Goal: Transaction & Acquisition: Book appointment/travel/reservation

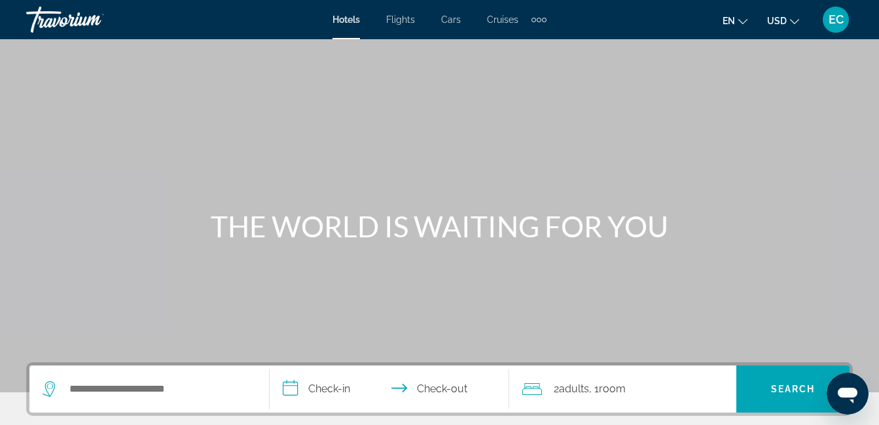
click at [537, 13] on div "Extra navigation items" at bounding box center [538, 20] width 15 height 20
click at [519, 42] on span "Activities" at bounding box center [517, 44] width 38 height 10
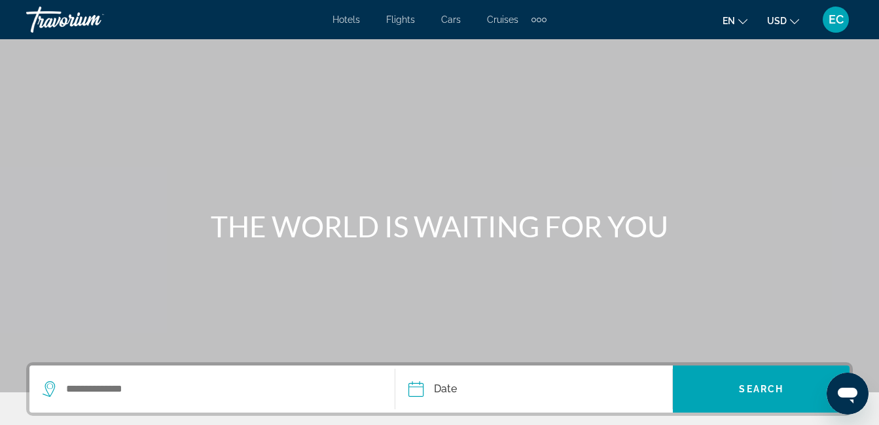
click at [790, 20] on icon "Change currency" at bounding box center [794, 21] width 9 height 9
click at [796, 22] on icon "Change currency" at bounding box center [794, 21] width 9 height 5
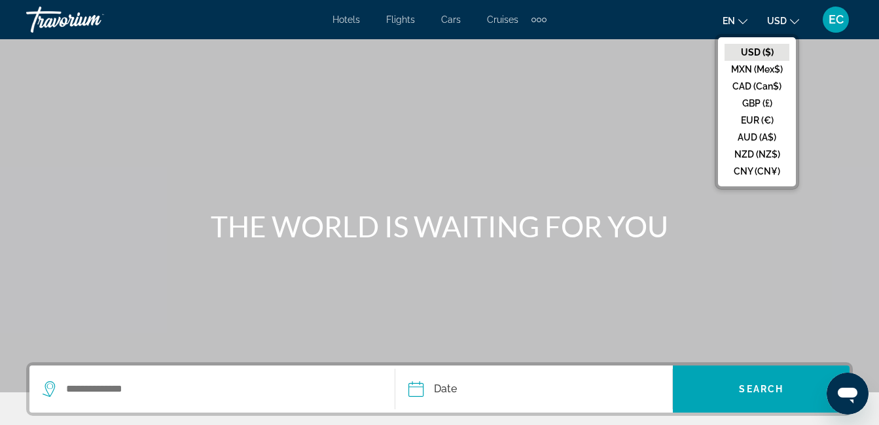
click at [796, 22] on icon "Change currency" at bounding box center [794, 21] width 9 height 5
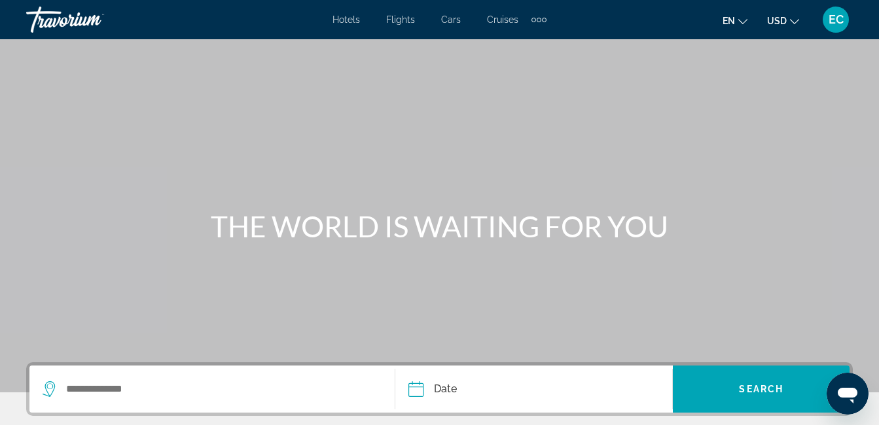
click at [796, 22] on icon "Change currency" at bounding box center [794, 21] width 9 height 5
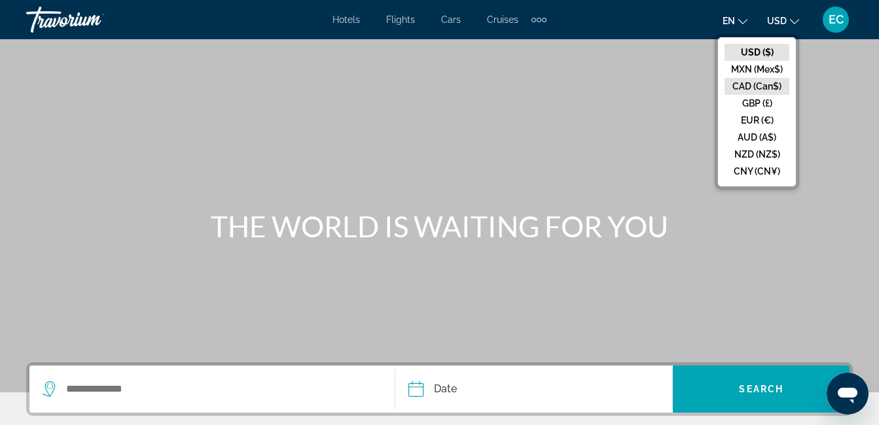
click at [743, 85] on button "CAD (Can$)" at bounding box center [756, 86] width 65 height 17
click at [0, 0] on div at bounding box center [0, 0] width 0 height 0
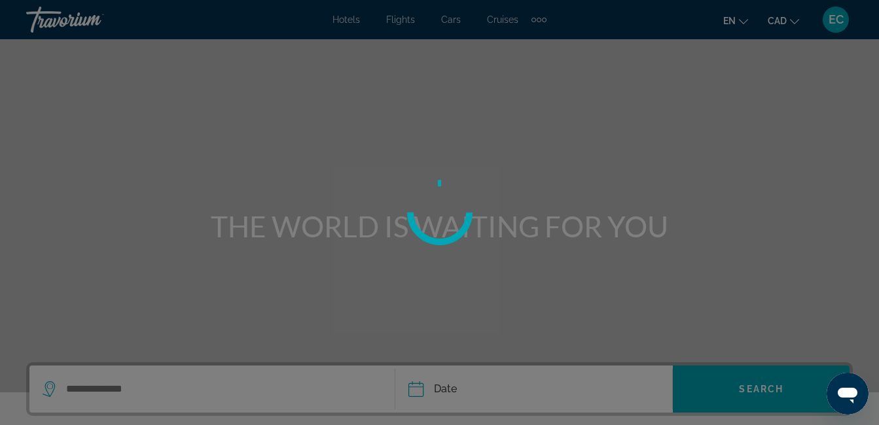
click at [743, 86] on div "Skip to main content Hotels Flights Cars Cruises Activities Hotels Flights Cars…" at bounding box center [439, 212] width 879 height 425
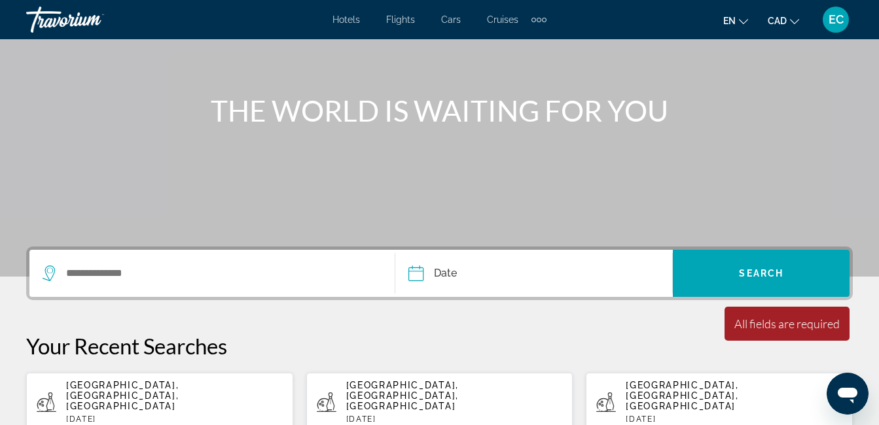
scroll to position [118, 0]
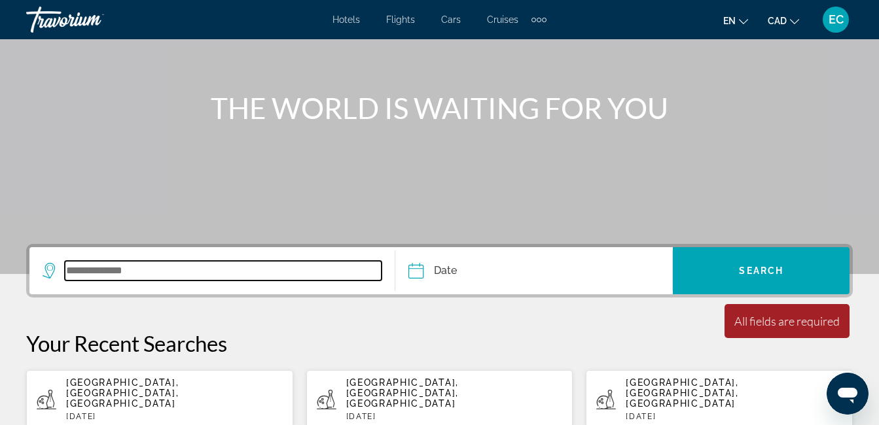
click at [134, 269] on input "Search widget" at bounding box center [223, 271] width 317 height 20
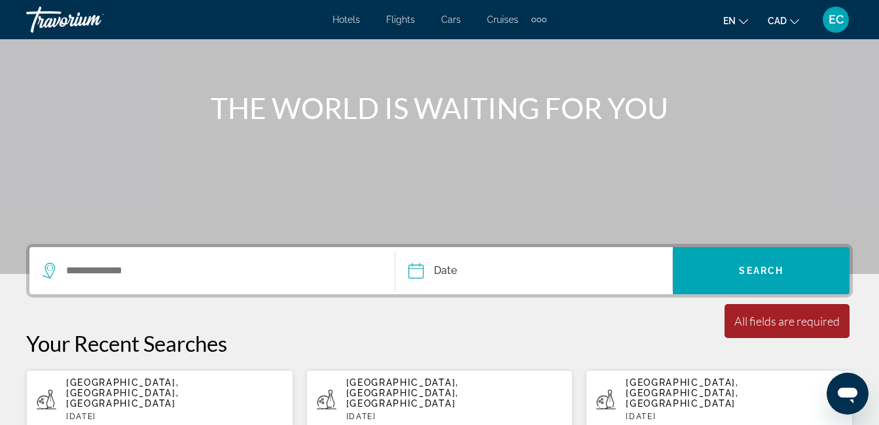
click at [134, 269] on div "Date Oct *** *** *** *** *** *** *** *** *** *** *** *** 2025 **** **** **** **…" at bounding box center [439, 336] width 879 height 185
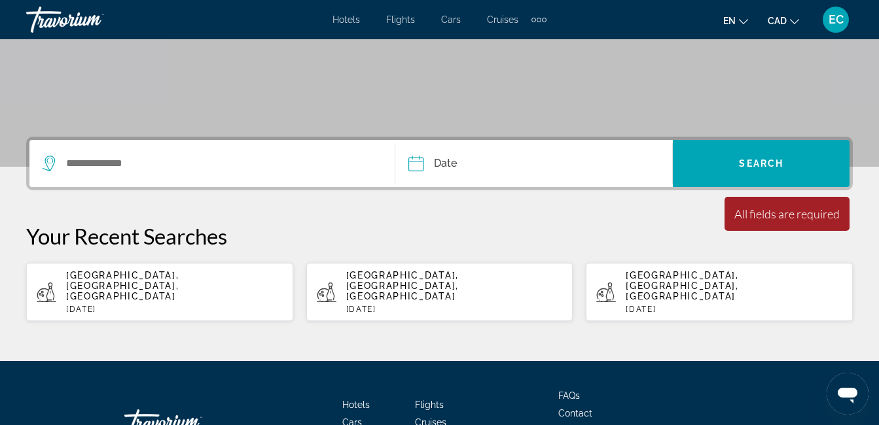
click at [134, 269] on div "Your Recent Searches [GEOGRAPHIC_DATA], [GEOGRAPHIC_DATA], [GEOGRAPHIC_DATA][DA…" at bounding box center [439, 272] width 826 height 99
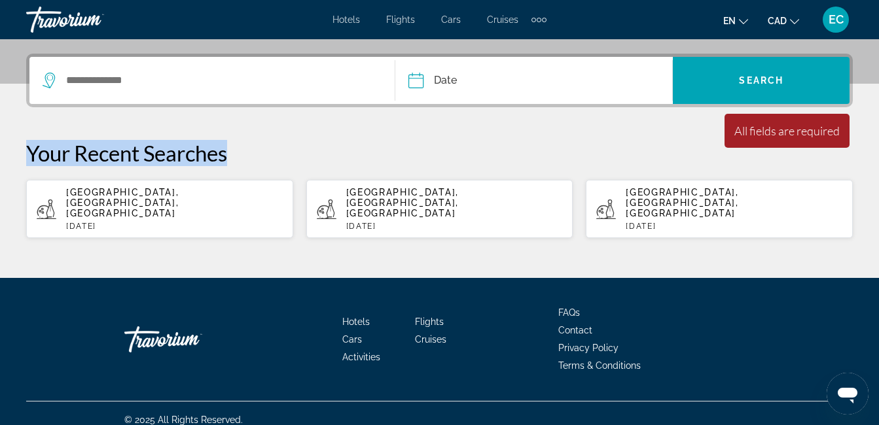
scroll to position [311, 0]
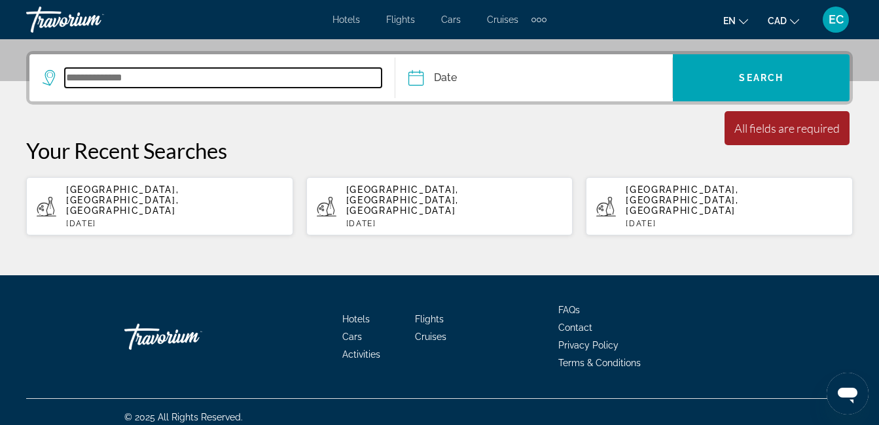
drag, startPoint x: 134, startPoint y: 269, endPoint x: 100, endPoint y: 80, distance: 192.1
click at [100, 80] on input "Search widget" at bounding box center [223, 78] width 317 height 20
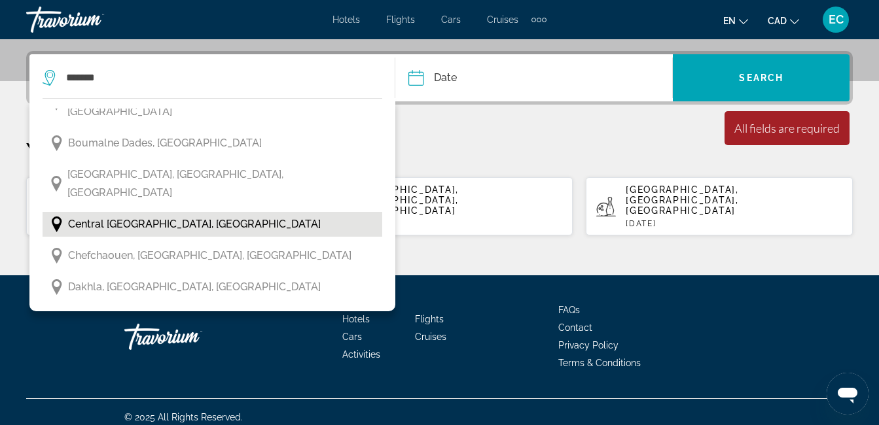
scroll to position [175, 0]
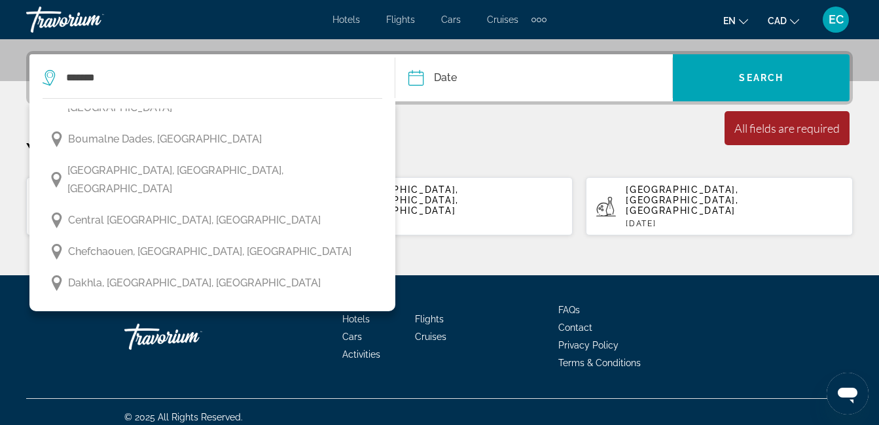
drag, startPoint x: 369, startPoint y: 195, endPoint x: 369, endPoint y: 186, distance: 9.2
click at [369, 239] on button "Chefchaouen, [GEOGRAPHIC_DATA], [GEOGRAPHIC_DATA]" at bounding box center [213, 251] width 340 height 25
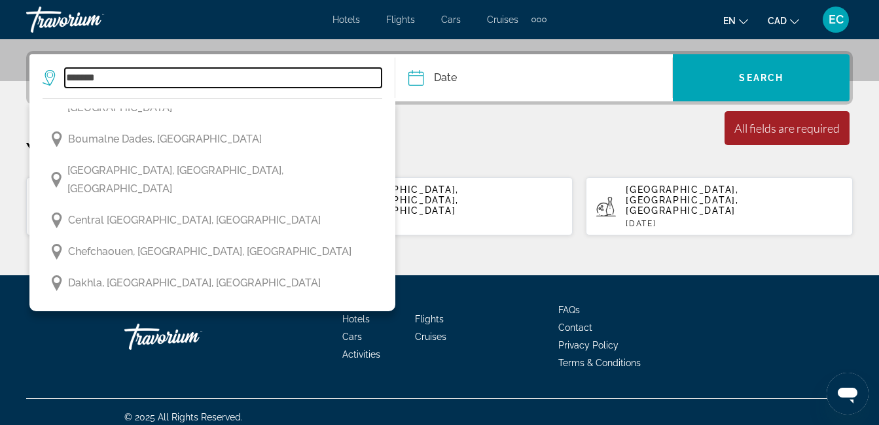
type input "**********"
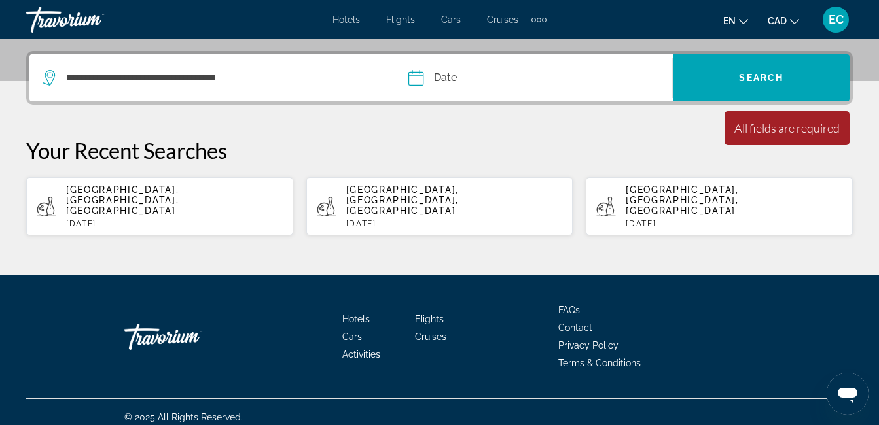
click at [410, 81] on input "Date" at bounding box center [473, 79] width 137 height 51
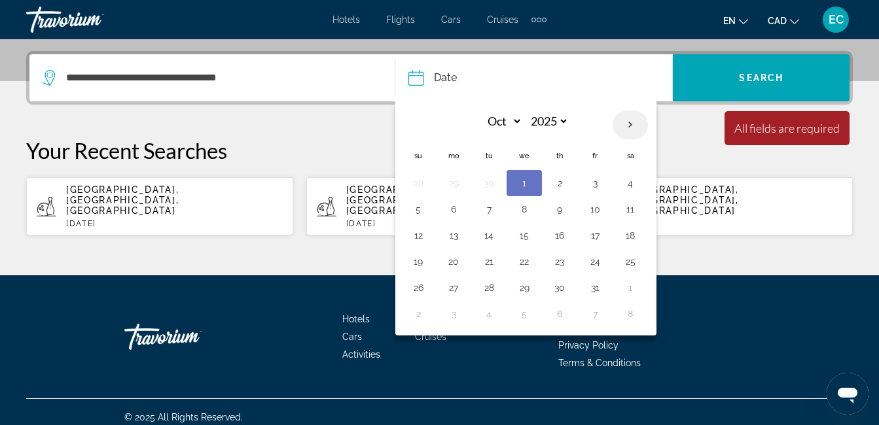
click at [627, 123] on th "Next month" at bounding box center [629, 125] width 35 height 29
select select "*"
select select "****"
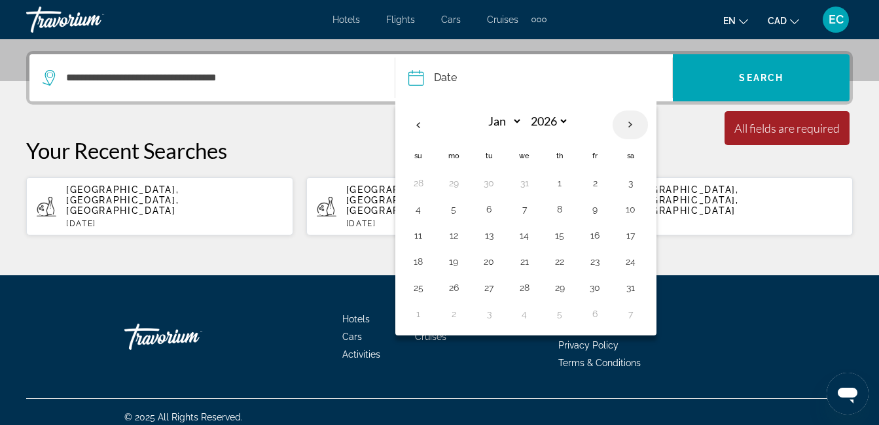
click at [627, 123] on th "Next month" at bounding box center [629, 125] width 35 height 29
click at [627, 122] on th "Next month" at bounding box center [629, 125] width 35 height 29
select select "*"
click at [558, 212] on button "9" at bounding box center [559, 209] width 21 height 18
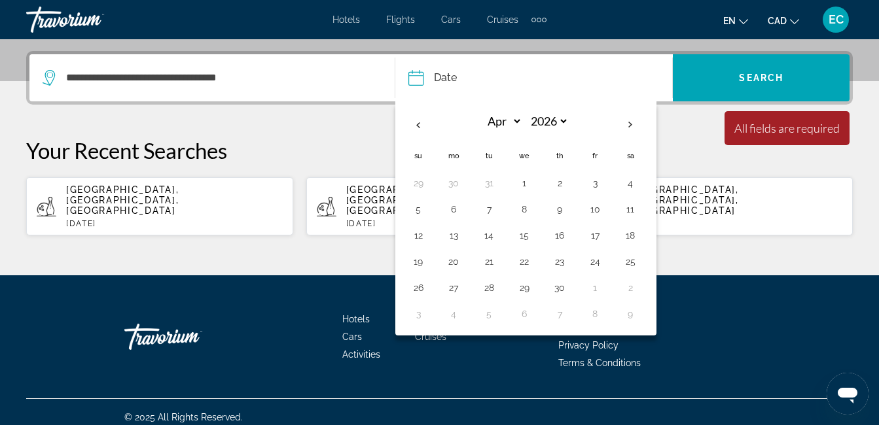
type input "**********"
click at [557, 213] on app-activities-recent-search "[GEOGRAPHIC_DATA], [GEOGRAPHIC_DATA], [GEOGRAPHIC_DATA] [DATE]" at bounding box center [439, 206] width 267 height 58
type input "**********"
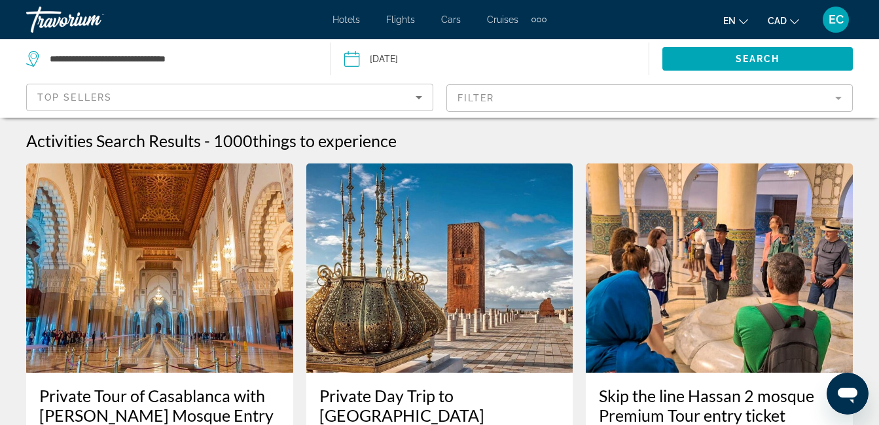
click at [839, 96] on mat-form-field "Filter" at bounding box center [649, 97] width 407 height 27
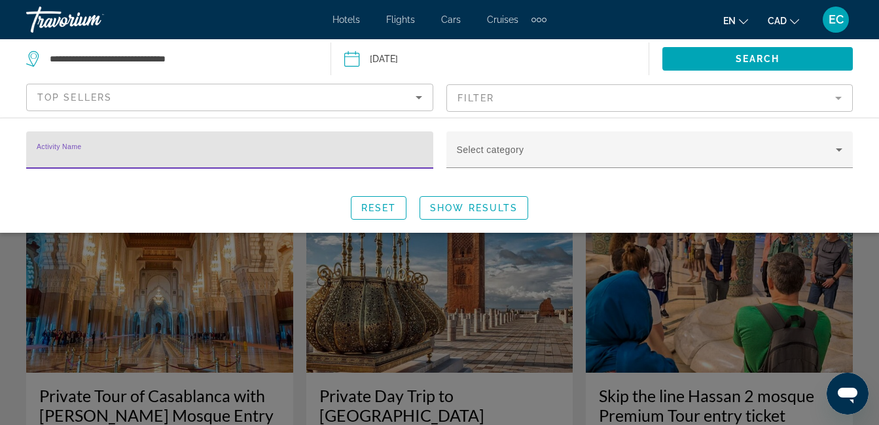
click at [839, 95] on mat-form-field "Filter" at bounding box center [649, 97] width 407 height 27
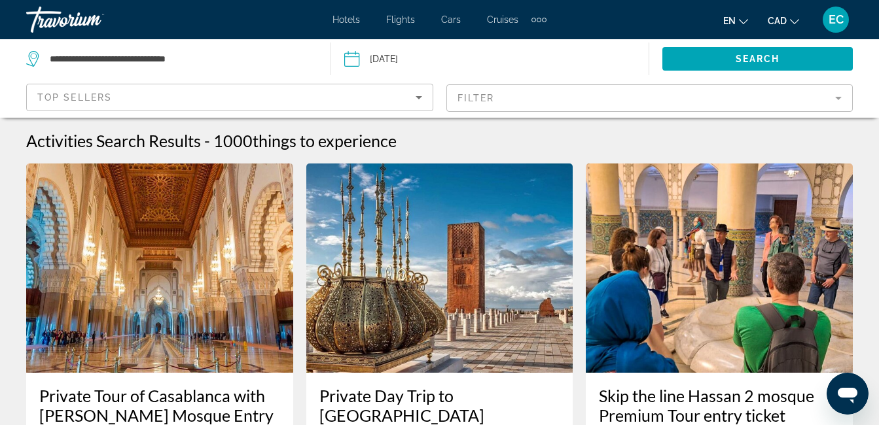
click at [839, 96] on mat-form-field "Filter" at bounding box center [649, 97] width 407 height 27
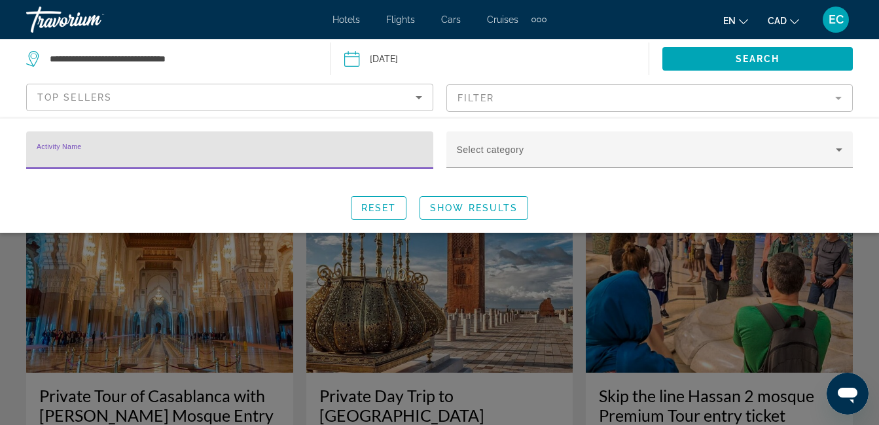
click at [839, 96] on mat-form-field "Filter" at bounding box center [649, 97] width 407 height 27
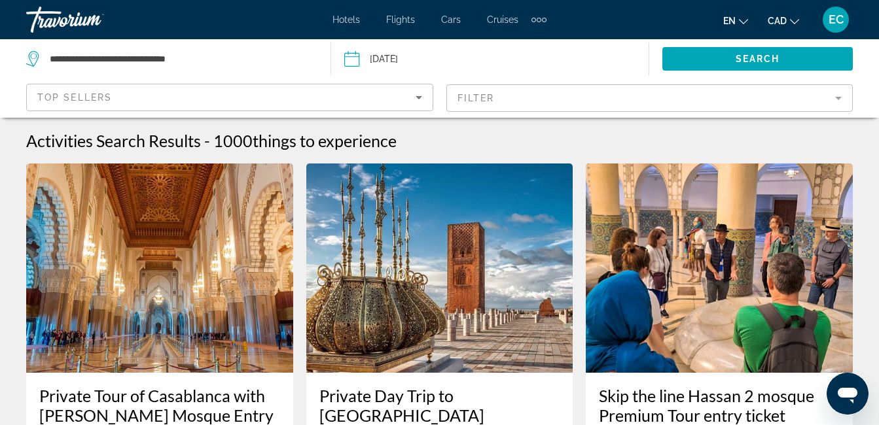
click at [838, 97] on mat-form-field "Filter" at bounding box center [649, 97] width 407 height 27
click at [839, 99] on mat-form-field "Filter" at bounding box center [649, 97] width 407 height 27
click at [838, 99] on mat-form-field "Filter" at bounding box center [649, 97] width 407 height 27
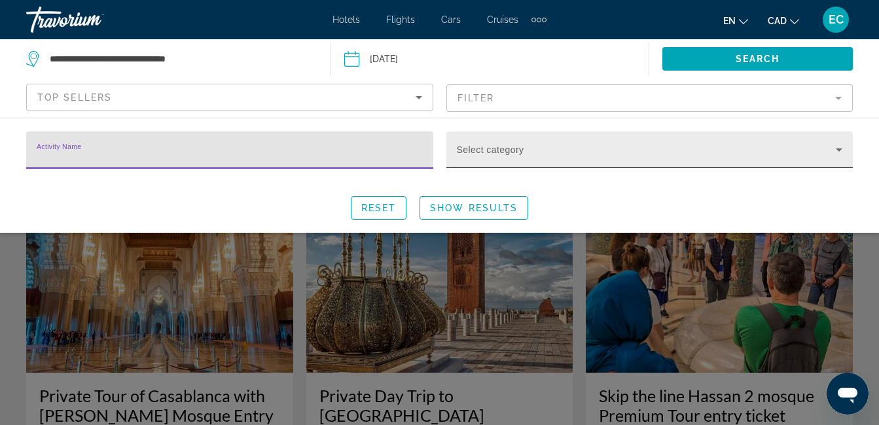
click at [838, 148] on icon "Search widget" at bounding box center [839, 150] width 16 height 16
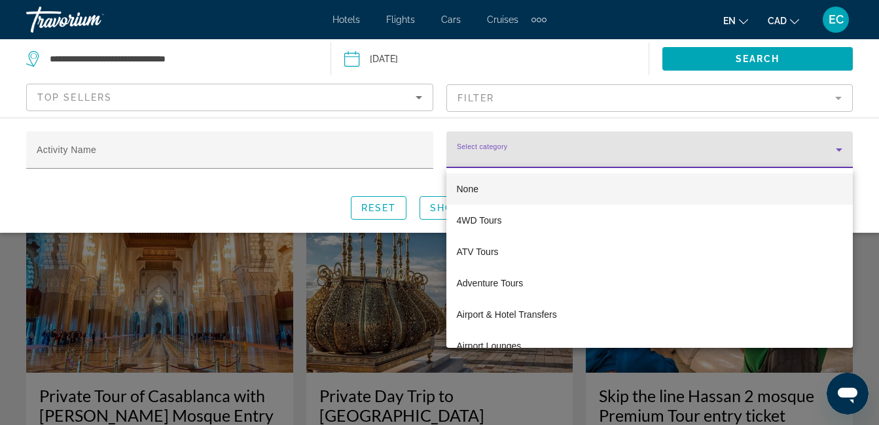
click at [838, 148] on body "**********" at bounding box center [439, 212] width 879 height 425
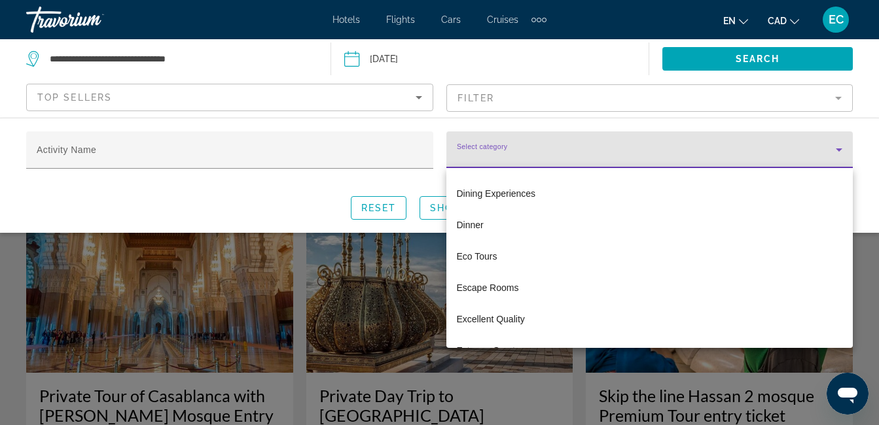
scroll to position [1220, 0]
click at [852, 273] on div "None 4WD Tours ATV Tours Adventure Tours Airport & Hotel Transfers Airport Loun…" at bounding box center [649, 258] width 407 height 180
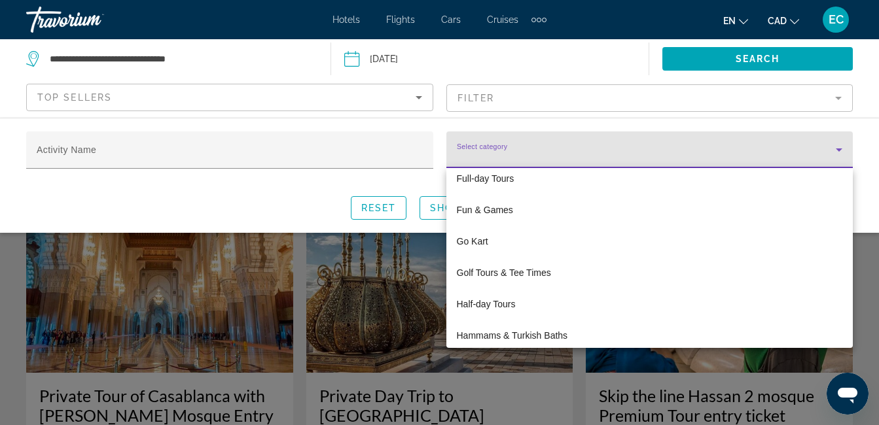
click at [852, 273] on div "None 4WD Tours ATV Tours Adventure Tours Airport & Hotel Transfers Airport Loun…" at bounding box center [649, 258] width 407 height 180
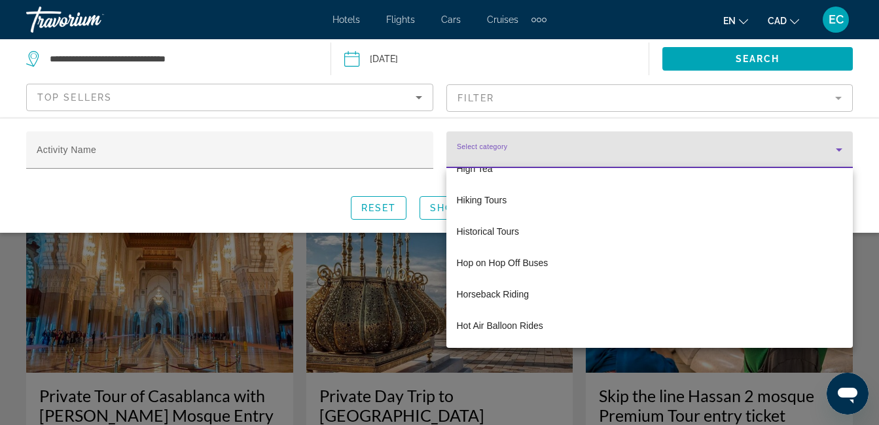
click at [852, 273] on div "None 4WD Tours ATV Tours Adventure Tours Airport & Hotel Transfers Airport Loun…" at bounding box center [649, 258] width 407 height 180
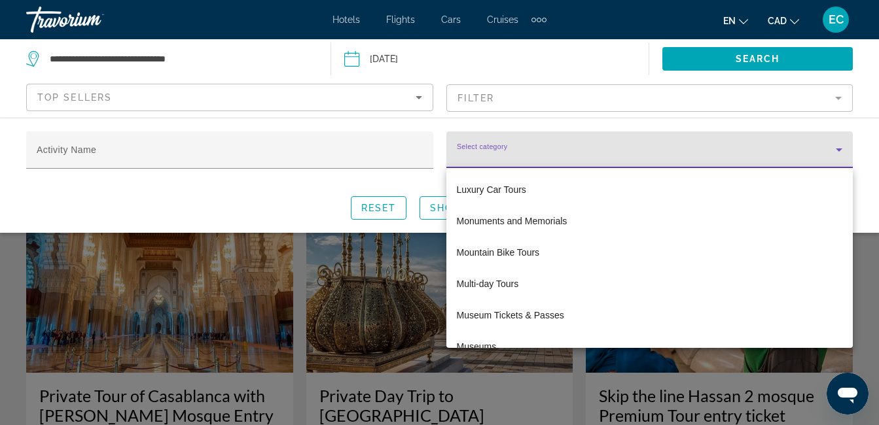
scroll to position [2032, 0]
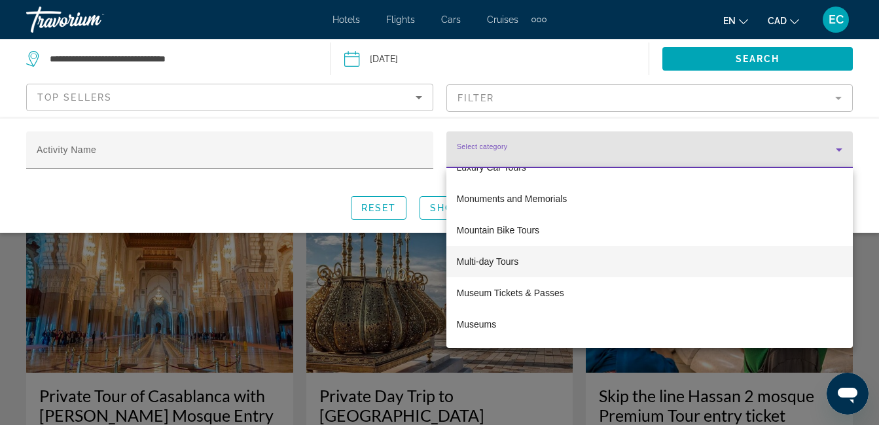
click at [489, 258] on span "Multi-day Tours" at bounding box center [488, 262] width 62 height 16
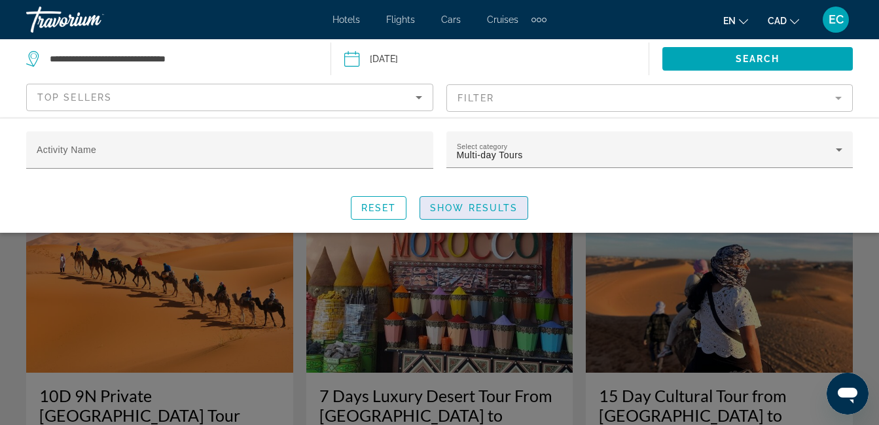
click at [461, 208] on span "Show Results" at bounding box center [474, 208] width 88 height 10
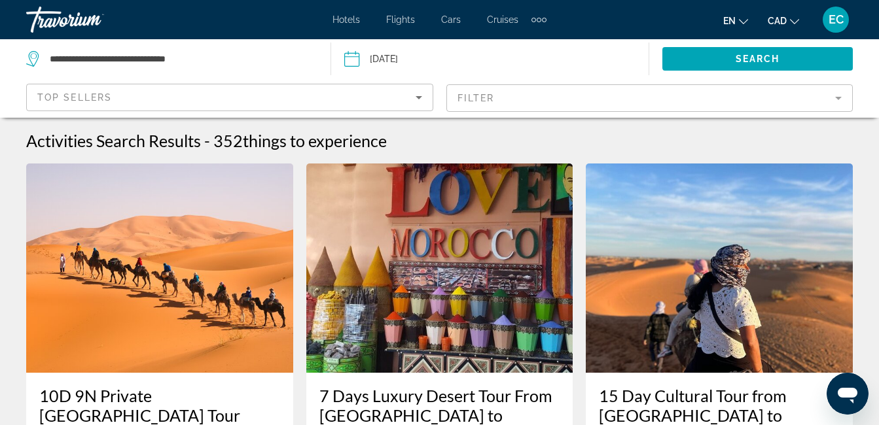
click at [461, 208] on img "Main content" at bounding box center [439, 268] width 267 height 209
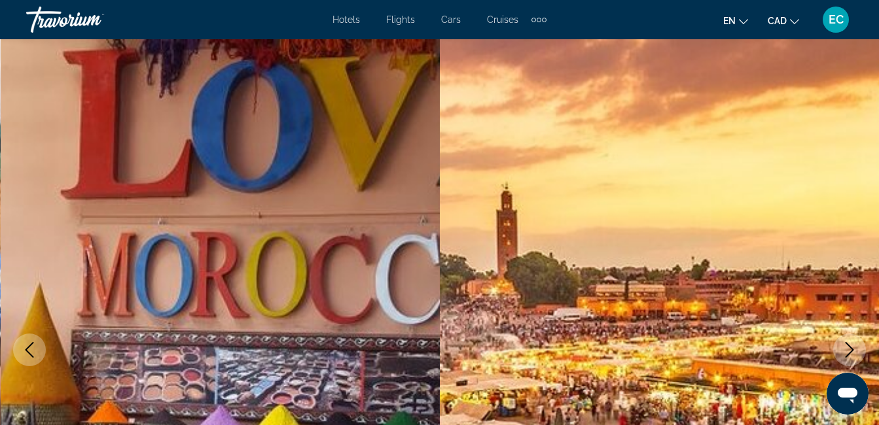
scroll to position [65, 0]
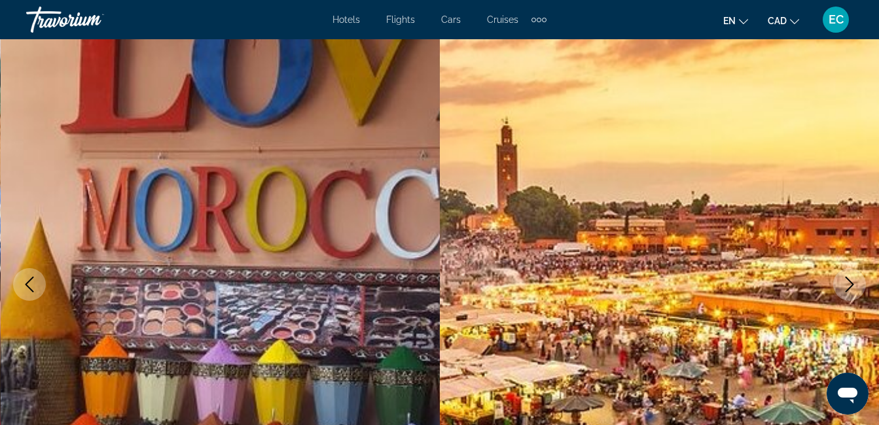
click at [852, 90] on img "Main content" at bounding box center [660, 285] width 440 height 622
click at [874, 69] on img "Main content" at bounding box center [660, 285] width 440 height 622
click at [873, 71] on img "Main content" at bounding box center [660, 285] width 440 height 622
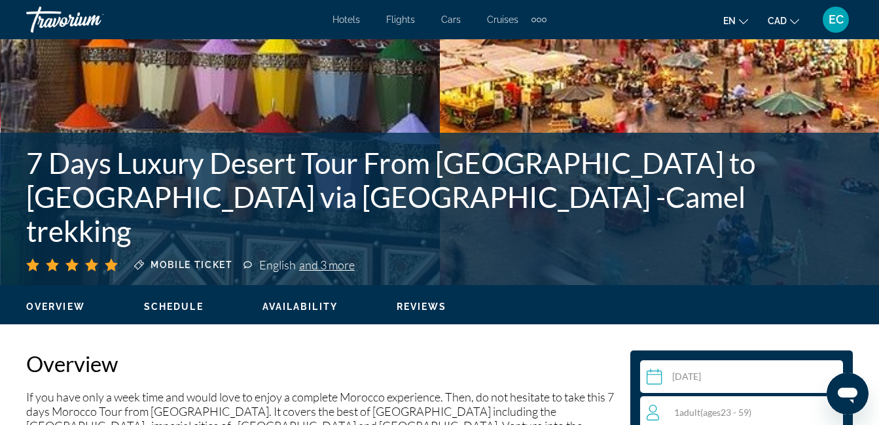
scroll to position [381, 0]
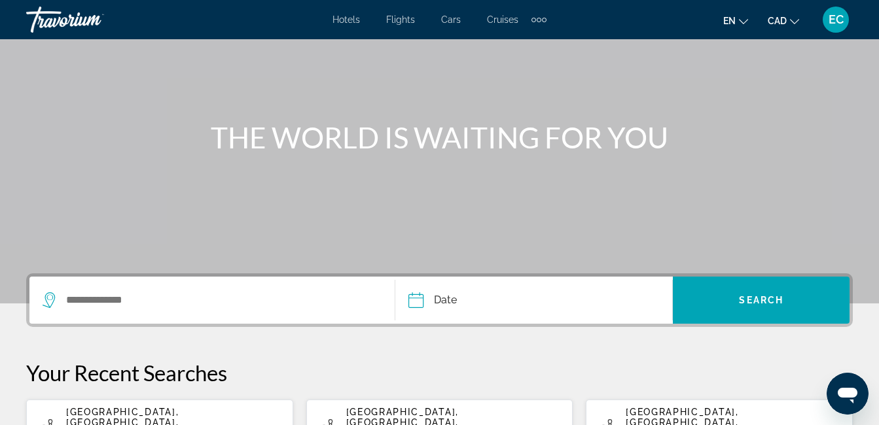
scroll to position [113, 0]
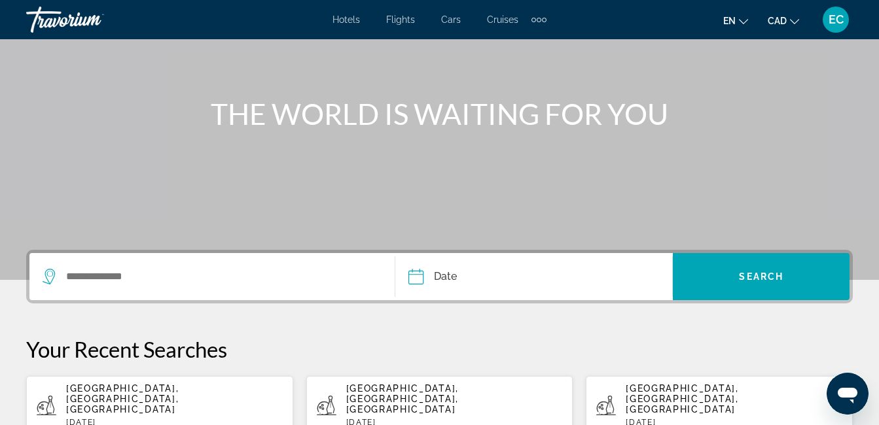
drag, startPoint x: 872, startPoint y: 126, endPoint x: 871, endPoint y: 135, distance: 8.6
click at [871, 135] on div "THE WORLD IS WAITING FOR YOU" at bounding box center [439, 83] width 879 height 393
click at [91, 402] on div "[GEOGRAPHIC_DATA], [GEOGRAPHIC_DATA], [GEOGRAPHIC_DATA] [DATE]" at bounding box center [174, 405] width 217 height 44
type input "**********"
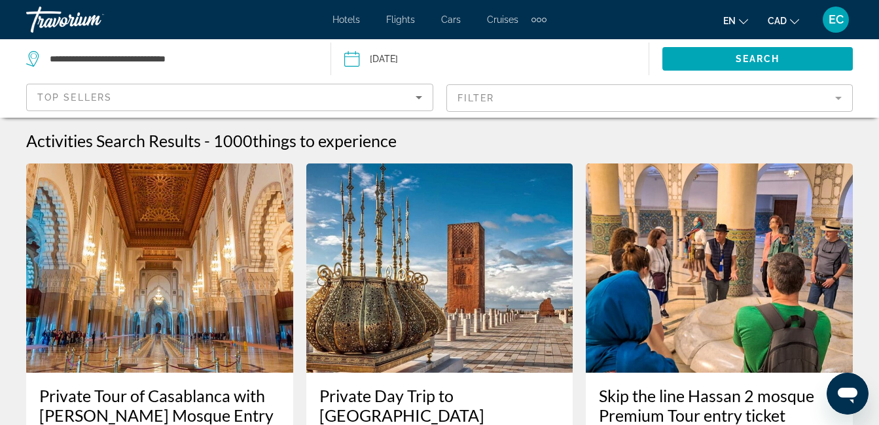
scroll to position [372, 0]
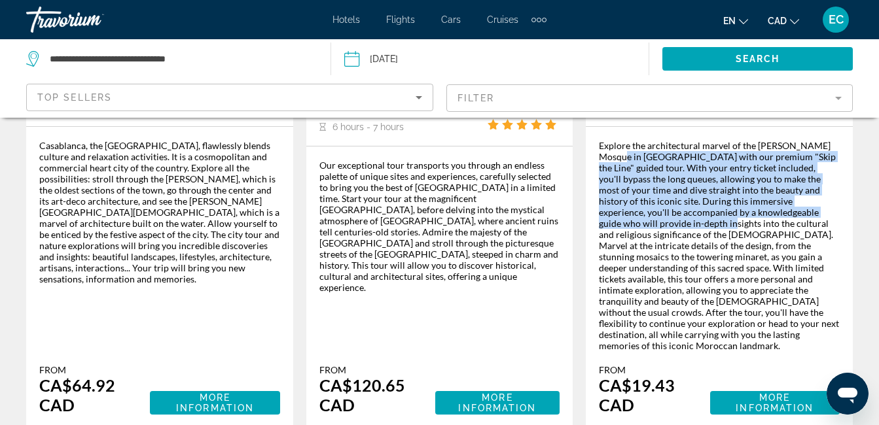
drag, startPoint x: 878, startPoint y: 134, endPoint x: 879, endPoint y: 215, distance: 80.5
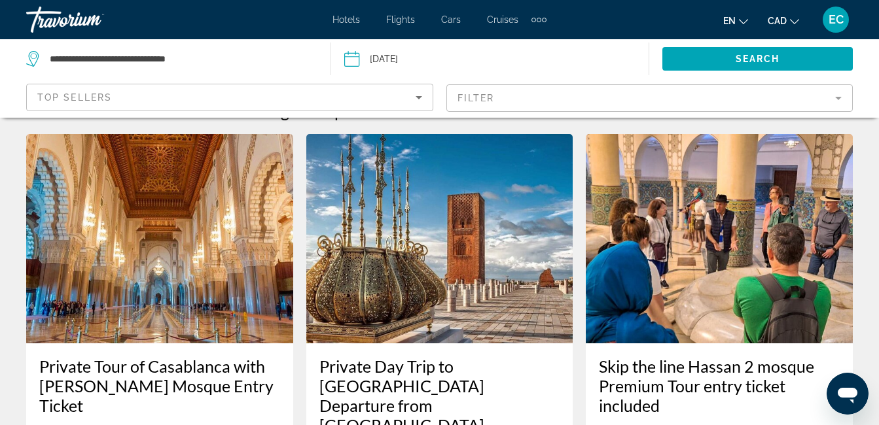
scroll to position [0, 0]
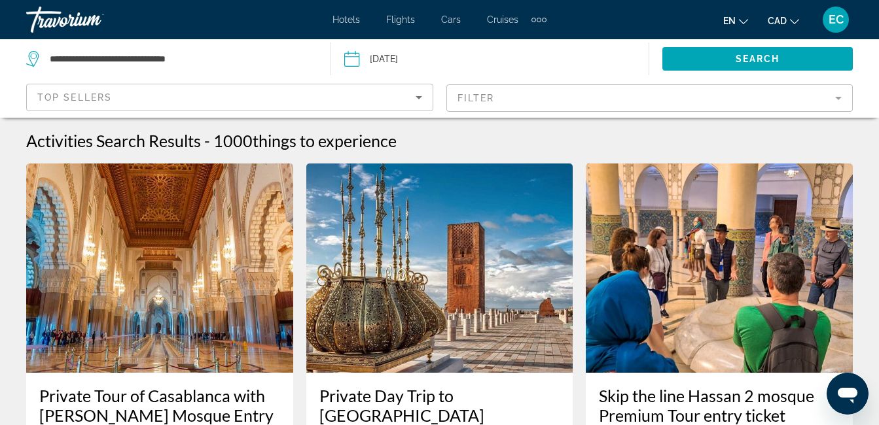
click at [835, 97] on mat-form-field "Filter" at bounding box center [649, 97] width 407 height 27
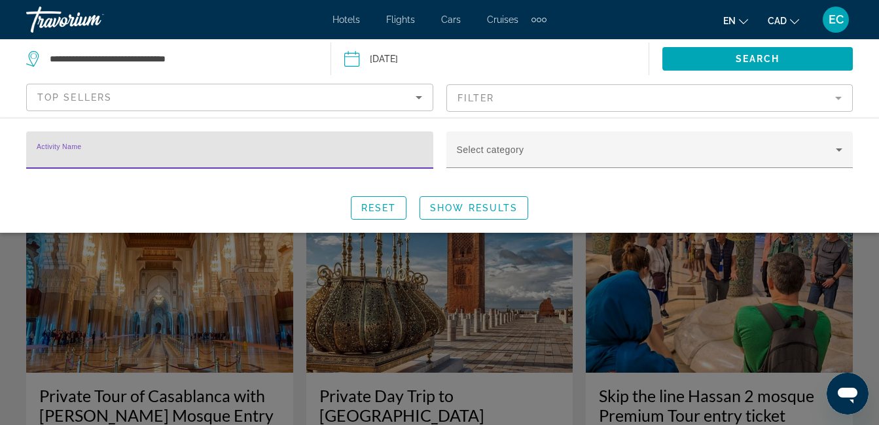
click at [835, 97] on mat-form-field "Filter" at bounding box center [649, 97] width 407 height 27
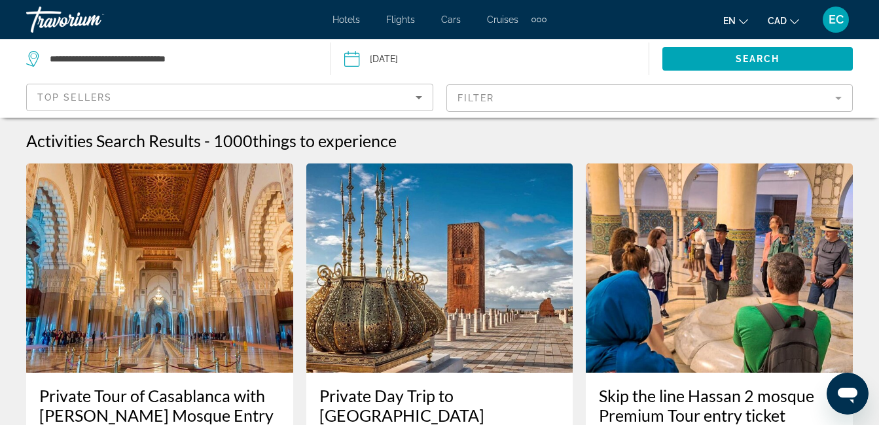
click at [835, 97] on mat-form-field "Filter" at bounding box center [649, 97] width 407 height 27
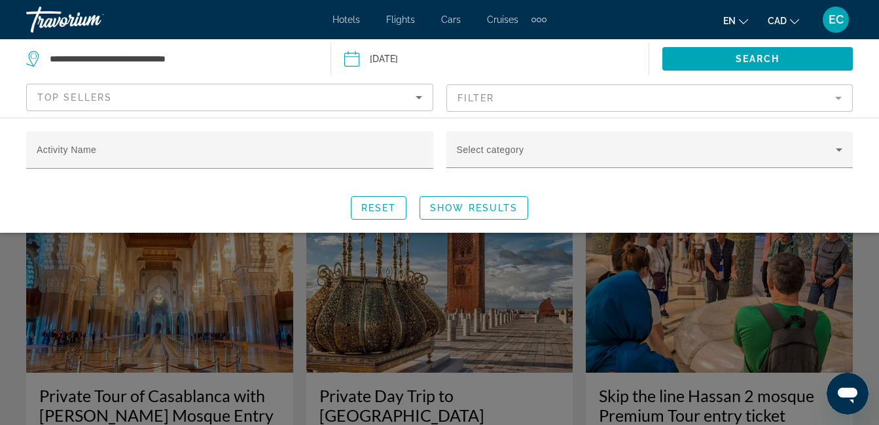
click at [835, 98] on mat-form-field "Filter" at bounding box center [649, 97] width 407 height 27
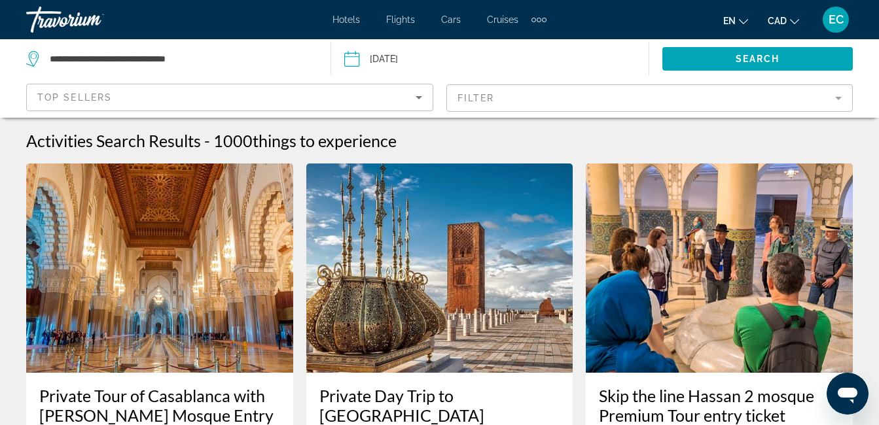
click at [835, 98] on mat-form-field "Filter" at bounding box center [649, 97] width 407 height 27
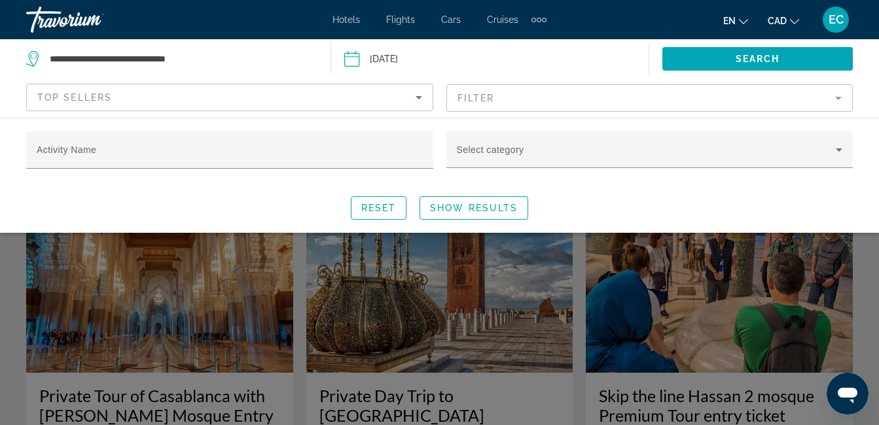
click at [835, 98] on mat-form-field "Filter" at bounding box center [649, 97] width 407 height 27
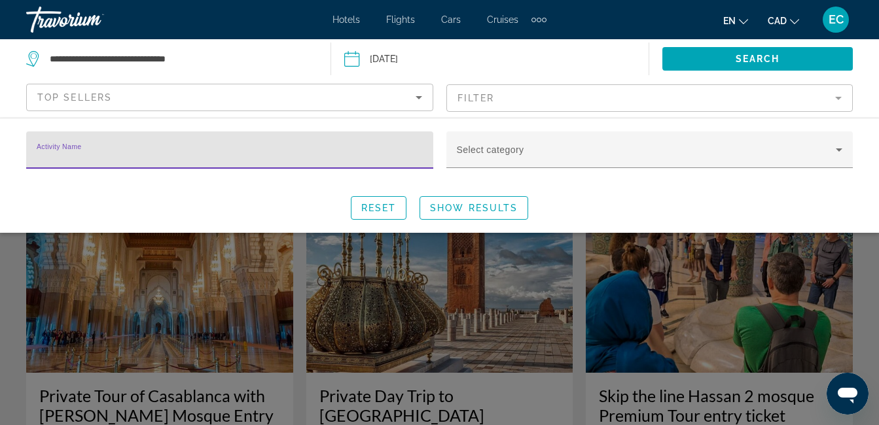
click at [835, 98] on mat-form-field "Filter" at bounding box center [649, 97] width 407 height 27
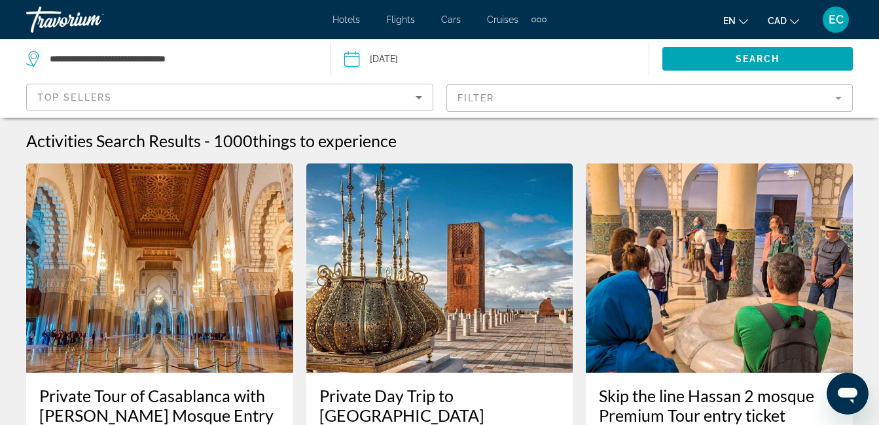
click at [835, 98] on mat-form-field "Filter" at bounding box center [649, 97] width 407 height 27
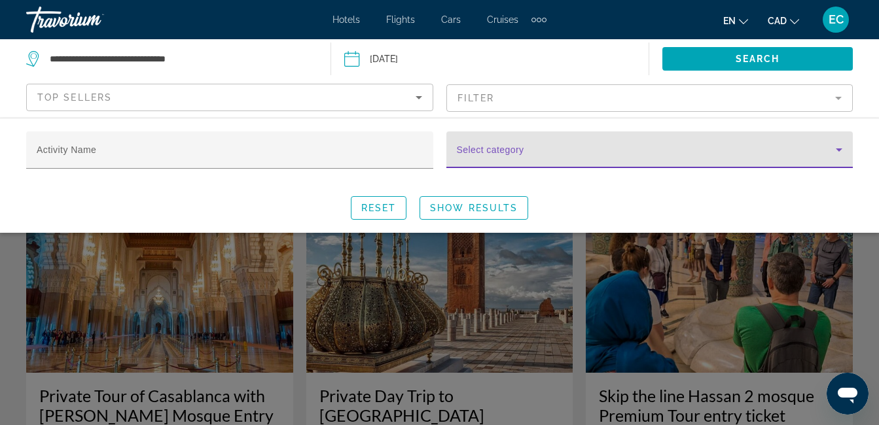
click at [841, 150] on icon "Search widget" at bounding box center [839, 150] width 16 height 16
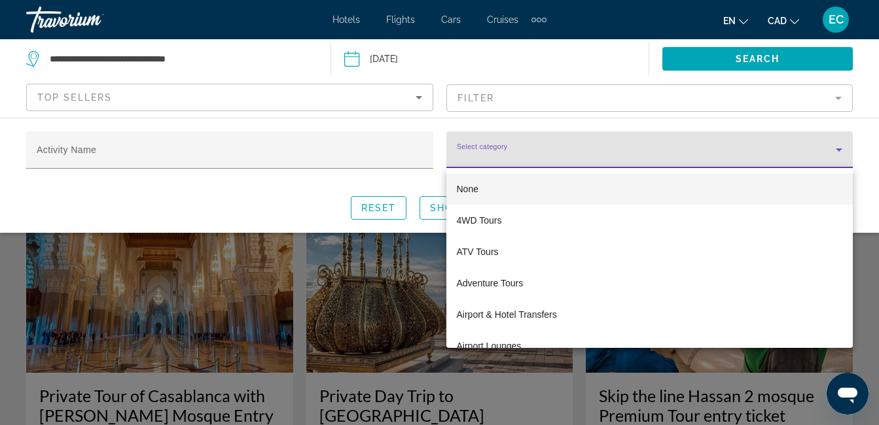
click at [841, 150] on div at bounding box center [439, 212] width 879 height 425
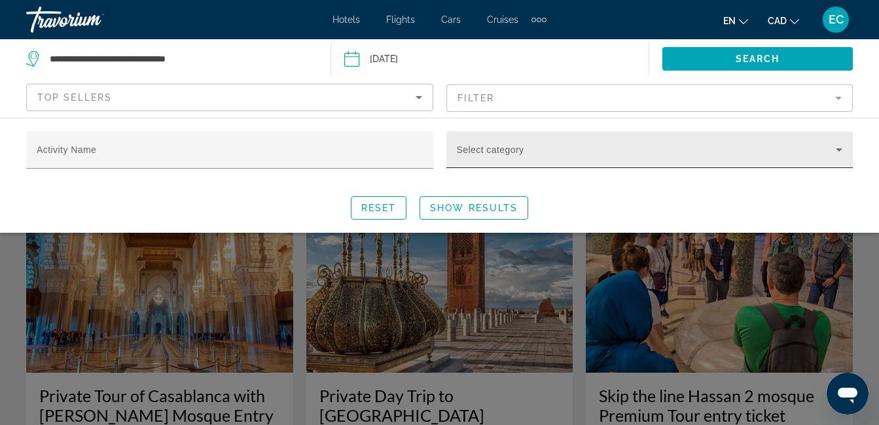
click at [841, 150] on icon "Search widget" at bounding box center [839, 150] width 16 height 16
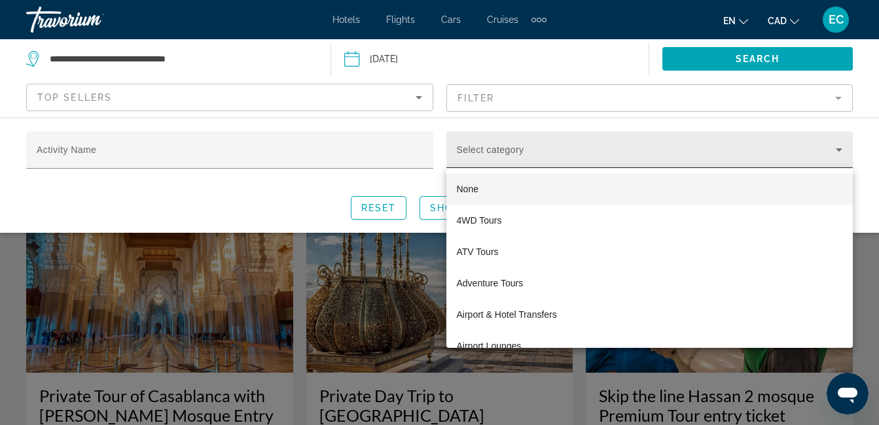
click at [841, 150] on div at bounding box center [439, 212] width 879 height 425
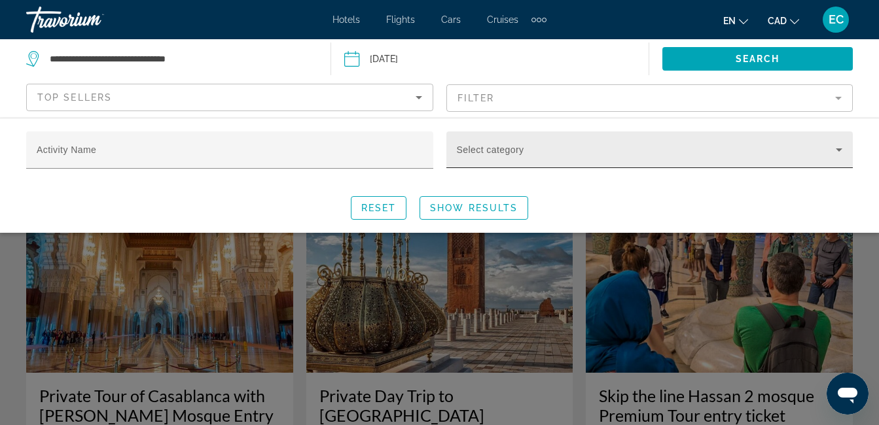
click at [837, 144] on icon "Search widget" at bounding box center [839, 150] width 16 height 16
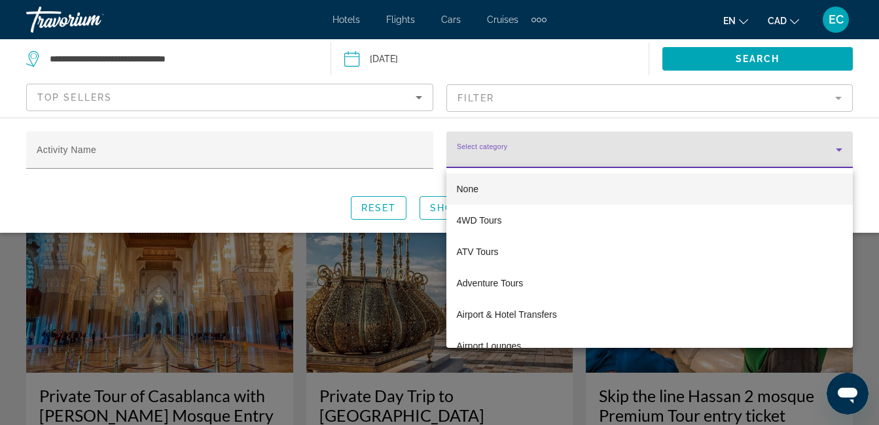
click at [837, 144] on body "**********" at bounding box center [439, 212] width 879 height 425
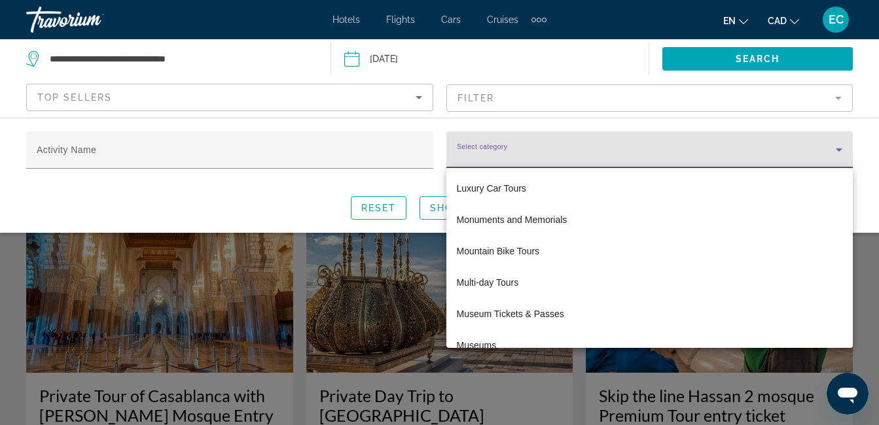
scroll to position [2059, 0]
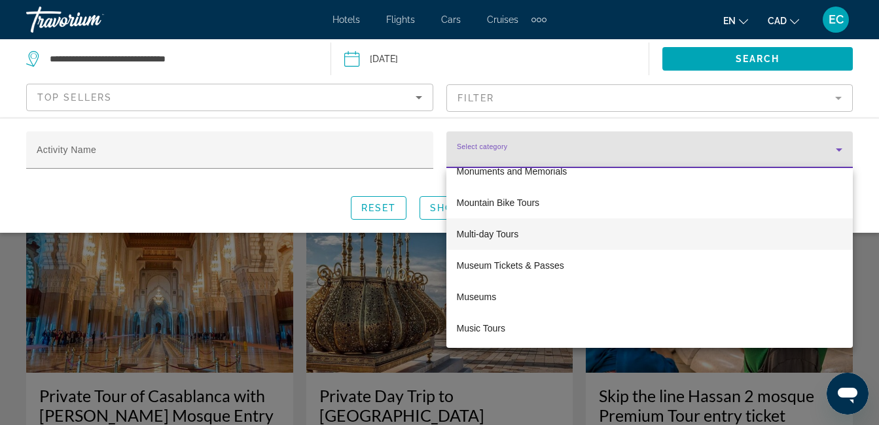
click at [501, 238] on span "Multi-day Tours" at bounding box center [488, 234] width 62 height 16
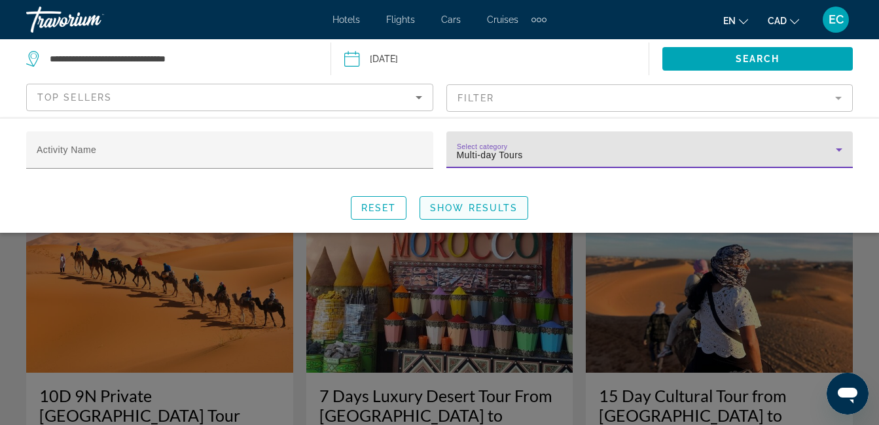
click at [477, 207] on span "Show Results" at bounding box center [474, 208] width 88 height 10
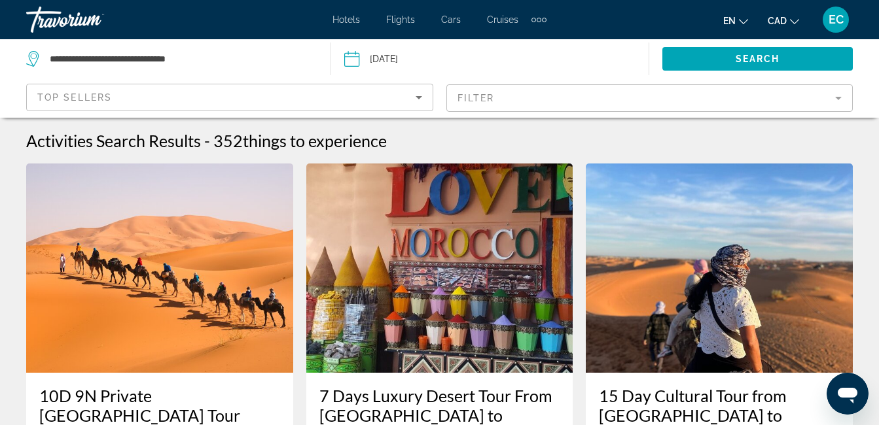
click at [477, 207] on img "Main content" at bounding box center [439, 268] width 267 height 209
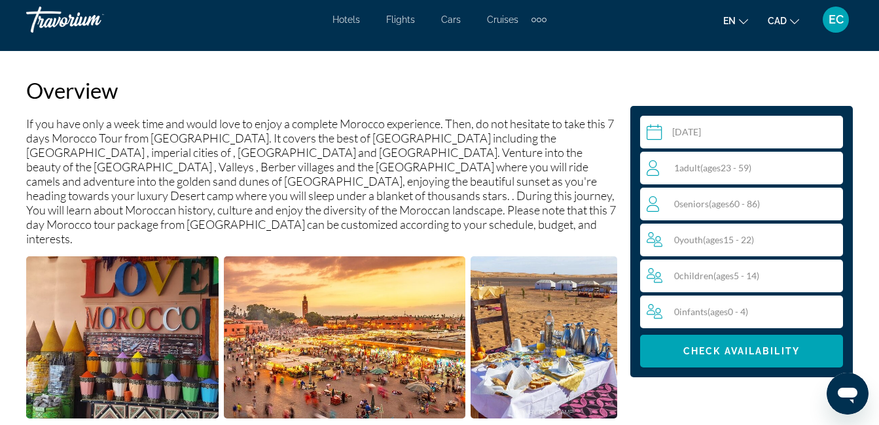
scroll to position [667, 0]
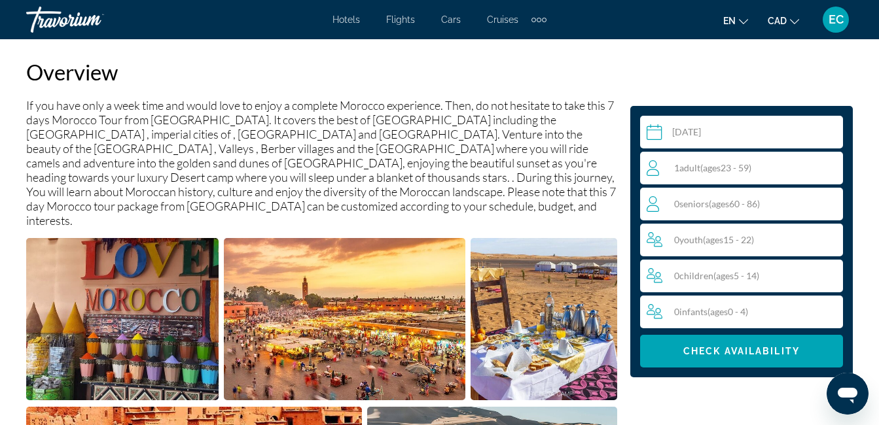
click at [790, 171] on div "1 Adult Adults ( ages [DEMOGRAPHIC_DATA])" at bounding box center [744, 168] width 196 height 16
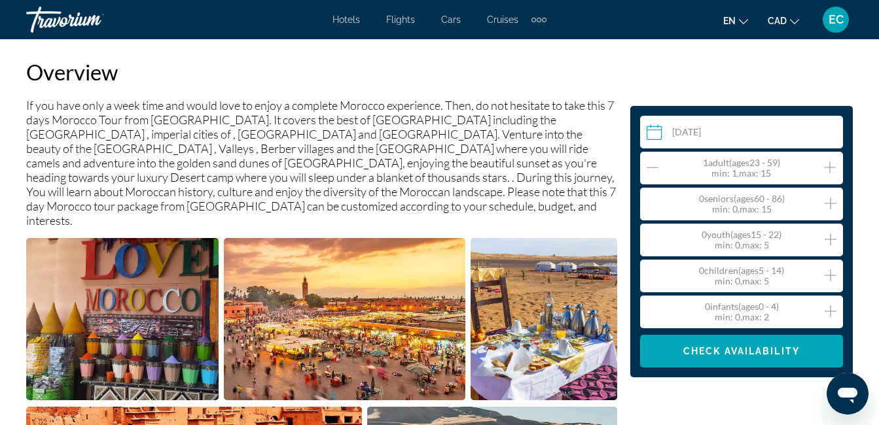
click at [790, 171] on div "1 Adult Adults ( ages [DEMOGRAPHIC_DATA]) min : 1, max : 15" at bounding box center [744, 168] width 196 height 21
click at [822, 165] on div "1 Adult Adults ( ages [DEMOGRAPHIC_DATA]) min : 1, max : 15" at bounding box center [744, 168] width 196 height 21
click at [824, 166] on icon "Increment adults" at bounding box center [830, 168] width 12 height 16
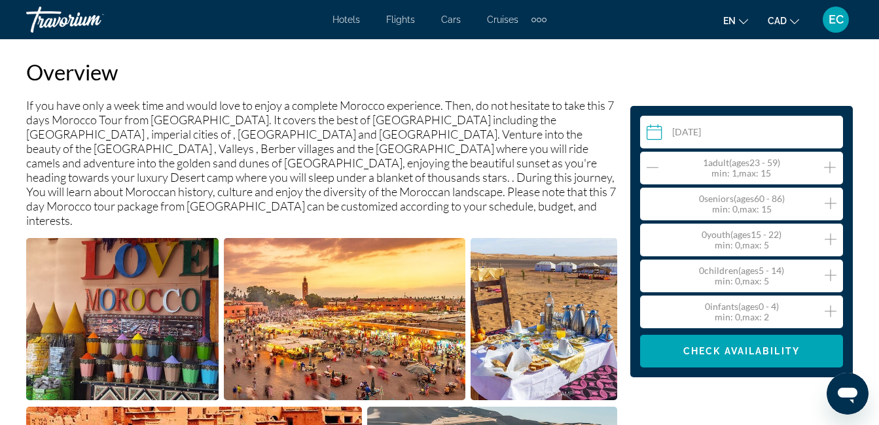
click at [824, 167] on icon "Increment adults" at bounding box center [830, 168] width 12 height 16
click at [824, 167] on icon "Increment adults" at bounding box center [830, 168] width 12 height 12
click at [727, 356] on span "Check Availability" at bounding box center [741, 351] width 116 height 10
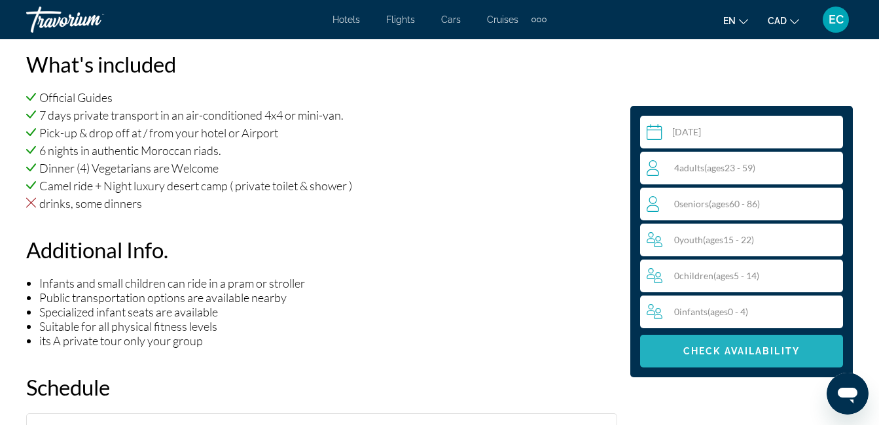
click at [727, 355] on span "Check Availability" at bounding box center [741, 351] width 116 height 10
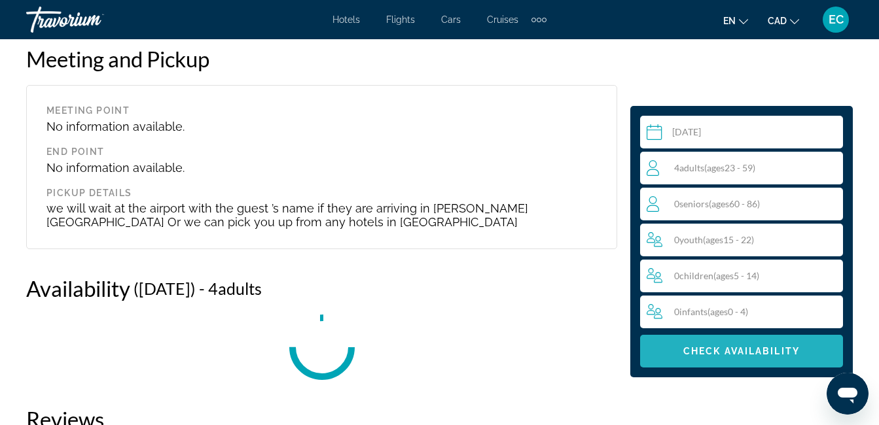
click at [727, 356] on span "Check Availability" at bounding box center [741, 351] width 116 height 10
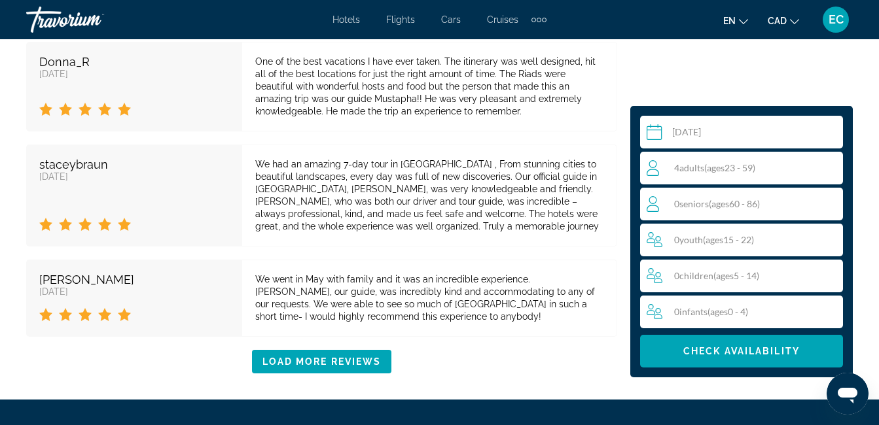
scroll to position [3295, 0]
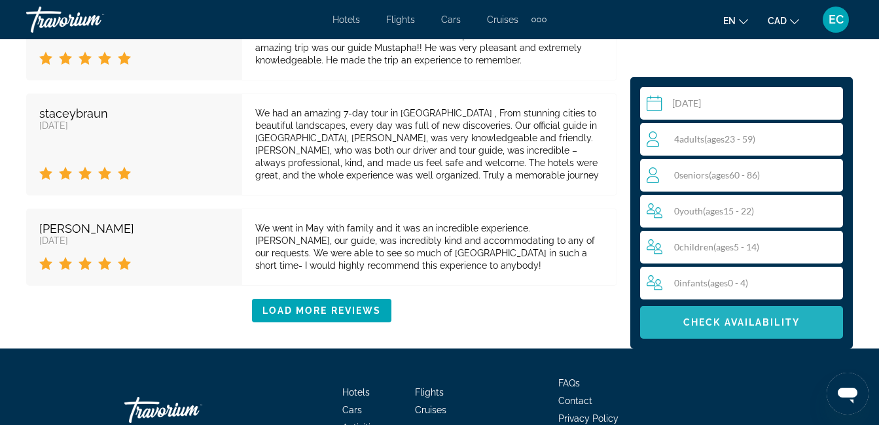
click at [743, 317] on span "Check Availability" at bounding box center [741, 322] width 116 height 10
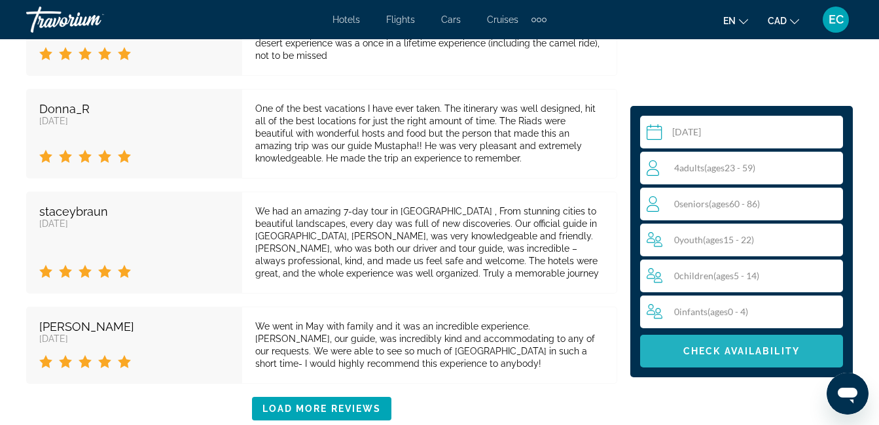
click at [743, 335] on button "Check Availability" at bounding box center [741, 351] width 203 height 33
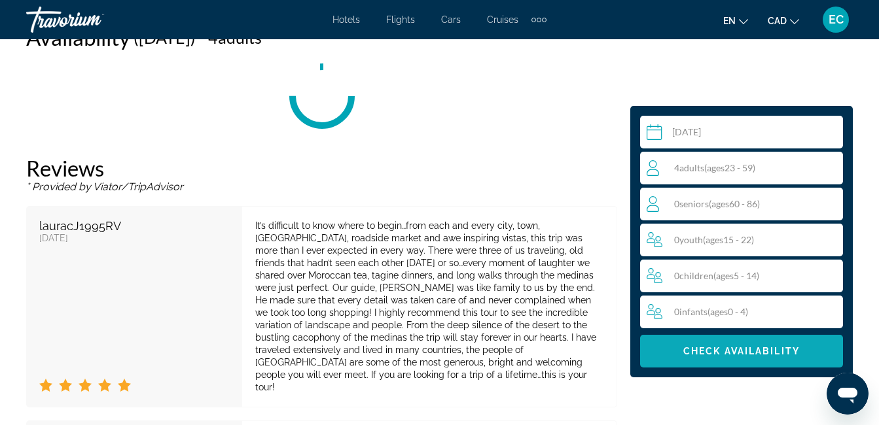
scroll to position [2031, 0]
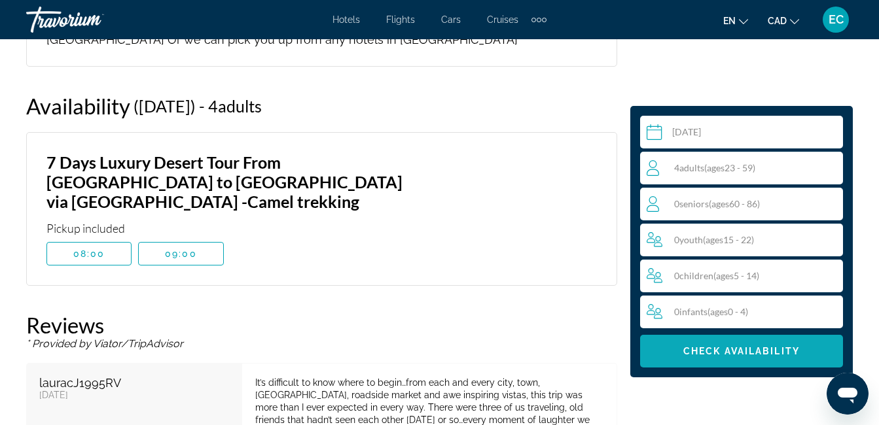
drag, startPoint x: 743, startPoint y: 239, endPoint x: 735, endPoint y: 353, distance: 114.8
click at [735, 354] on span "Check Availability" at bounding box center [741, 351] width 116 height 10
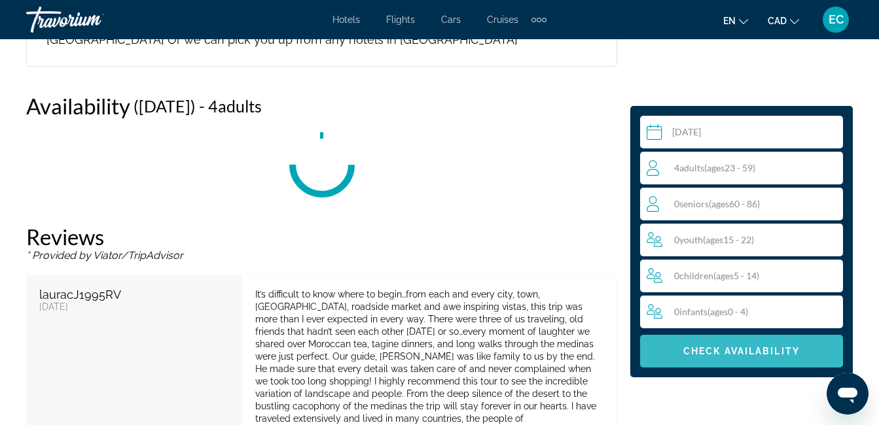
click at [735, 353] on span "Check Availability" at bounding box center [741, 351] width 116 height 10
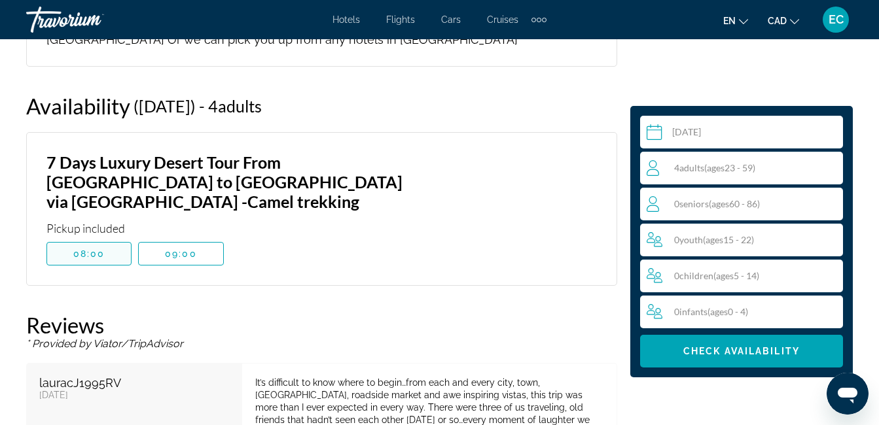
click at [87, 249] on span "08:00" at bounding box center [89, 254] width 32 height 10
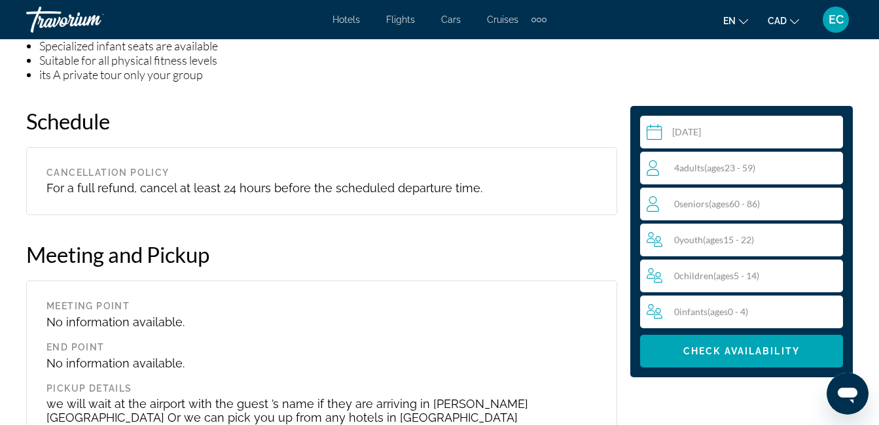
scroll to position [1566, 0]
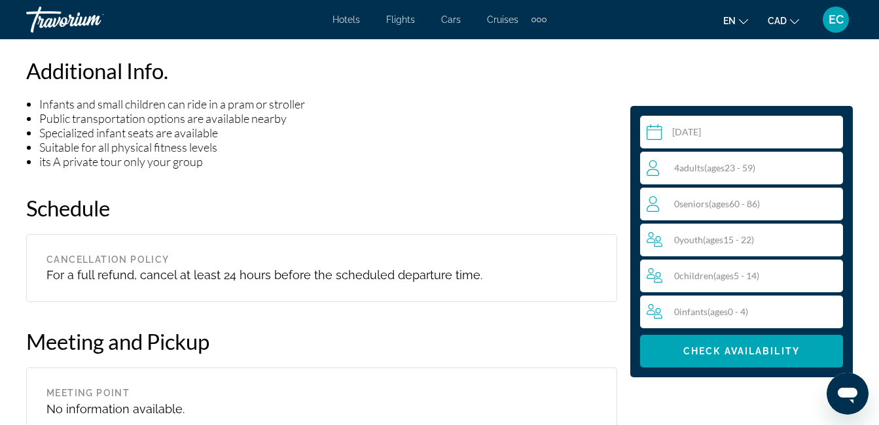
drag, startPoint x: 869, startPoint y: 91, endPoint x: 871, endPoint y: 75, distance: 15.9
drag, startPoint x: 870, startPoint y: 53, endPoint x: 872, endPoint y: 128, distance: 75.3
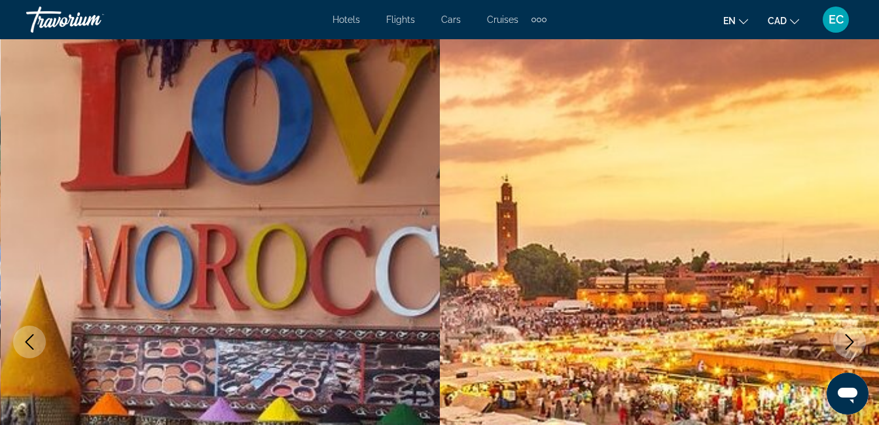
scroll to position [0, 0]
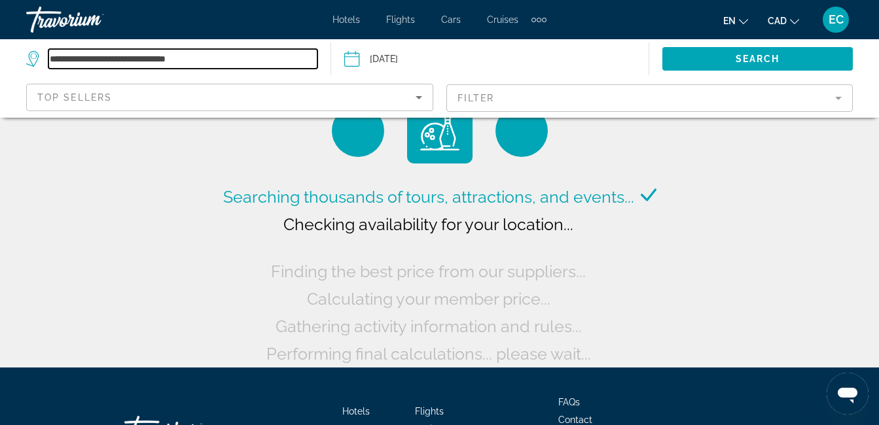
click at [228, 58] on input "**********" at bounding box center [182, 59] width 269 height 20
click at [228, 59] on input "**********" at bounding box center [182, 59] width 269 height 20
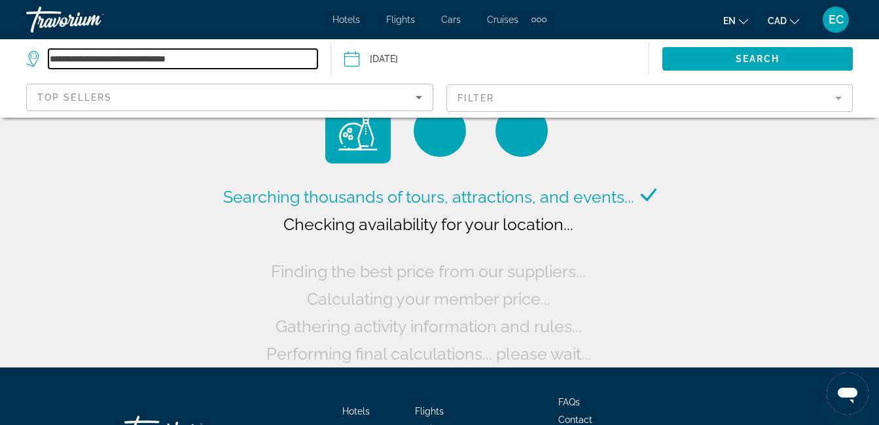
click at [226, 57] on input "**********" at bounding box center [182, 59] width 269 height 20
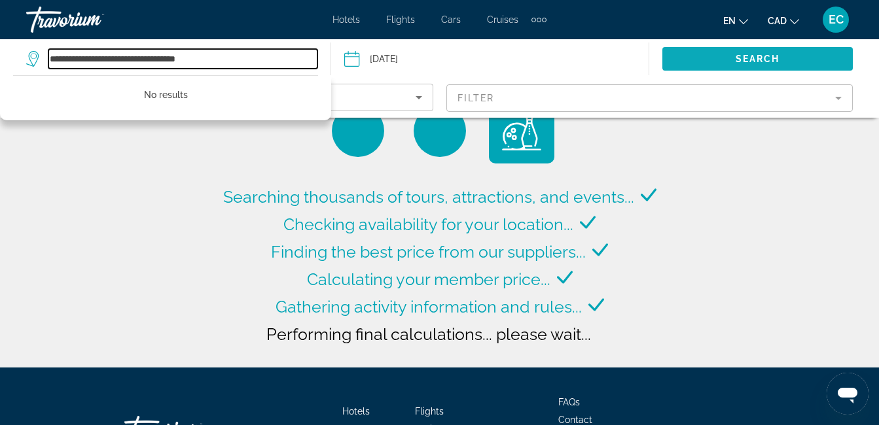
type input "**********"
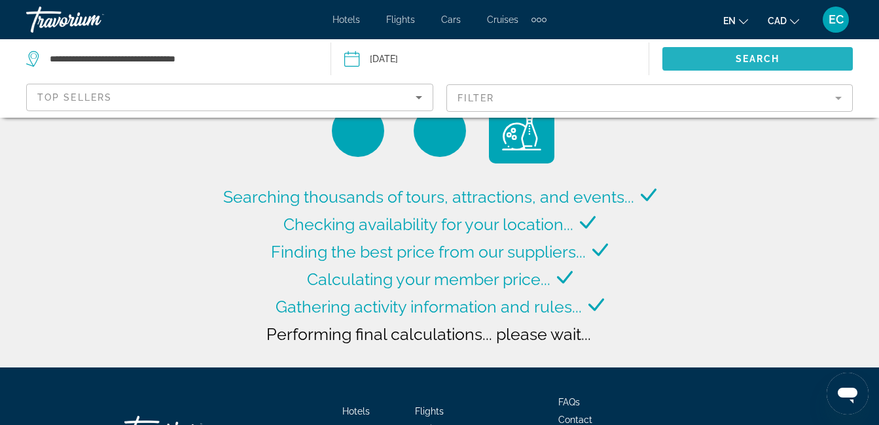
click at [704, 59] on span "Search widget" at bounding box center [757, 58] width 190 height 31
click at [704, 60] on span "Search widget" at bounding box center [757, 58] width 190 height 31
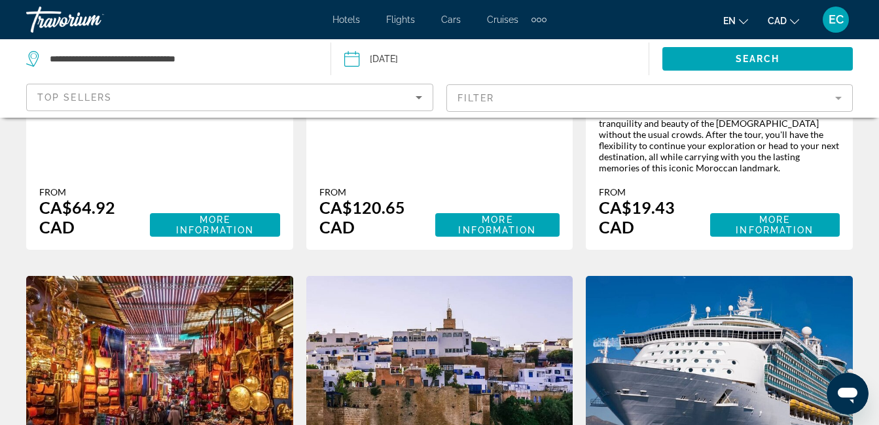
scroll to position [639, 0]
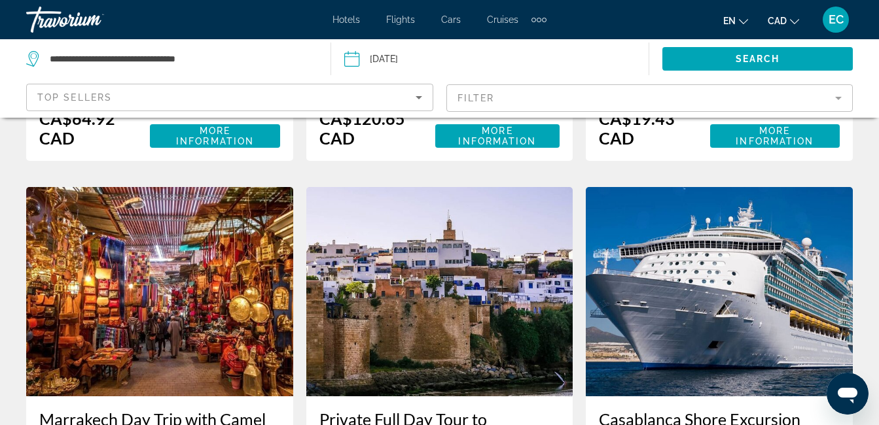
click at [416, 96] on icon "Sort by" at bounding box center [418, 97] width 7 height 3
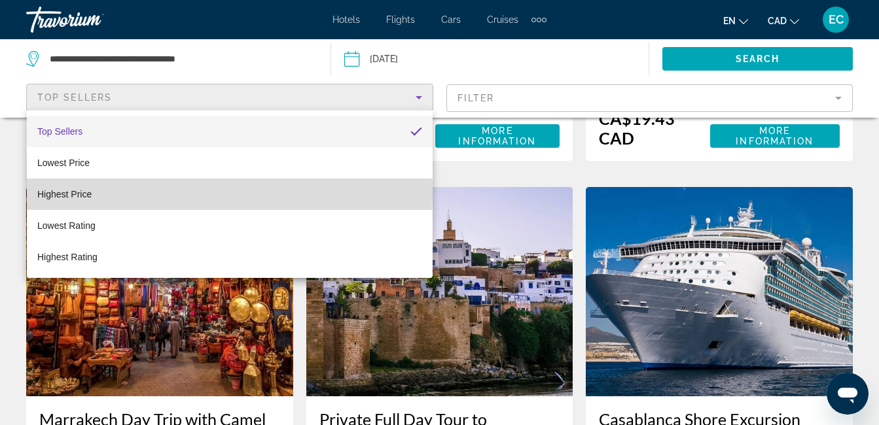
click at [40, 192] on span "Highest Price" at bounding box center [64, 194] width 54 height 10
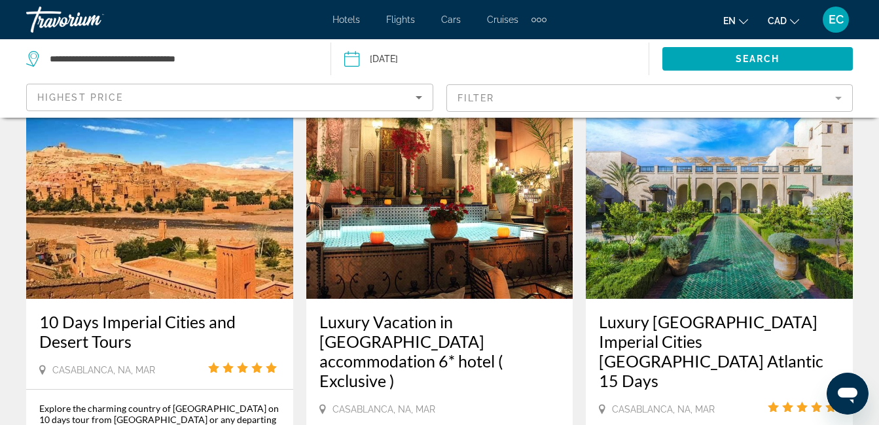
scroll to position [79, 0]
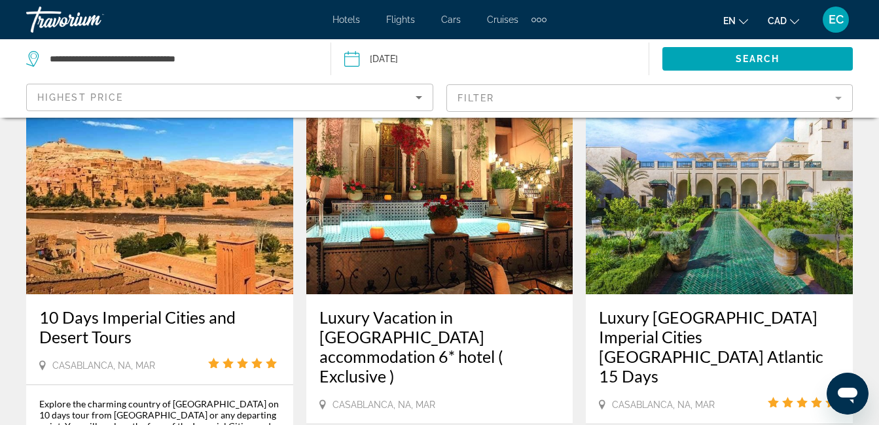
click at [875, 87] on app-activities-search-filters "Highest Price Filter" at bounding box center [439, 98] width 879 height 39
click at [870, 96] on app-activities-search-filters "Highest Price Filter" at bounding box center [439, 98] width 879 height 39
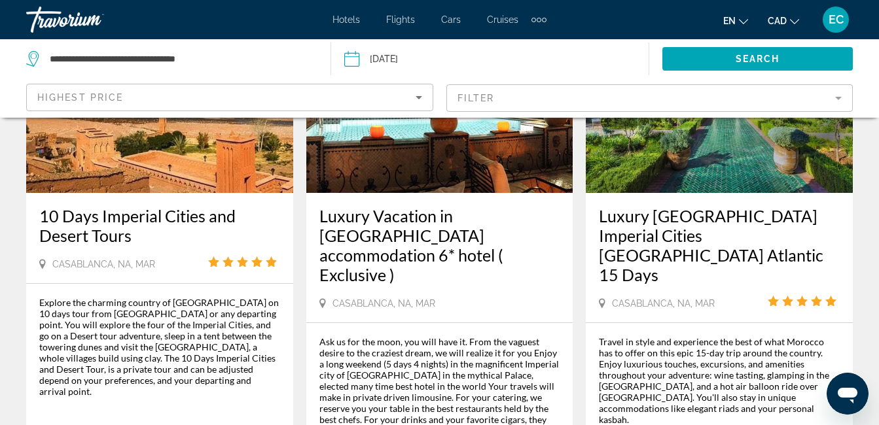
scroll to position [286, 0]
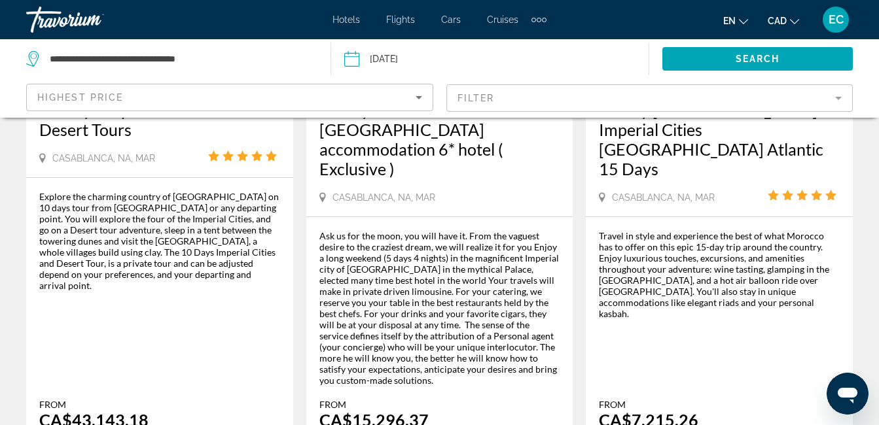
click at [877, 75] on div "Search" at bounding box center [764, 58] width 230 height 39
drag, startPoint x: 877, startPoint y: 75, endPoint x: 871, endPoint y: 95, distance: 20.9
click at [871, 95] on div "**********" at bounding box center [439, 78] width 879 height 79
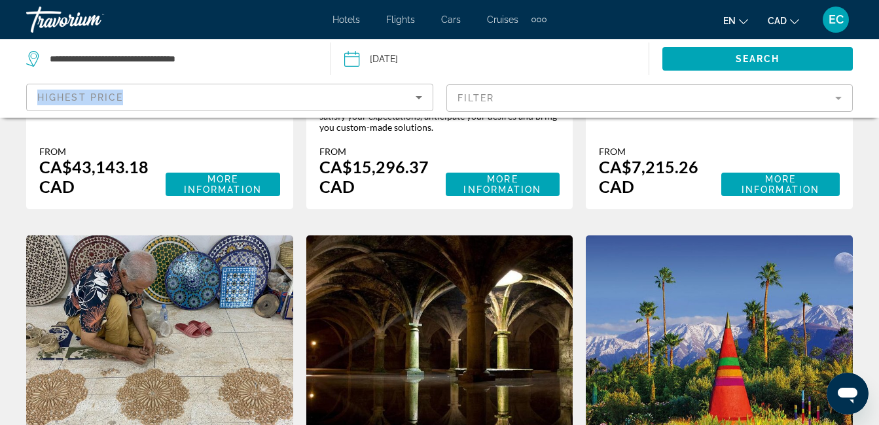
scroll to position [548, 0]
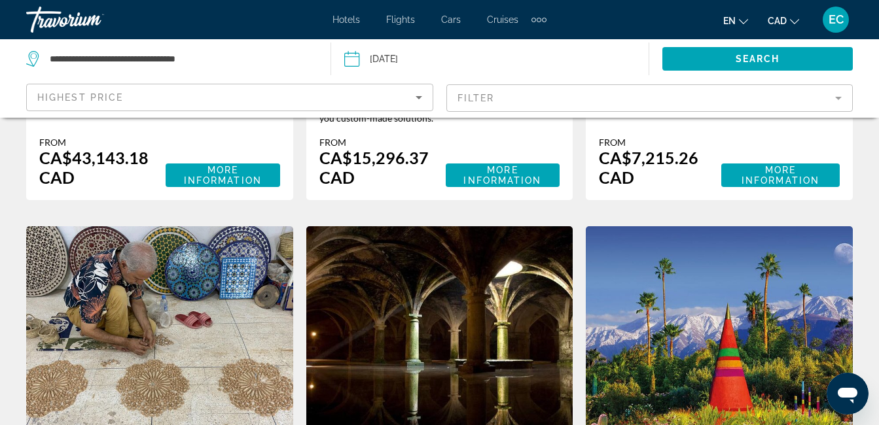
drag, startPoint x: 874, startPoint y: 133, endPoint x: 871, endPoint y: 160, distance: 27.7
drag, startPoint x: 871, startPoint y: 162, endPoint x: 877, endPoint y: 144, distance: 18.8
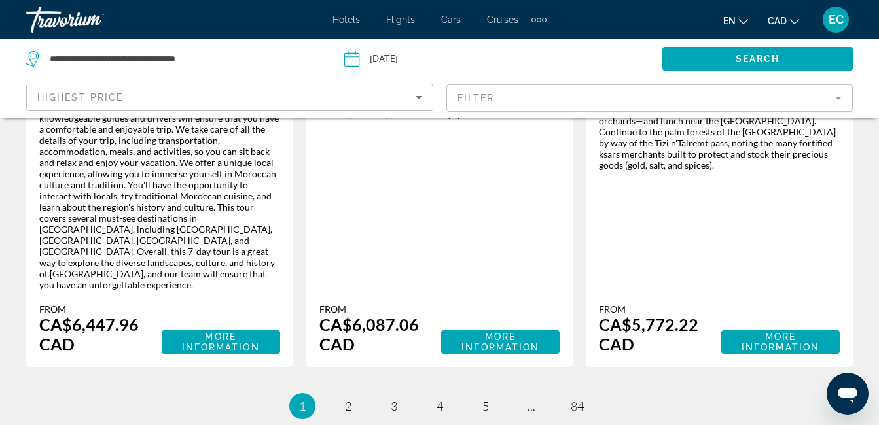
scroll to position [2358, 0]
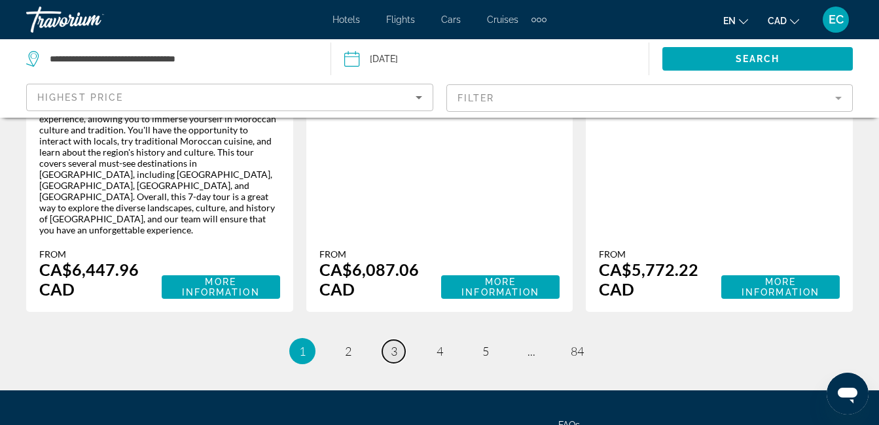
click at [395, 344] on span "3" at bounding box center [394, 351] width 7 height 14
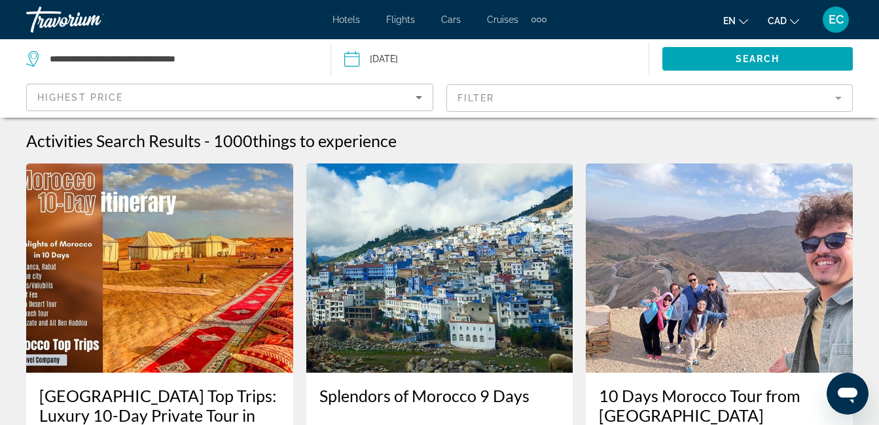
click at [395, 227] on img "Main content" at bounding box center [439, 268] width 267 height 209
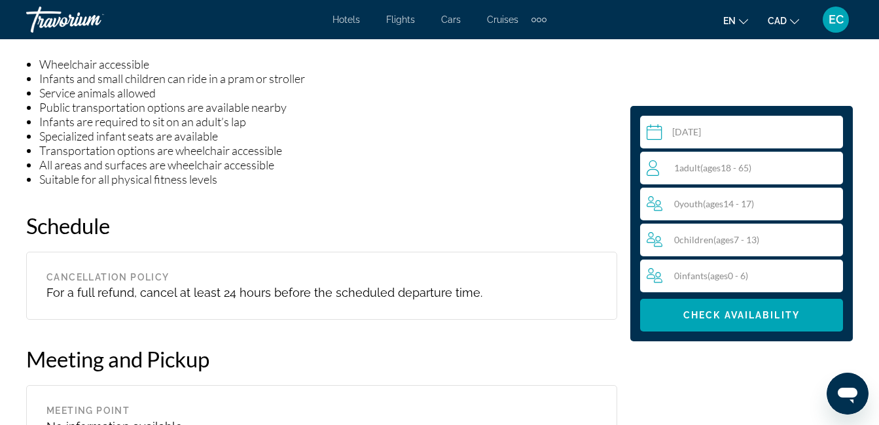
drag, startPoint x: 878, startPoint y: 224, endPoint x: 882, endPoint y: 123, distance: 100.8
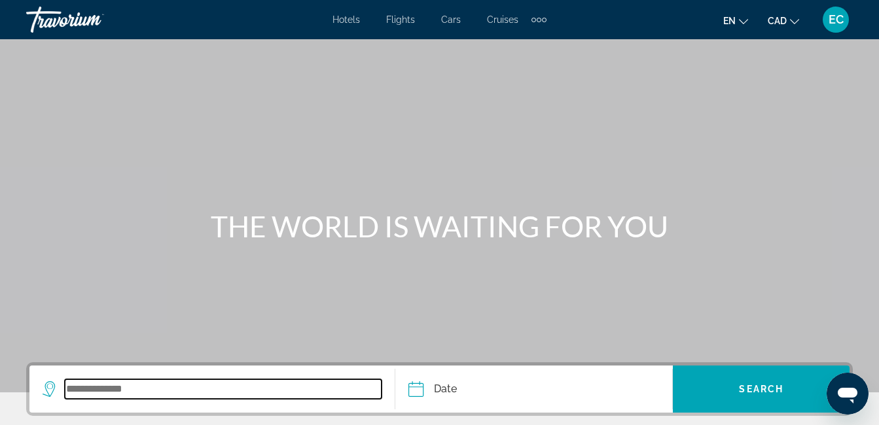
click at [77, 391] on input "Search widget" at bounding box center [223, 389] width 317 height 20
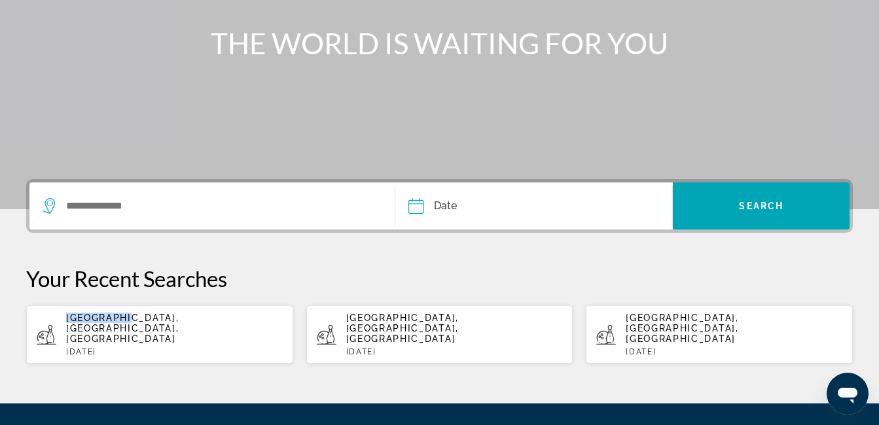
click at [77, 242] on div "Skip to main content Hotels Flights Cars Cruises Activities Hotels Flights Cars…" at bounding box center [439, 29] width 879 height 425
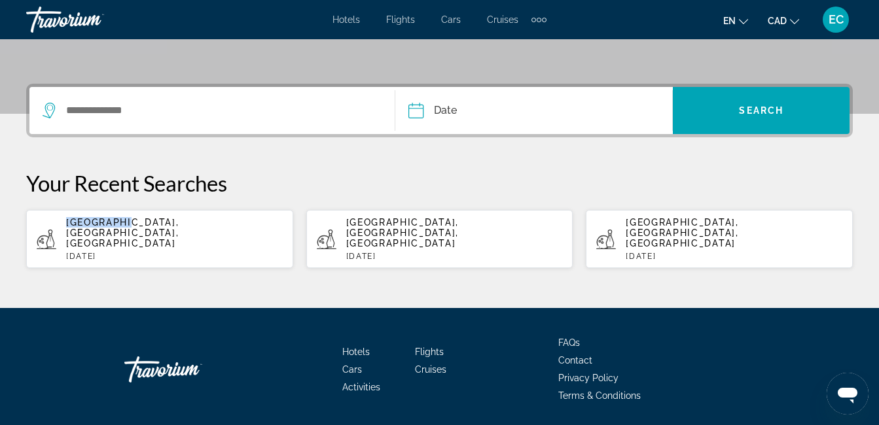
scroll to position [311, 0]
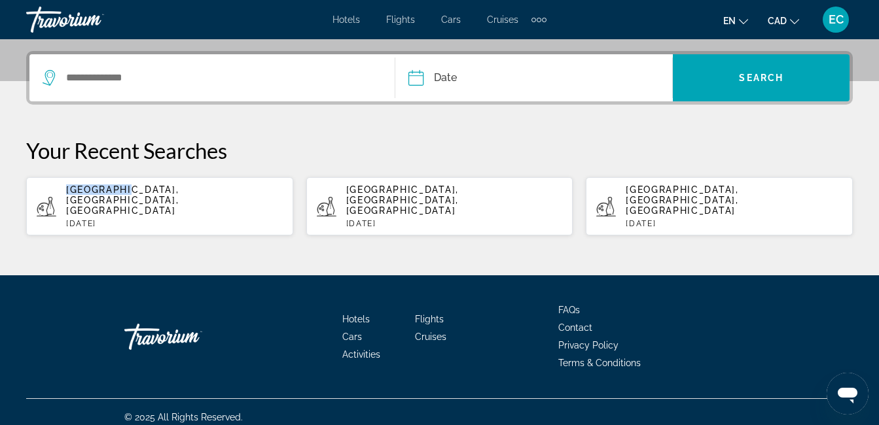
click at [72, 219] on p "[DATE]" at bounding box center [174, 223] width 217 height 9
type input "**********"
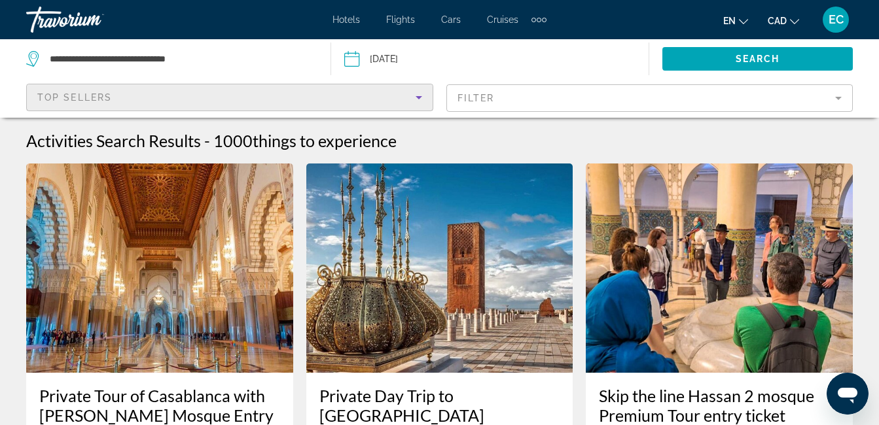
click at [416, 97] on icon "Sort by" at bounding box center [418, 97] width 7 height 3
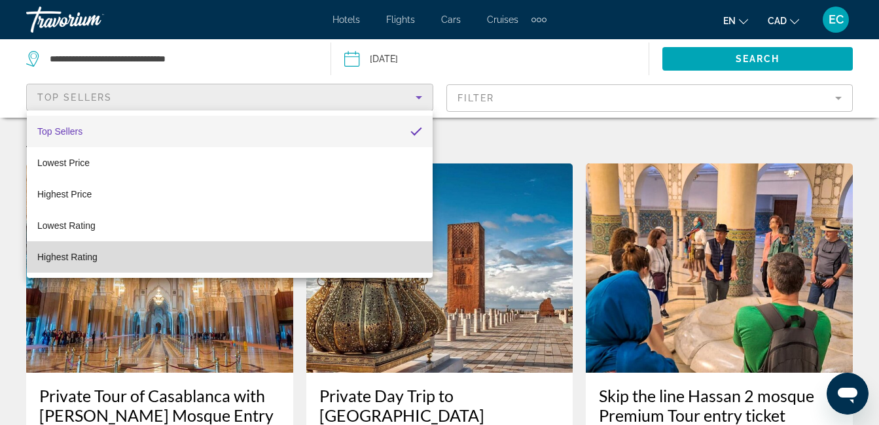
click at [88, 253] on span "Highest Rating" at bounding box center [67, 257] width 60 height 10
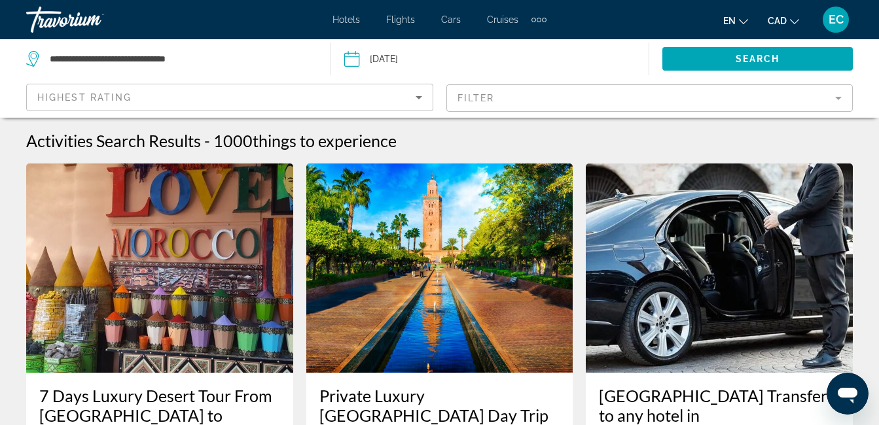
click at [419, 96] on icon "Sort by" at bounding box center [418, 97] width 7 height 3
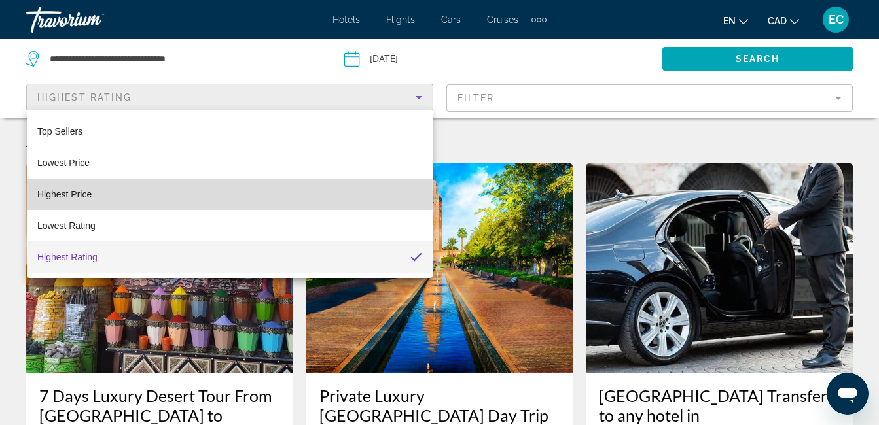
click at [71, 197] on span "Highest Price" at bounding box center [64, 194] width 54 height 10
click at [71, 198] on span "Highest Price" at bounding box center [64, 194] width 54 height 10
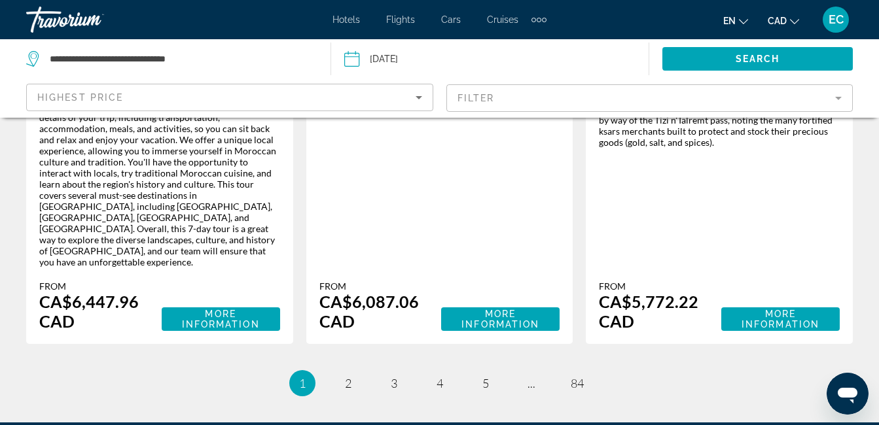
scroll to position [2358, 0]
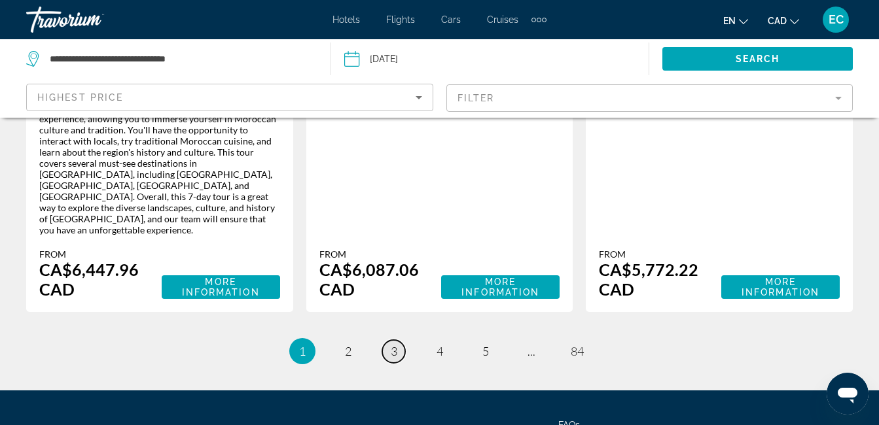
click at [396, 344] on span "3" at bounding box center [394, 351] width 7 height 14
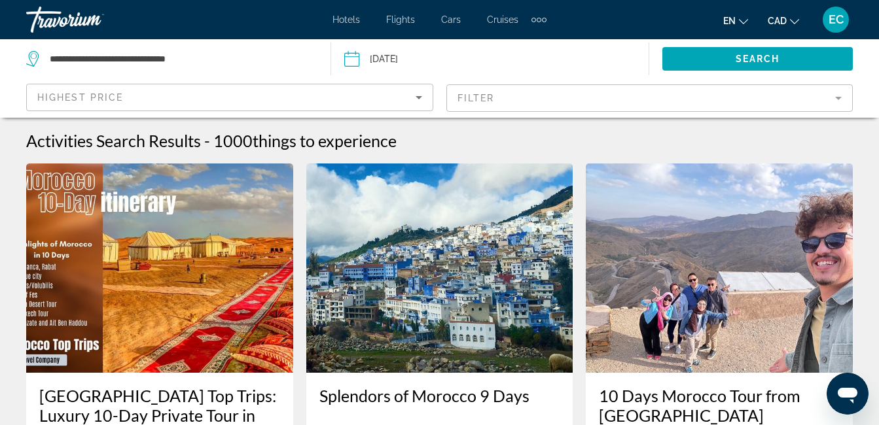
click at [0, 0] on div at bounding box center [0, 0] width 0 height 0
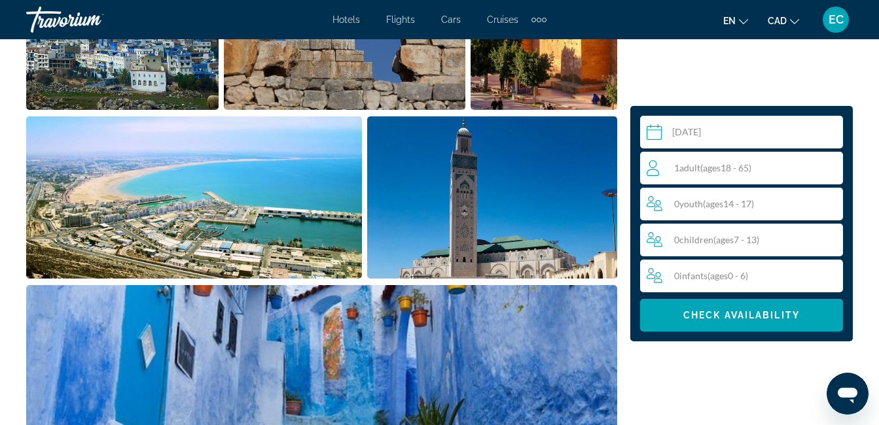
scroll to position [881, 0]
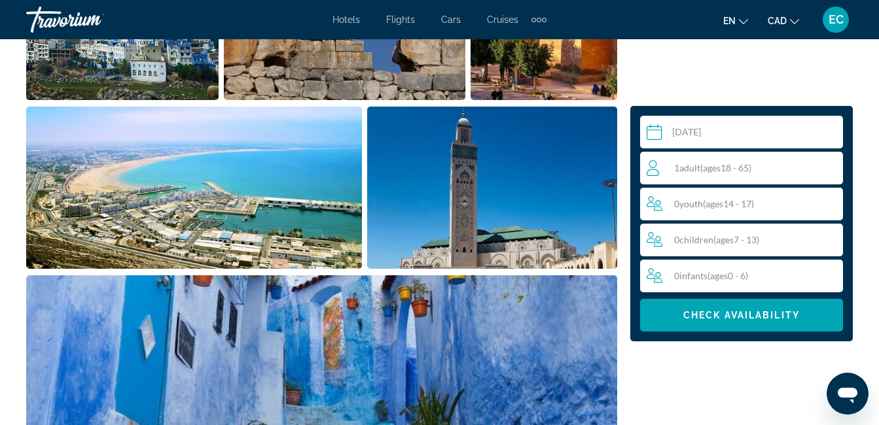
drag, startPoint x: 873, startPoint y: 201, endPoint x: 860, endPoint y: 251, distance: 51.4
drag, startPoint x: 860, startPoint y: 251, endPoint x: 862, endPoint y: 239, distance: 11.3
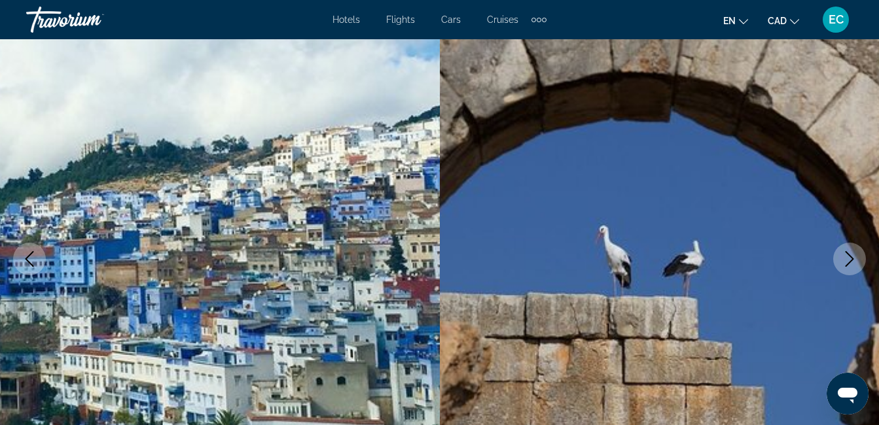
scroll to position [0, 0]
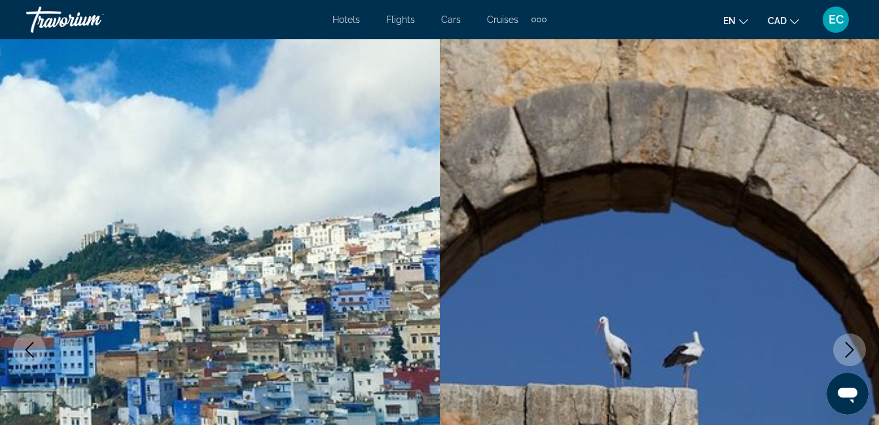
click at [866, 43] on img "Main content" at bounding box center [660, 350] width 440 height 622
click at [537, 16] on div "Extra navigation items" at bounding box center [538, 20] width 15 height 20
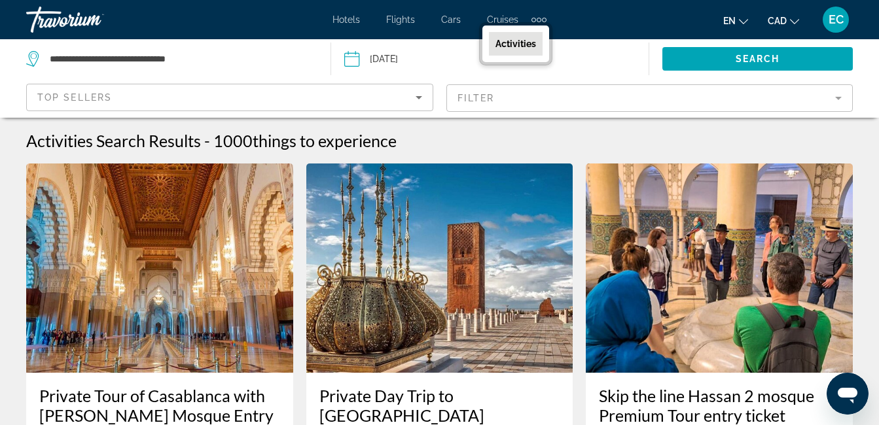
click at [421, 94] on icon "Sort by" at bounding box center [419, 98] width 16 height 16
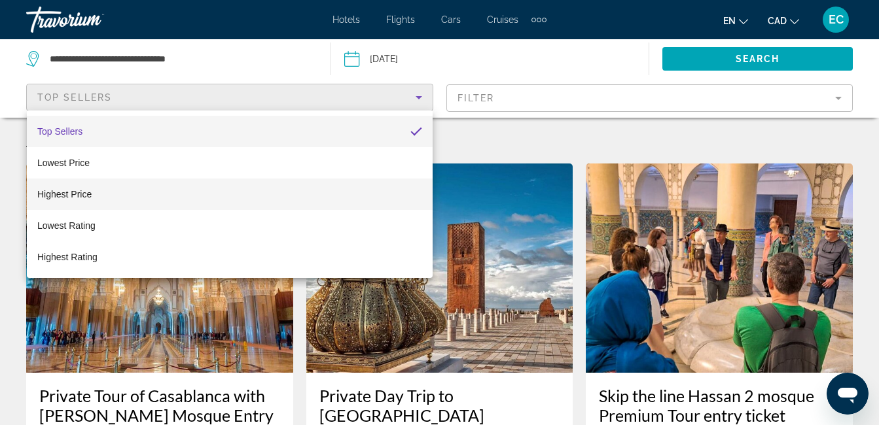
click at [101, 196] on mat-option "Highest Price" at bounding box center [230, 194] width 406 height 31
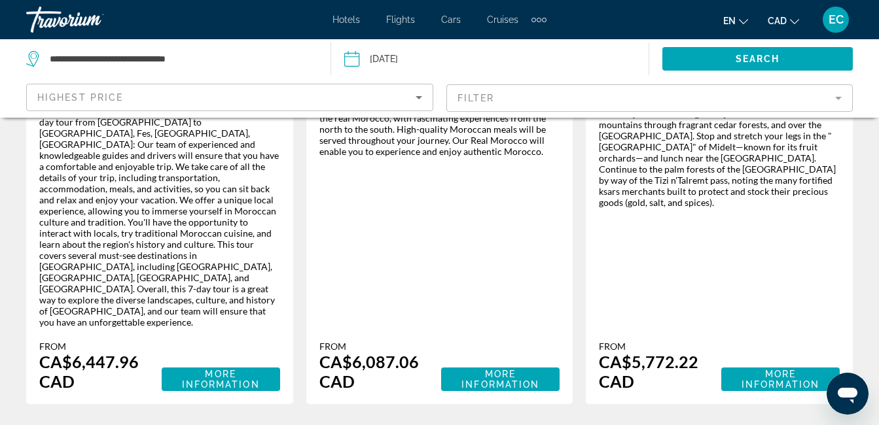
scroll to position [2358, 0]
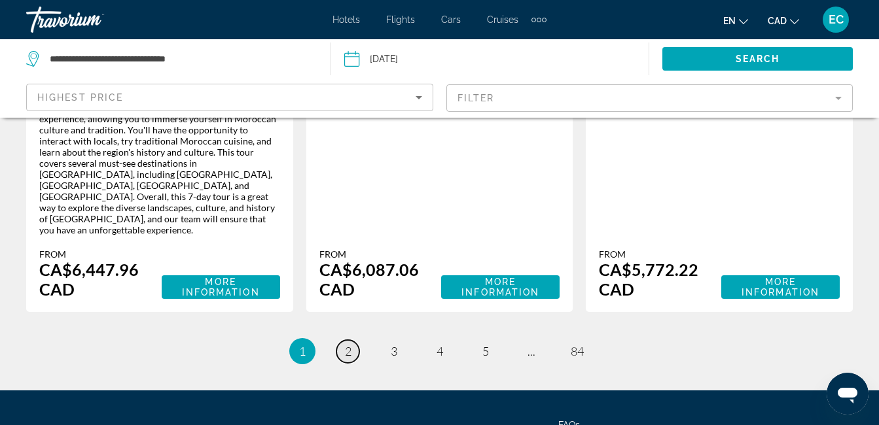
click at [349, 344] on span "2" at bounding box center [348, 351] width 7 height 14
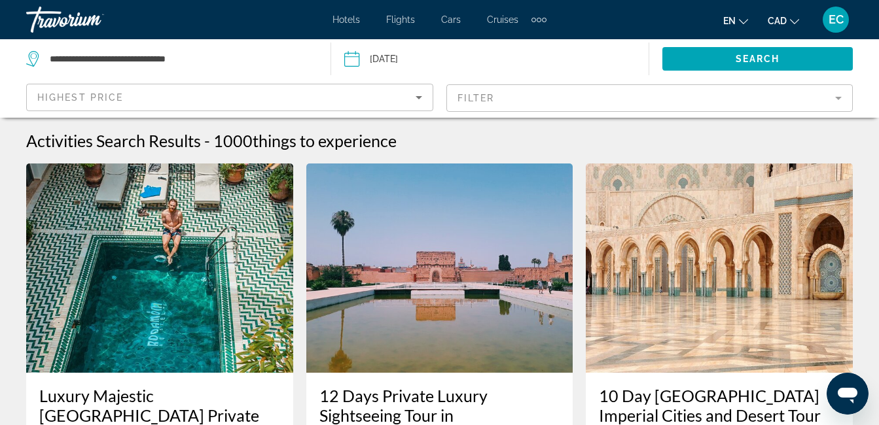
click at [349, 228] on img "Main content" at bounding box center [439, 268] width 267 height 209
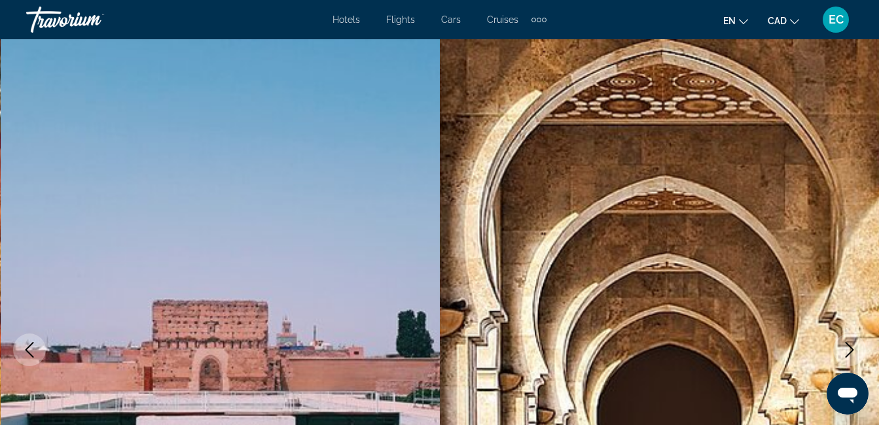
scroll to position [7, 0]
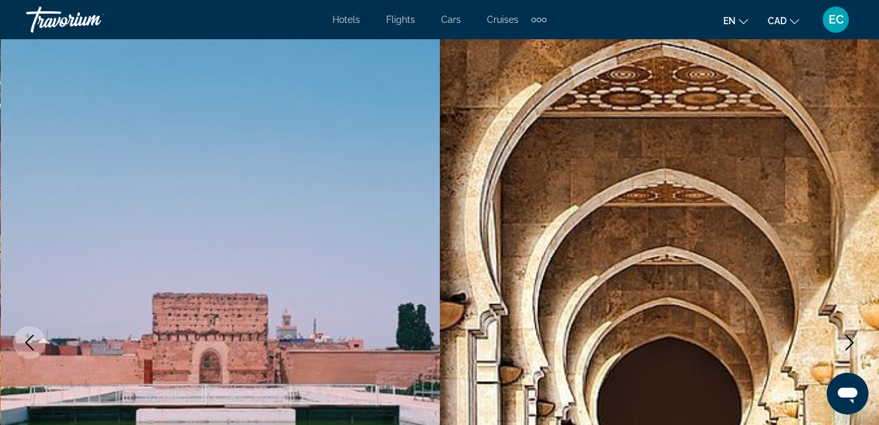
click at [536, 23] on div "Extra navigation items" at bounding box center [538, 20] width 15 height 20
click at [519, 47] on span "Activities" at bounding box center [515, 44] width 41 height 10
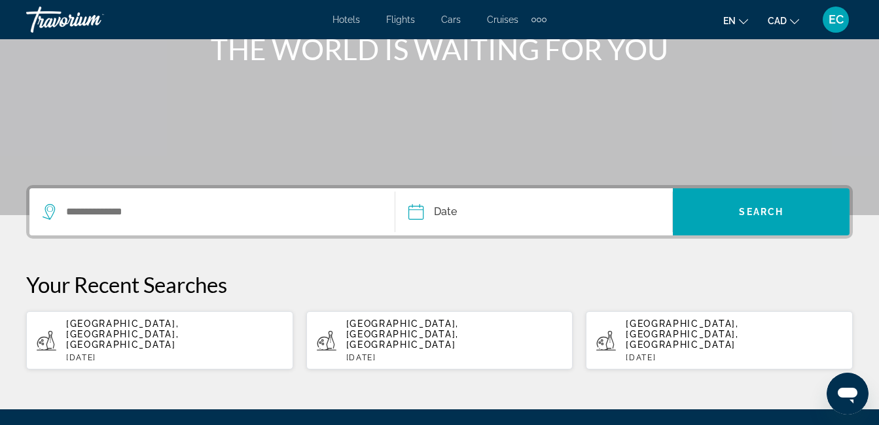
scroll to position [179, 0]
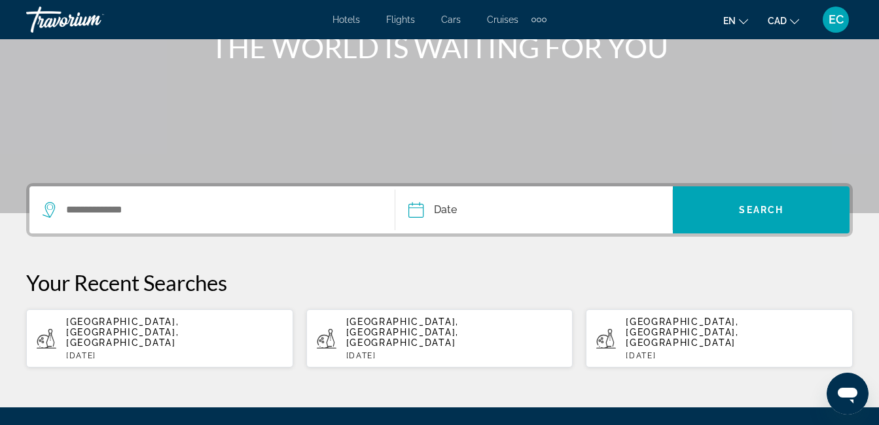
click at [860, 119] on div "Main content" at bounding box center [439, 17] width 879 height 393
click at [138, 326] on span "[GEOGRAPHIC_DATA], [GEOGRAPHIC_DATA], [GEOGRAPHIC_DATA]" at bounding box center [122, 332] width 113 height 31
type input "**********"
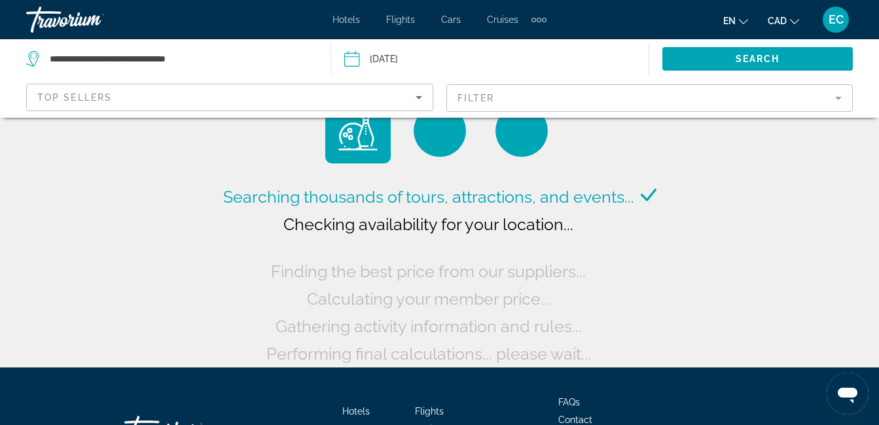
click at [836, 95] on mat-form-field "Filter" at bounding box center [649, 97] width 407 height 27
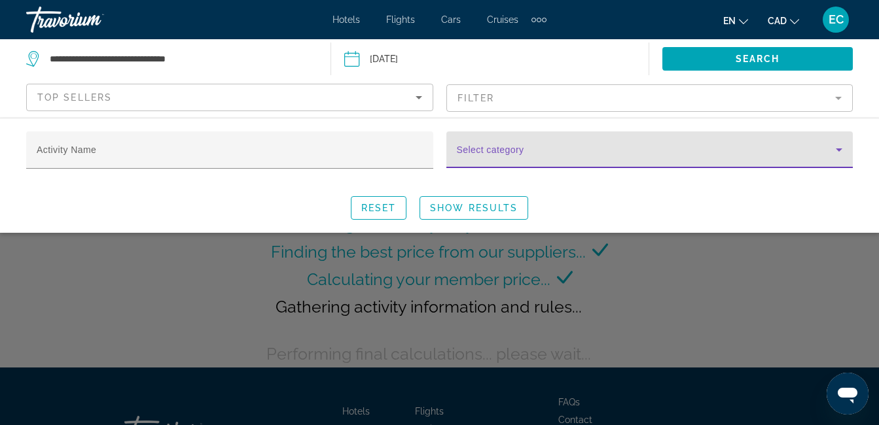
click at [839, 149] on icon "Search widget" at bounding box center [839, 150] width 7 height 3
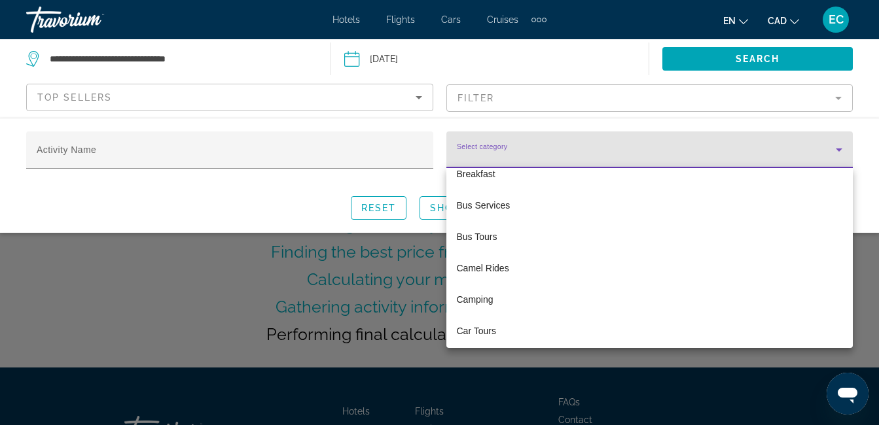
scroll to position [904, 0]
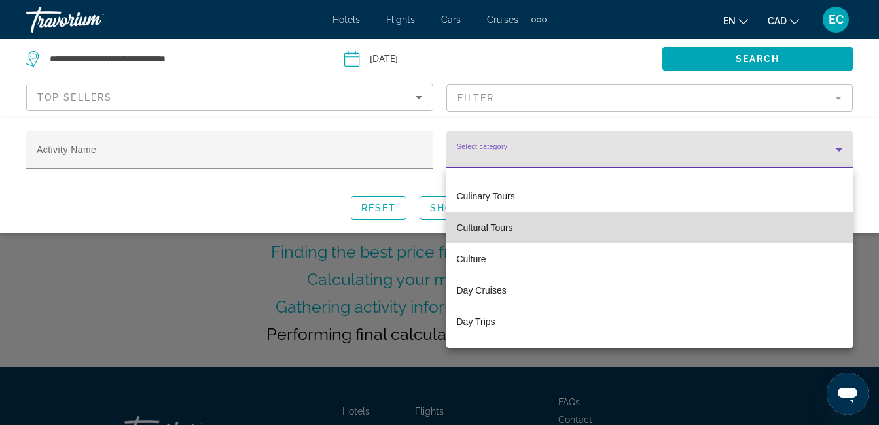
click at [837, 231] on mat-option "Cultural Tours" at bounding box center [649, 227] width 407 height 31
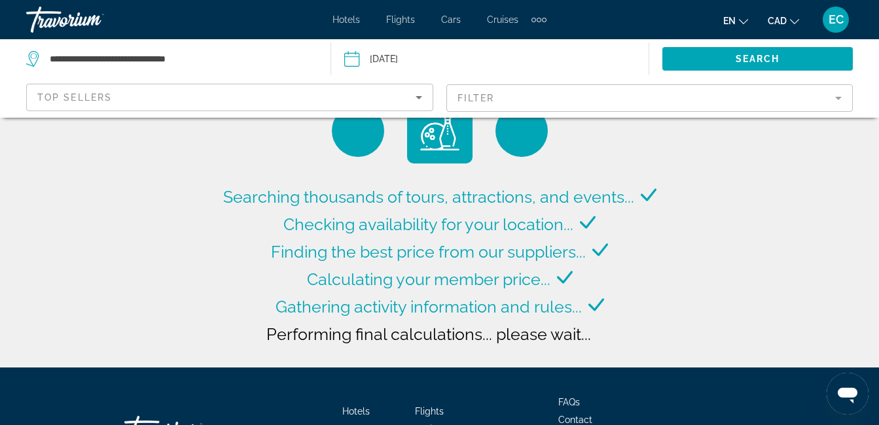
click at [836, 239] on div "Searching thousands of tours, attractions, and events... Checking availability …" at bounding box center [439, 184] width 879 height 368
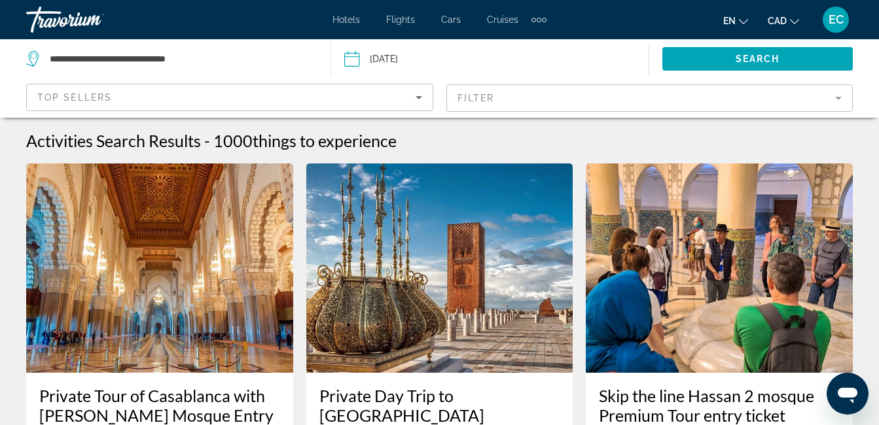
drag, startPoint x: 837, startPoint y: 99, endPoint x: 691, endPoint y: 116, distance: 146.9
click at [835, 101] on mat-form-field "Filter" at bounding box center [649, 97] width 407 height 27
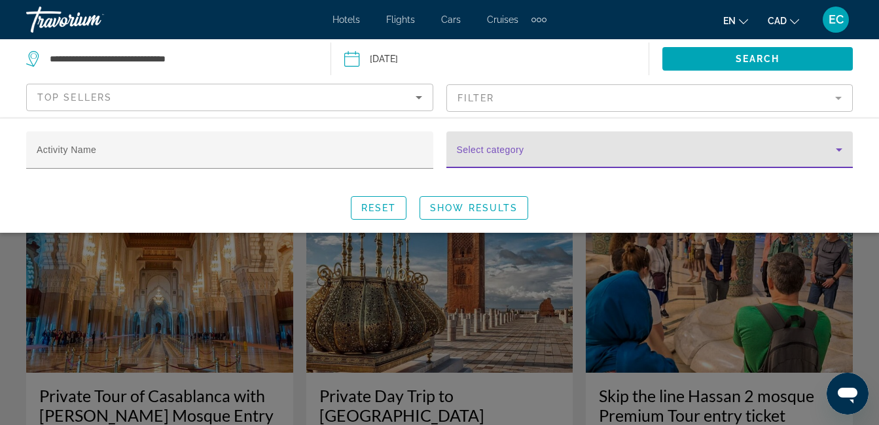
click at [837, 149] on icon "Search widget" at bounding box center [839, 150] width 7 height 3
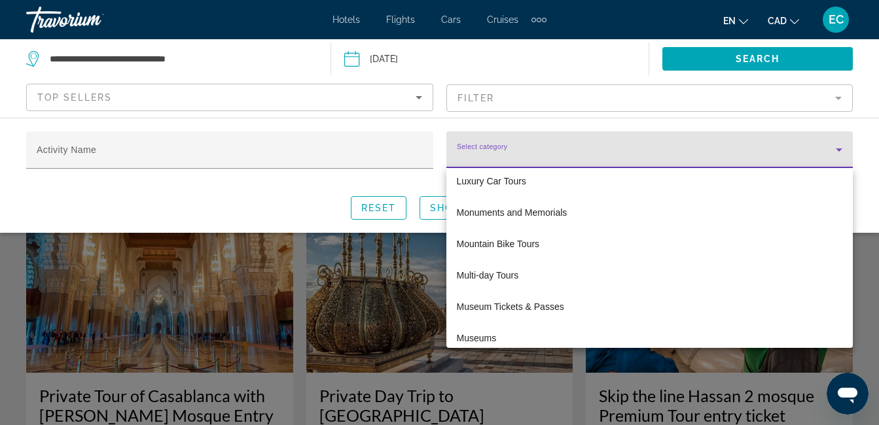
scroll to position [2041, 0]
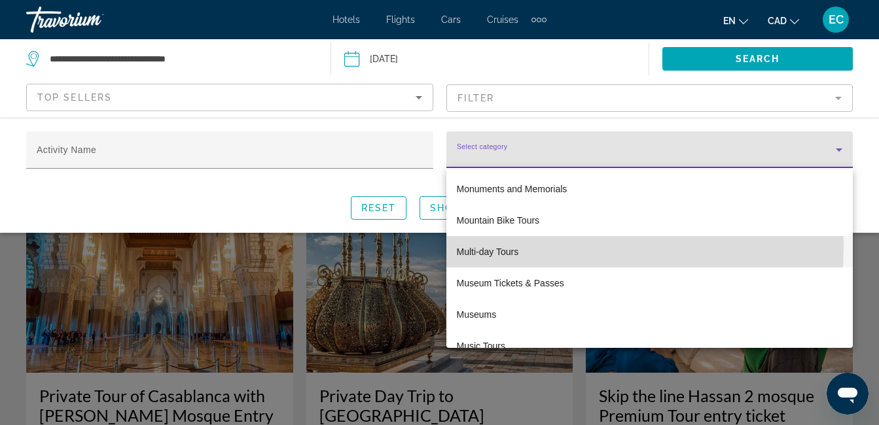
click at [475, 245] on span "Multi-day Tours" at bounding box center [488, 252] width 62 height 16
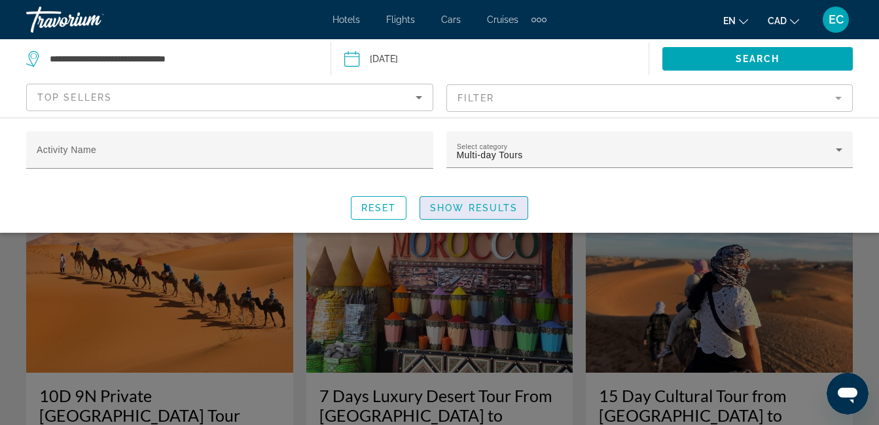
click at [479, 209] on span "Show Results" at bounding box center [474, 208] width 88 height 10
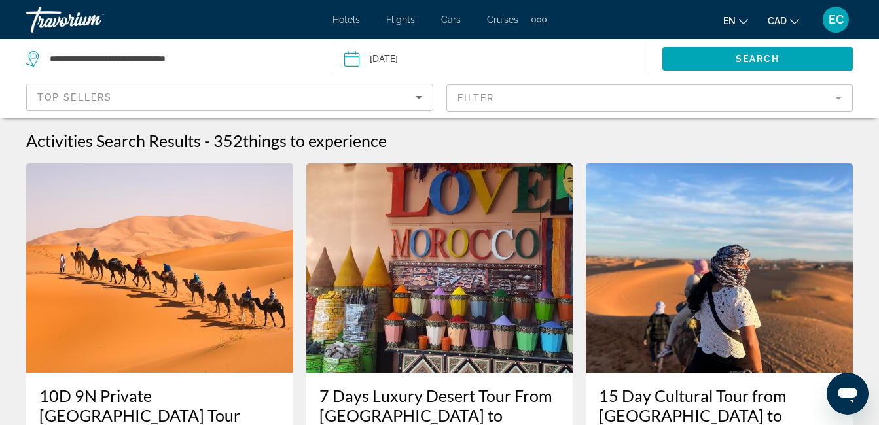
click at [479, 209] on img "Main content" at bounding box center [439, 268] width 267 height 209
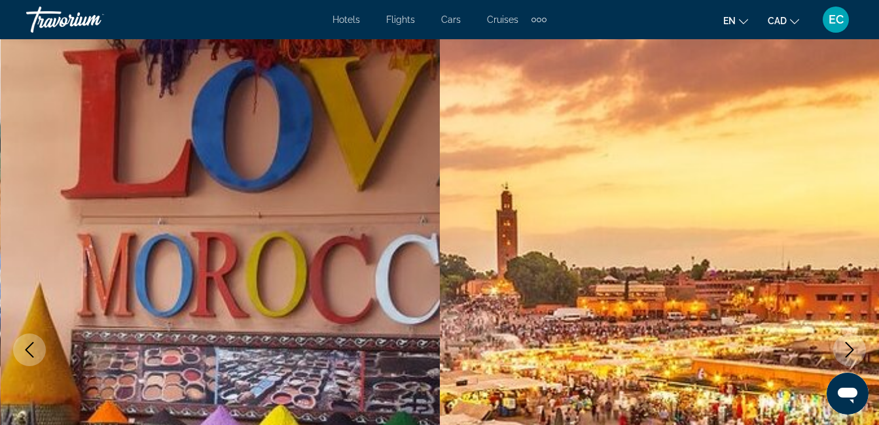
click at [865, 103] on img "Main content" at bounding box center [660, 350] width 440 height 622
click at [869, 78] on img "Main content" at bounding box center [660, 350] width 440 height 622
click at [869, 79] on img "Main content" at bounding box center [660, 350] width 440 height 622
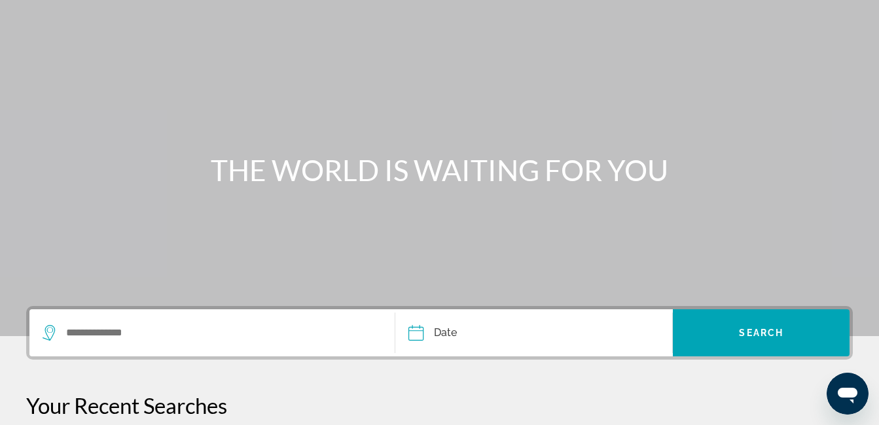
scroll to position [84, 0]
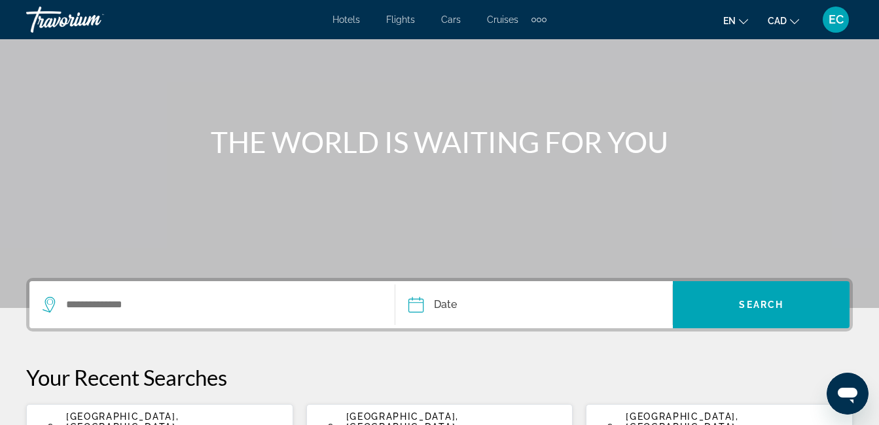
drag, startPoint x: 851, startPoint y: 205, endPoint x: 652, endPoint y: 249, distance: 202.9
click at [849, 206] on div "Main content" at bounding box center [439, 112] width 879 height 393
click at [78, 417] on span "[GEOGRAPHIC_DATA], [GEOGRAPHIC_DATA], [GEOGRAPHIC_DATA]" at bounding box center [122, 427] width 113 height 31
type input "**********"
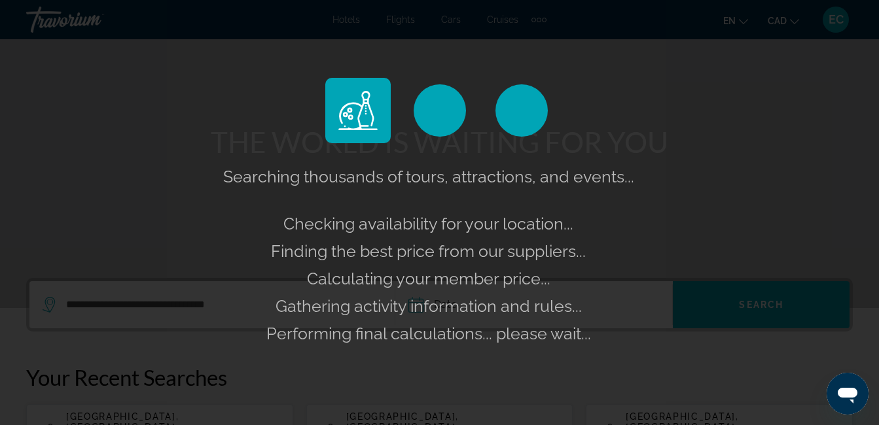
click at [78, 417] on div "Searching thousands of tours, attractions, and events... Checking availability …" at bounding box center [439, 212] width 879 height 425
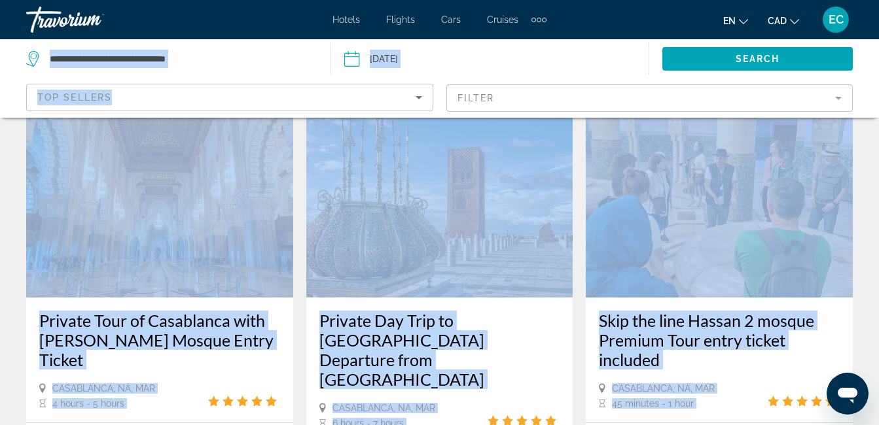
scroll to position [136, 0]
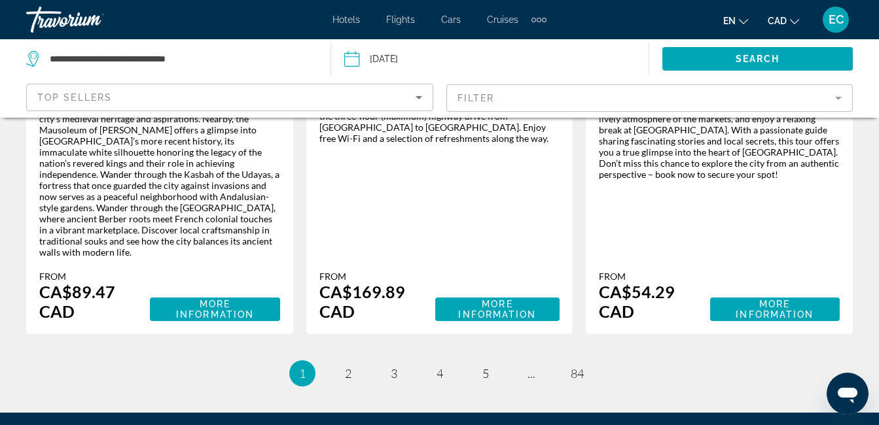
scroll to position [2386, 0]
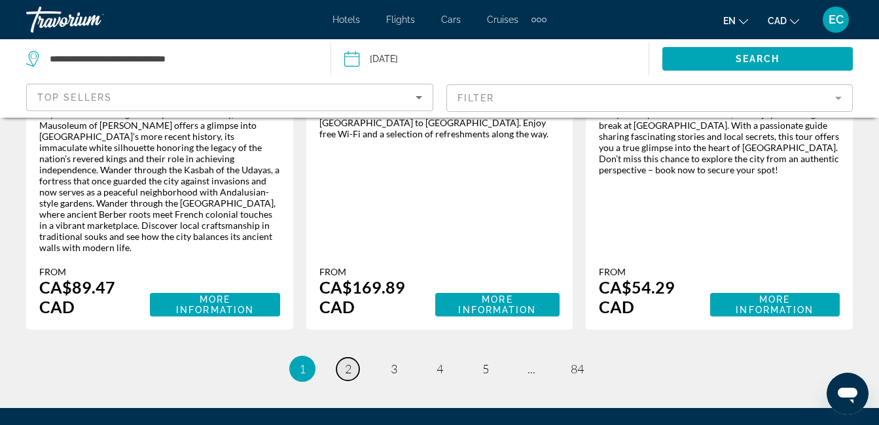
click at [343, 358] on link "page 2" at bounding box center [347, 369] width 23 height 23
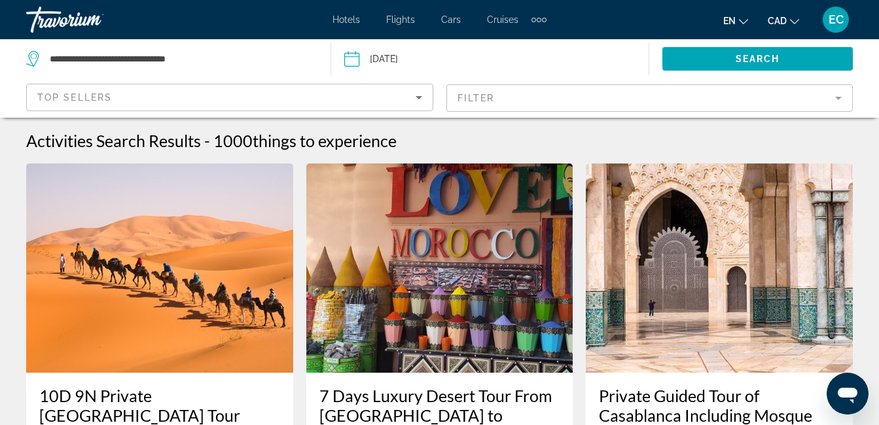
scroll to position [5, 0]
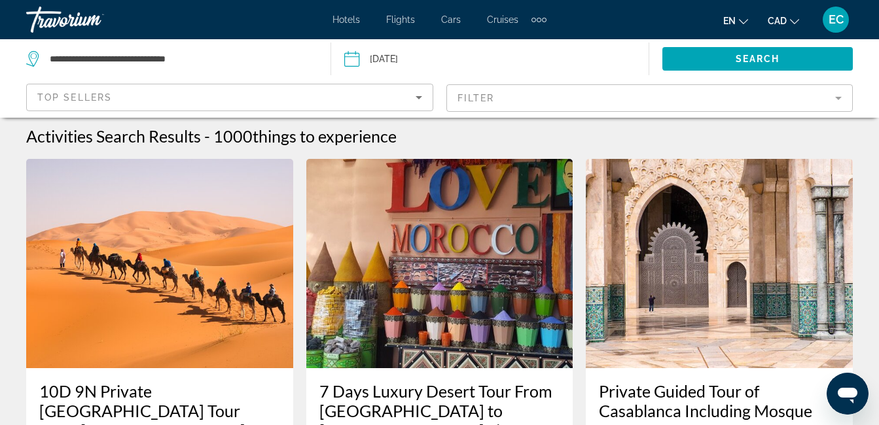
click at [875, 92] on app-activities-search-filters "Top Sellers Filter" at bounding box center [439, 98] width 879 height 39
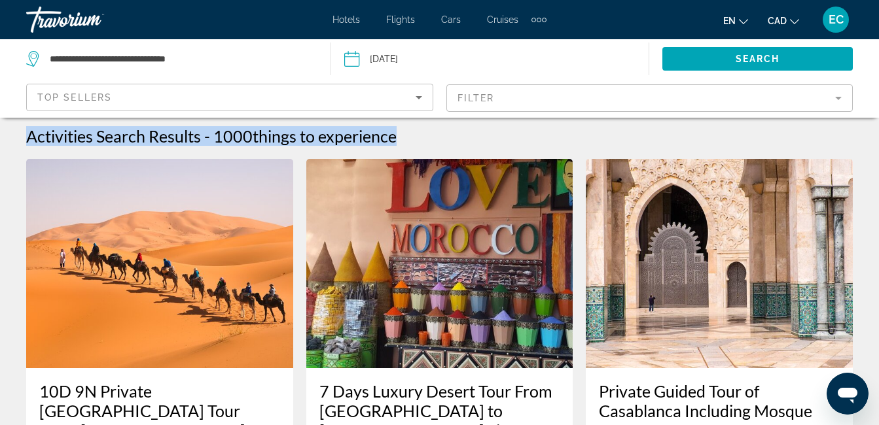
drag, startPoint x: 878, startPoint y: 108, endPoint x: 884, endPoint y: 120, distance: 13.8
click at [879, 118] on html "**********" at bounding box center [439, 207] width 879 height 425
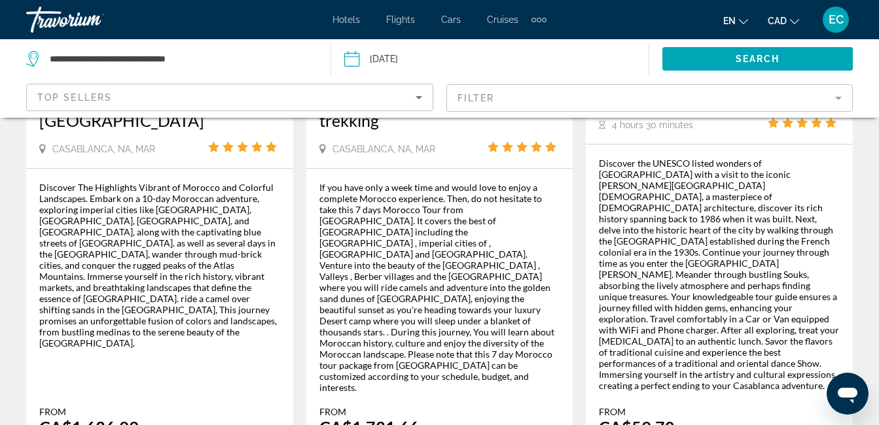
scroll to position [0, 0]
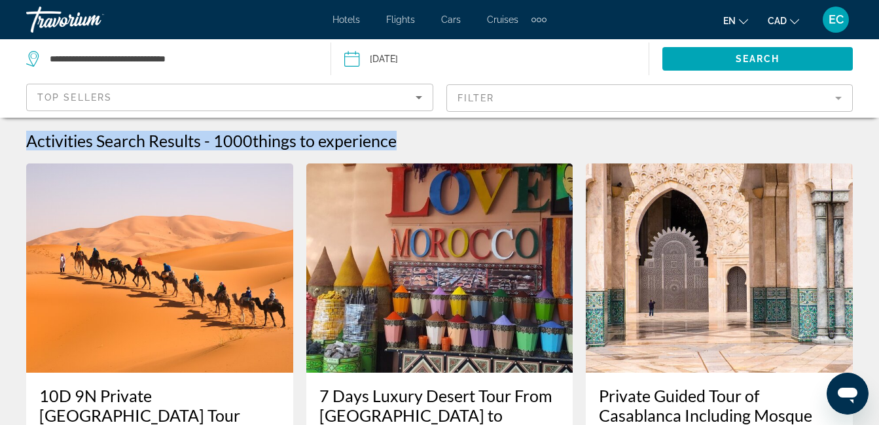
click at [148, 250] on img "Main content" at bounding box center [159, 268] width 267 height 209
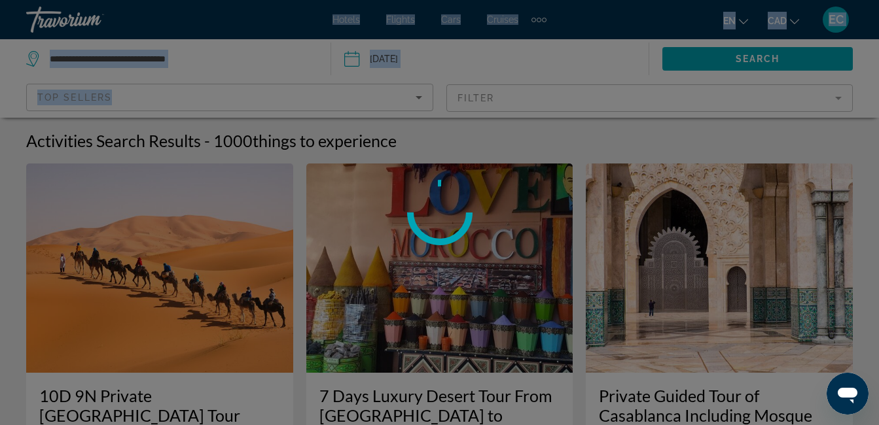
click at [148, 249] on div at bounding box center [439, 212] width 879 height 425
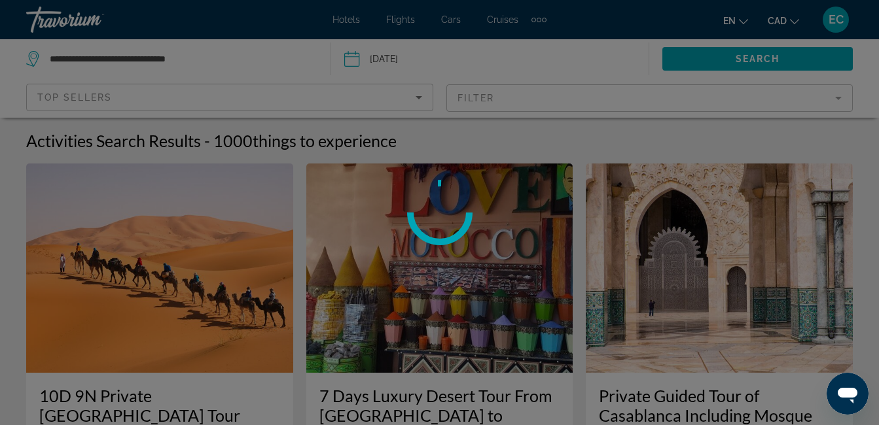
click at [148, 250] on div at bounding box center [439, 212] width 879 height 425
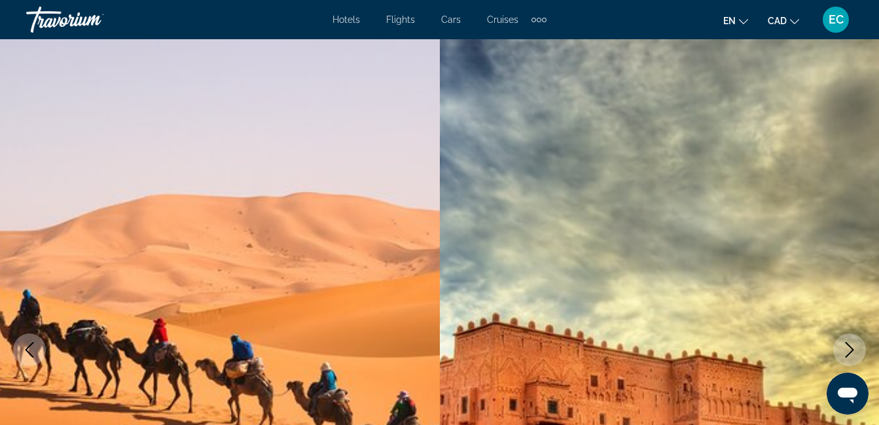
click at [871, 70] on img "Main content" at bounding box center [660, 350] width 440 height 622
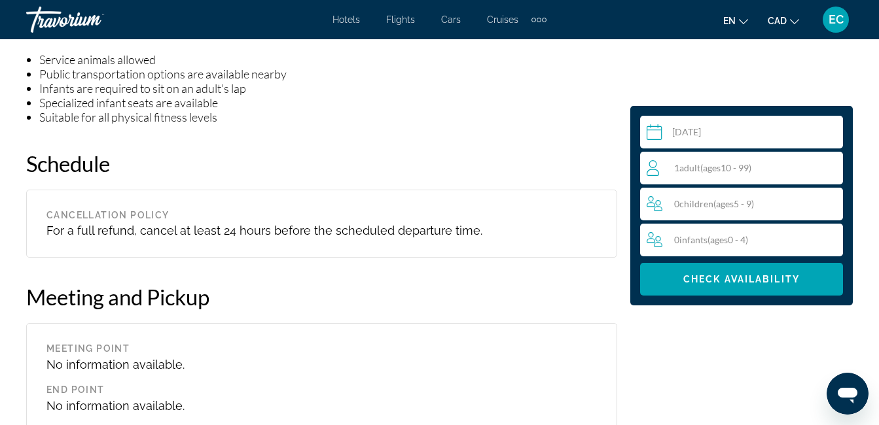
scroll to position [1857, 0]
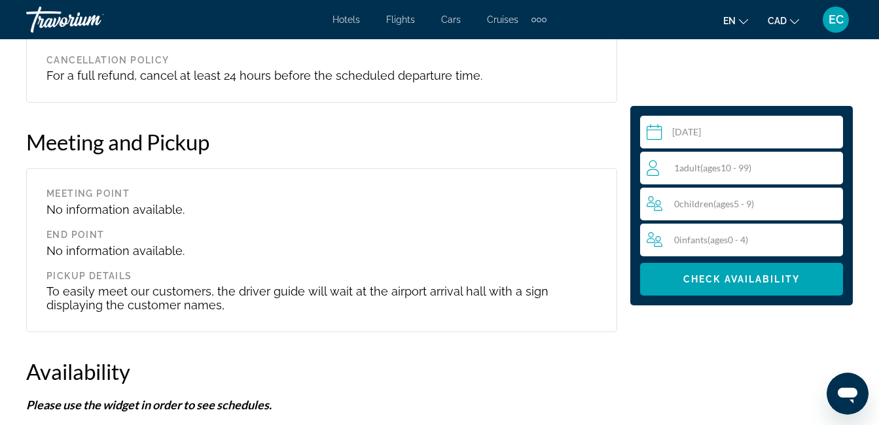
click at [754, 130] on input "Main content" at bounding box center [744, 134] width 208 height 37
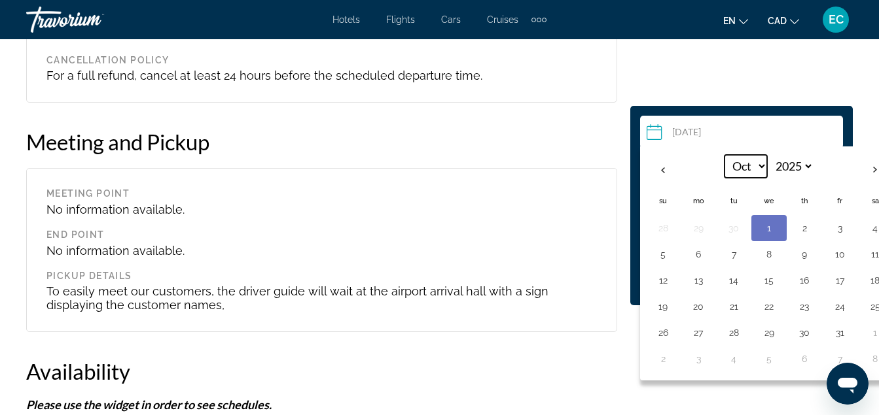
click at [761, 164] on select "*** *** *** *** *** *** *** *** *** *** *** ***" at bounding box center [745, 166] width 43 height 23
select select "*"
click at [724, 155] on select "*** *** *** *** *** *** *** *** *** *** *** ***" at bounding box center [745, 166] width 43 height 23
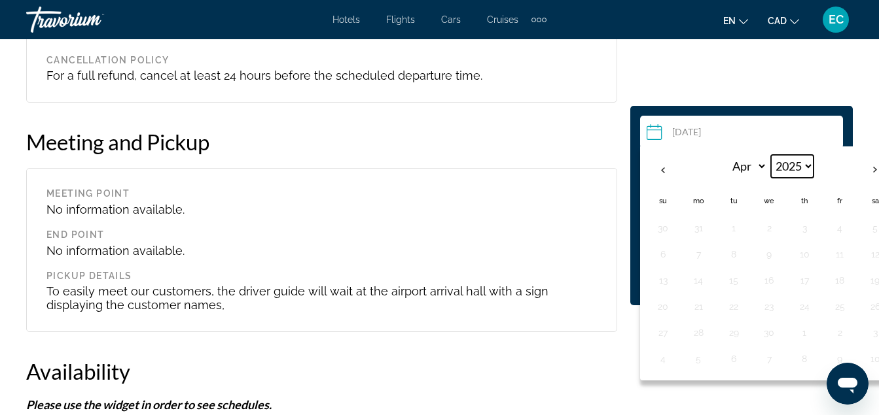
click at [813, 163] on select "**** **** **** **** **** **** **** **** **** **** **** **** **** **** **** ****…" at bounding box center [792, 166] width 43 height 23
click at [813, 164] on select "**** **** **** **** **** **** **** **** **** **** **** **** **** **** **** ****…" at bounding box center [792, 166] width 43 height 23
click at [813, 163] on select "**** **** **** **** **** **** **** **** **** **** **** **** **** **** **** ****…" at bounding box center [792, 166] width 43 height 23
click at [813, 164] on select "**** **** **** **** **** **** **** **** **** **** **** **** **** **** **** ****…" at bounding box center [792, 166] width 43 height 23
click at [807, 166] on select "**** **** **** **** **** **** **** **** **** **** **** **** **** **** **** ****…" at bounding box center [792, 166] width 43 height 23
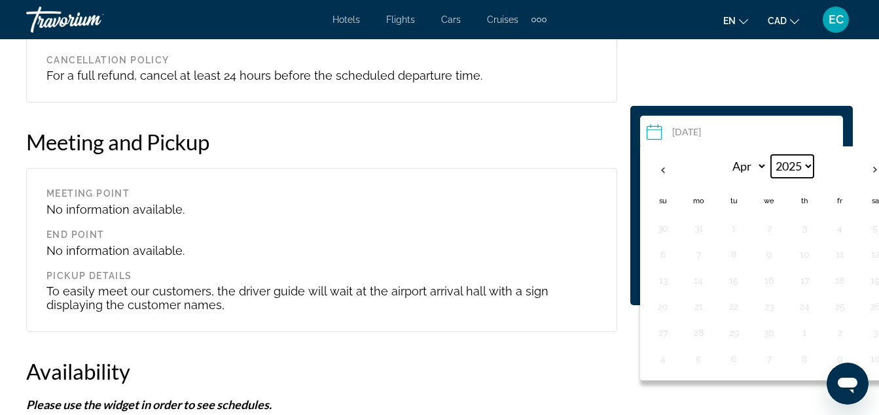
select select "****"
click at [771, 155] on select "**** **** **** **** **** **** **** **** **** **** **** **** **** **** **** ****…" at bounding box center [792, 166] width 43 height 23
click at [697, 256] on button "6" at bounding box center [698, 254] width 21 height 18
click at [697, 256] on div "Select a date [DATE] Apr *** *** *** *** *** *** *** *** *** *** *** *** 2026 *…" at bounding box center [741, 206] width 203 height 180
type input "**********"
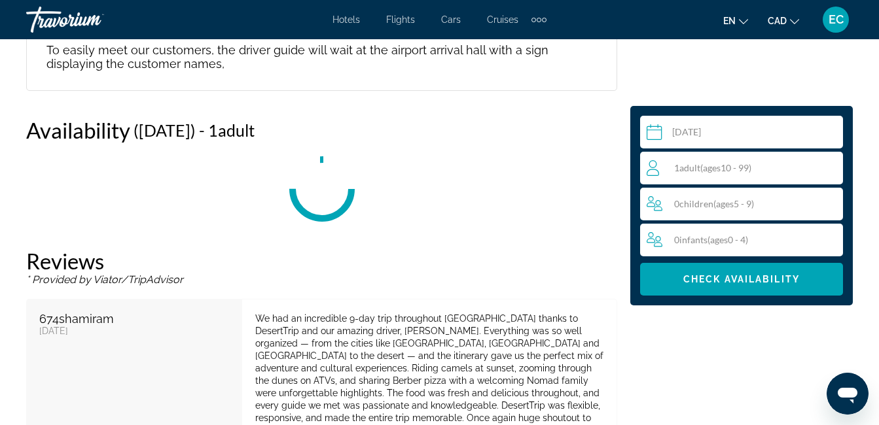
scroll to position [2108, 0]
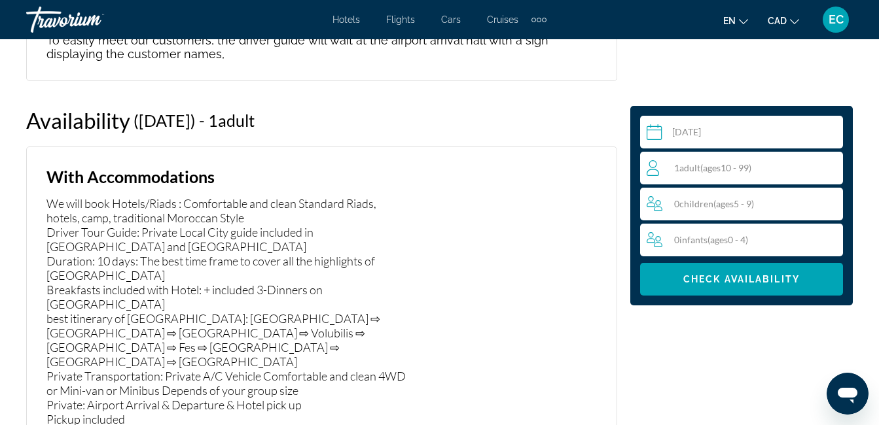
drag, startPoint x: 689, startPoint y: 275, endPoint x: 771, endPoint y: 161, distance: 140.2
click at [763, 182] on div "**********" at bounding box center [741, 206] width 203 height 180
drag, startPoint x: 773, startPoint y: 154, endPoint x: 767, endPoint y: 165, distance: 12.9
click at [773, 155] on div "1 Adult Adults ( ages [DEMOGRAPHIC_DATA])" at bounding box center [744, 168] width 196 height 33
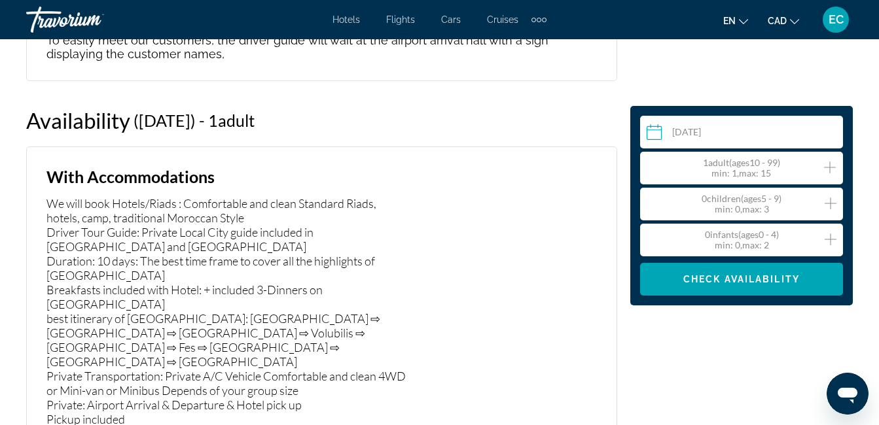
click at [827, 165] on icon "Increment adults" at bounding box center [830, 168] width 12 height 16
click at [827, 166] on icon "Increment adults" at bounding box center [830, 168] width 12 height 16
click at [827, 165] on icon "Increment adults" at bounding box center [830, 168] width 12 height 16
click at [827, 166] on icon "Increment adults" at bounding box center [830, 168] width 12 height 16
click at [652, 166] on icon "Decrement adults" at bounding box center [652, 168] width 12 height 16
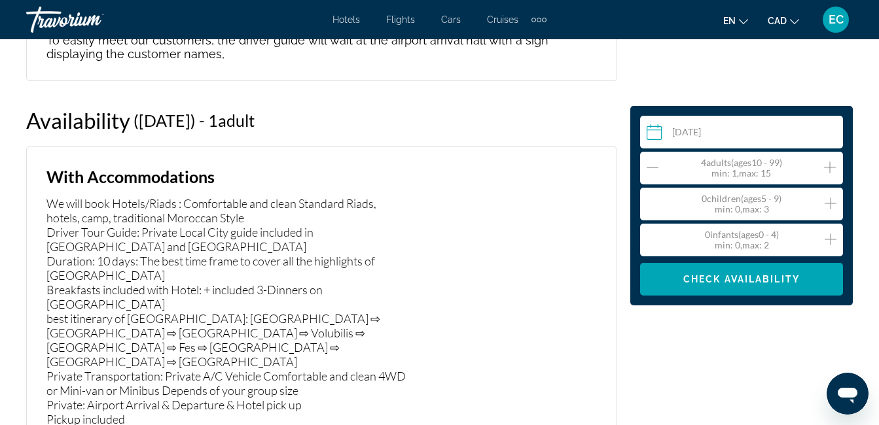
click at [652, 167] on icon "Decrement adults" at bounding box center [652, 168] width 12 height 16
click at [828, 165] on icon "Increment adults" at bounding box center [830, 168] width 12 height 16
click at [657, 166] on icon "Decrement adults" at bounding box center [652, 168] width 12 height 16
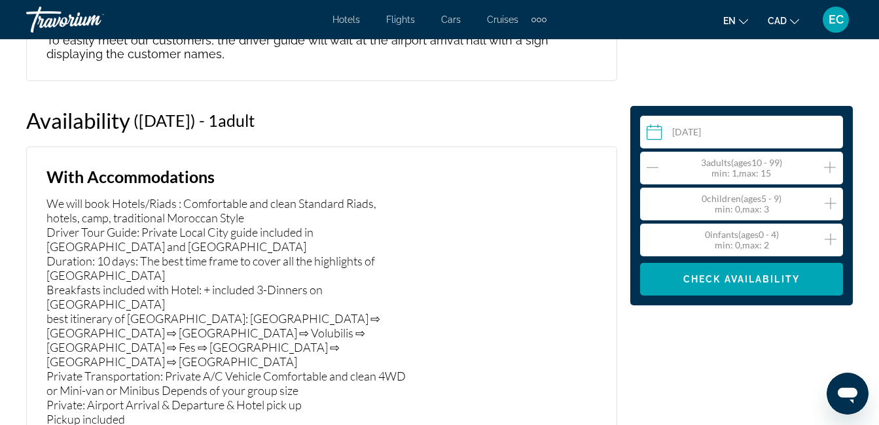
click at [826, 169] on icon "Increment adults" at bounding box center [830, 168] width 12 height 16
click at [654, 170] on icon "Decrement adults" at bounding box center [652, 168] width 12 height 16
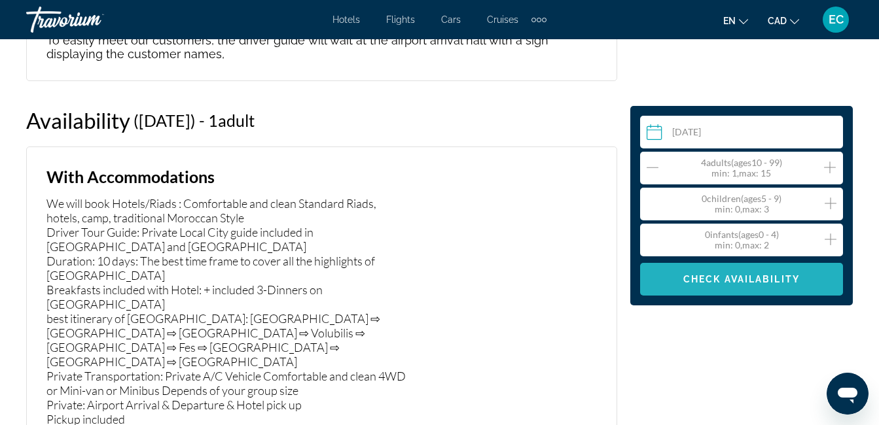
click at [679, 278] on span "Main content" at bounding box center [741, 279] width 203 height 31
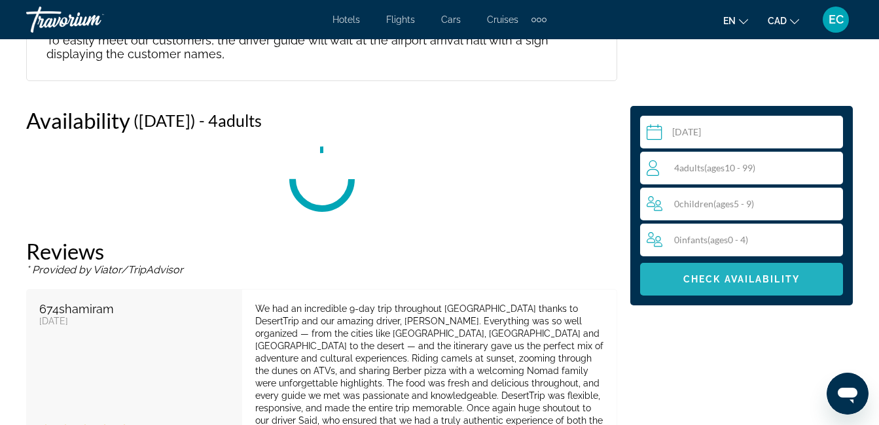
click at [679, 278] on span "Main content" at bounding box center [741, 279] width 203 height 31
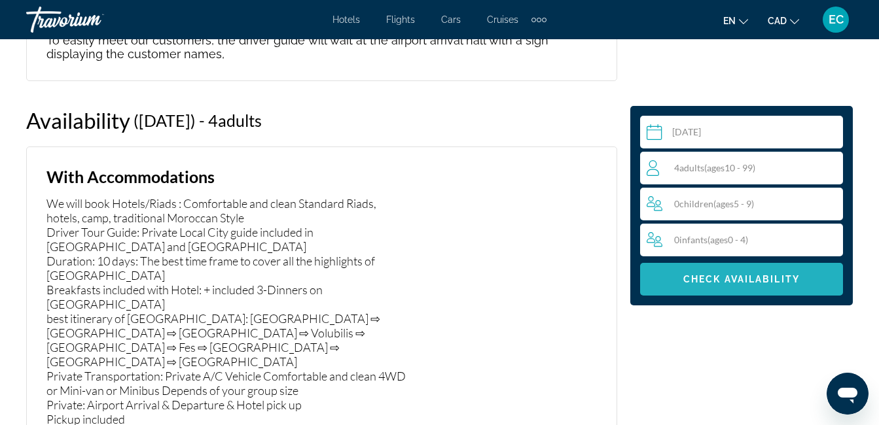
click at [722, 273] on span "Main content" at bounding box center [741, 279] width 203 height 31
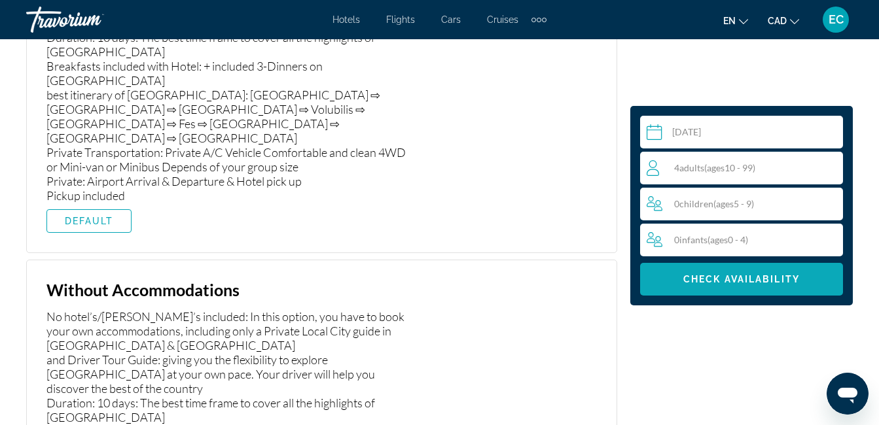
scroll to position [2321, 0]
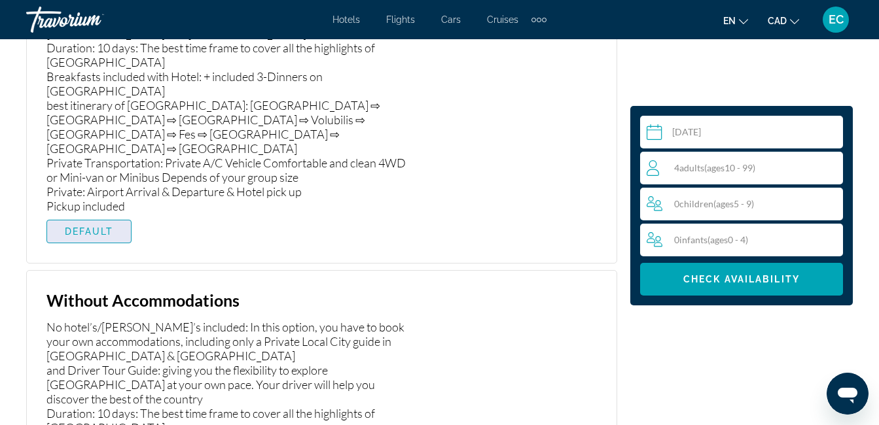
click at [80, 226] on span "DEFAULT" at bounding box center [89, 231] width 49 height 10
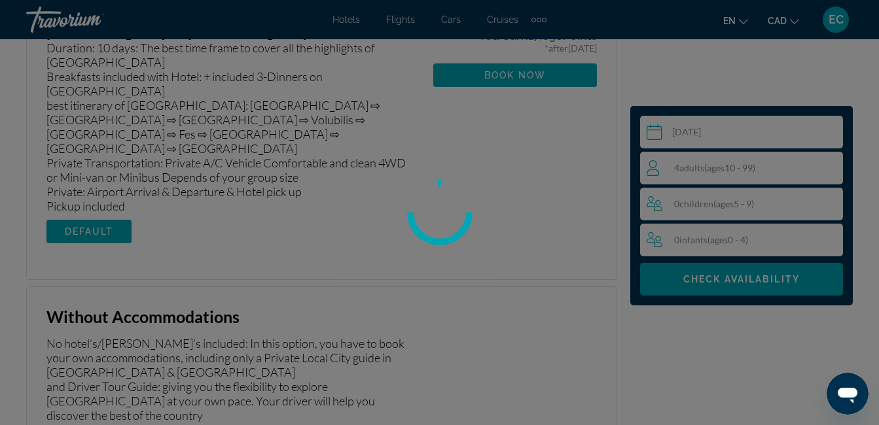
click at [80, 173] on div at bounding box center [439, 212] width 879 height 425
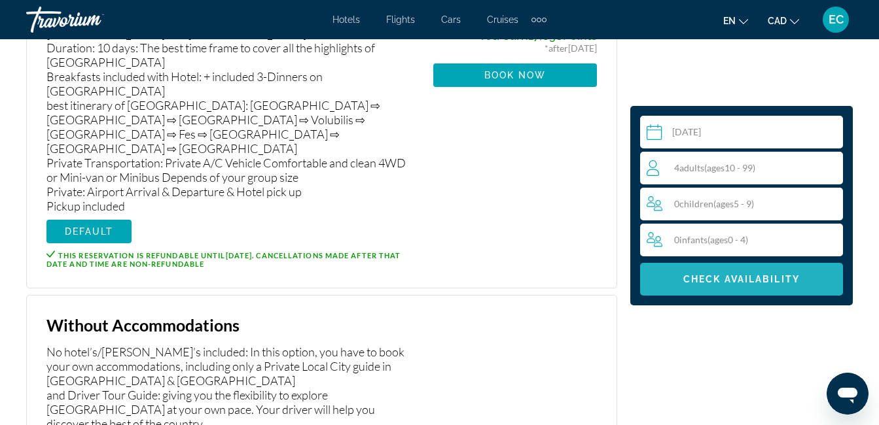
click at [686, 277] on span "Check Availability" at bounding box center [741, 279] width 116 height 10
click at [686, 278] on span "Check Availability" at bounding box center [741, 279] width 116 height 10
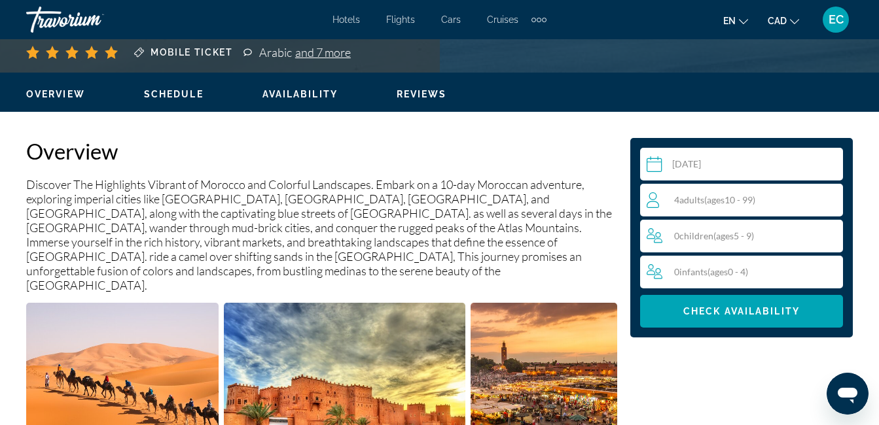
scroll to position [342, 0]
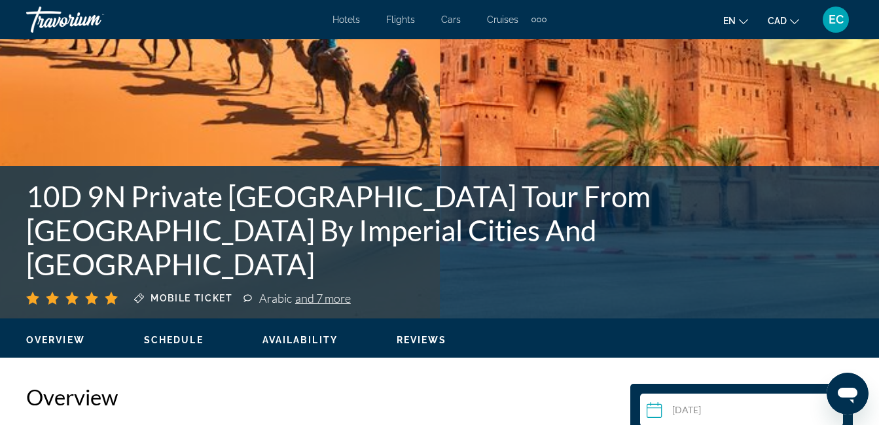
click at [176, 343] on span "Schedule" at bounding box center [174, 340] width 60 height 10
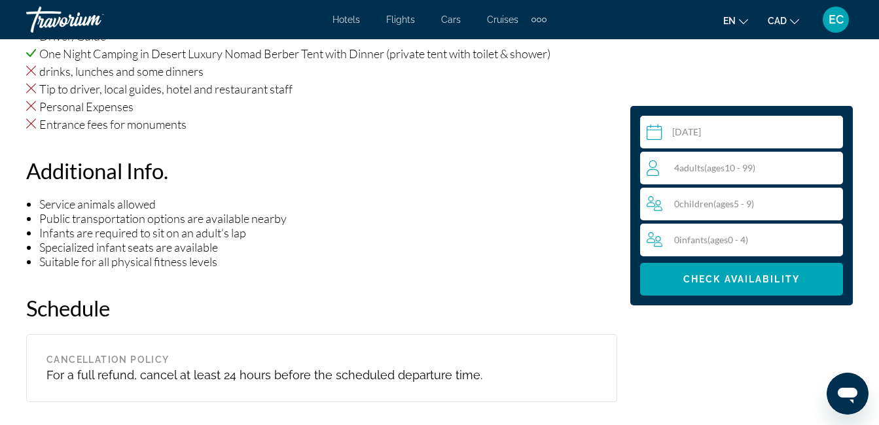
scroll to position [1745, 0]
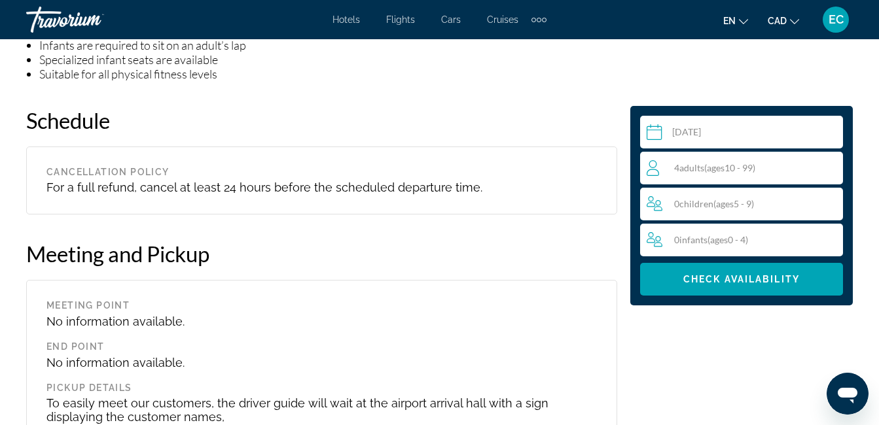
click at [221, 16] on div "Hotels Flights Cars Cruises Activities Hotels Flights Cars Cruises Activities e…" at bounding box center [439, 20] width 879 height 34
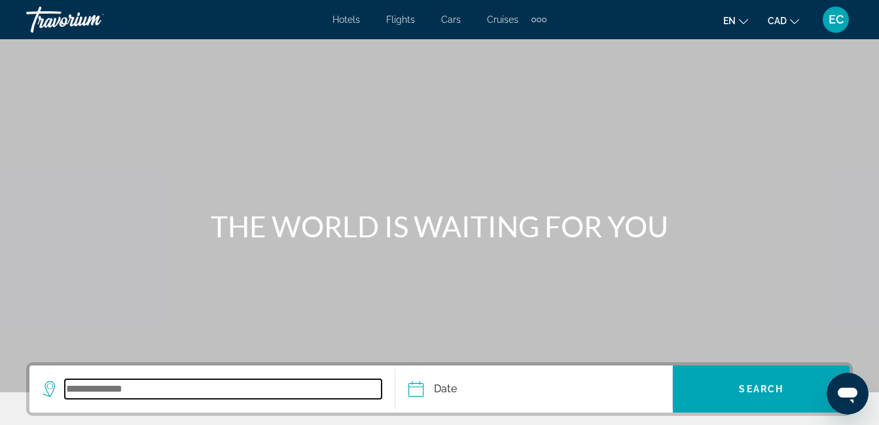
click at [103, 381] on input "Search widget" at bounding box center [223, 389] width 317 height 20
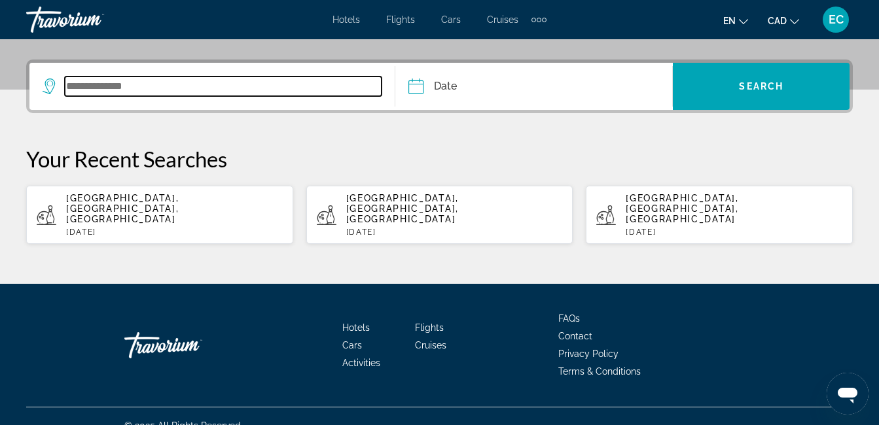
scroll to position [311, 0]
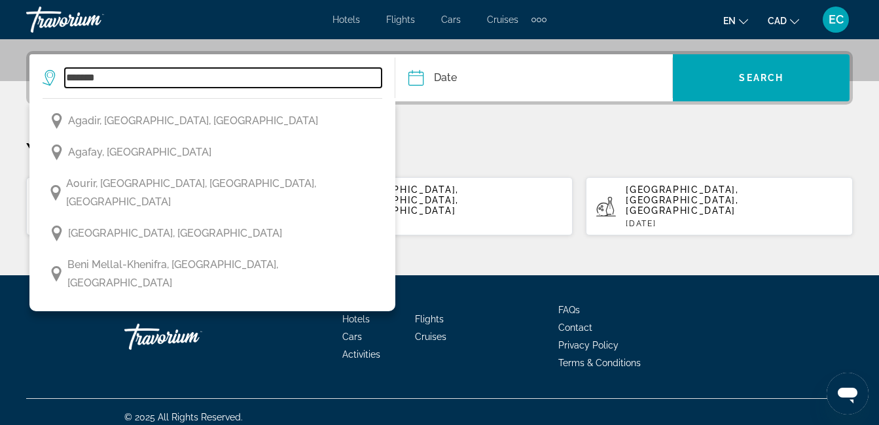
type input "*******"
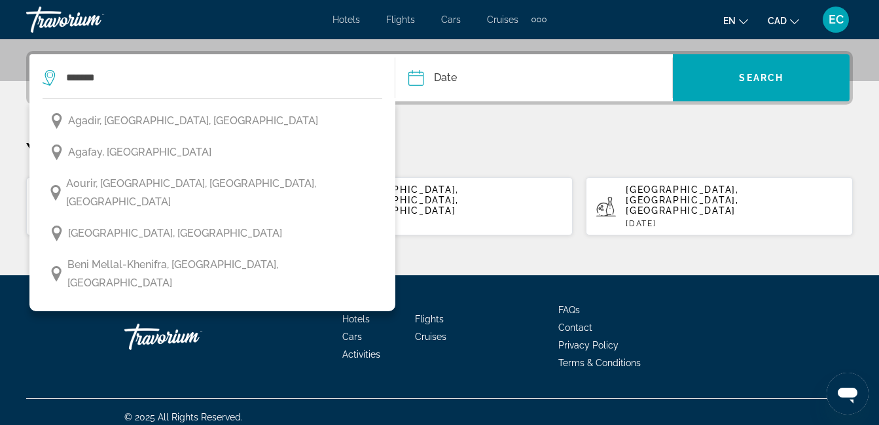
click at [446, 73] on input "Date" at bounding box center [473, 79] width 137 height 51
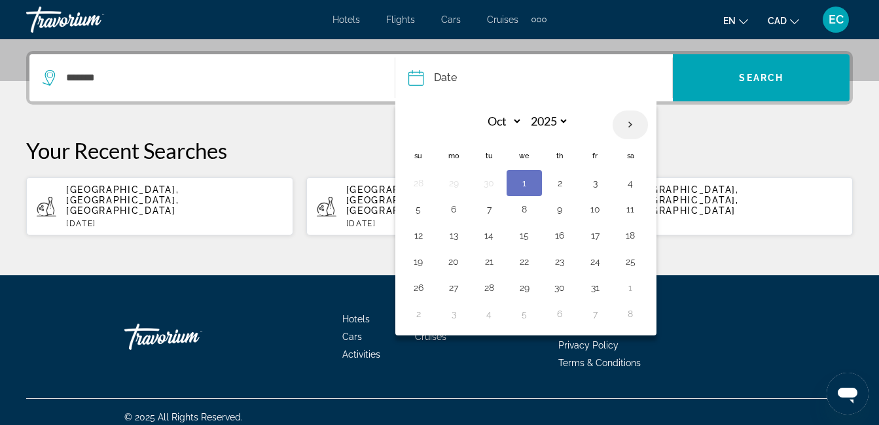
click at [625, 124] on th "Next month" at bounding box center [629, 125] width 35 height 29
select select "*"
select select "****"
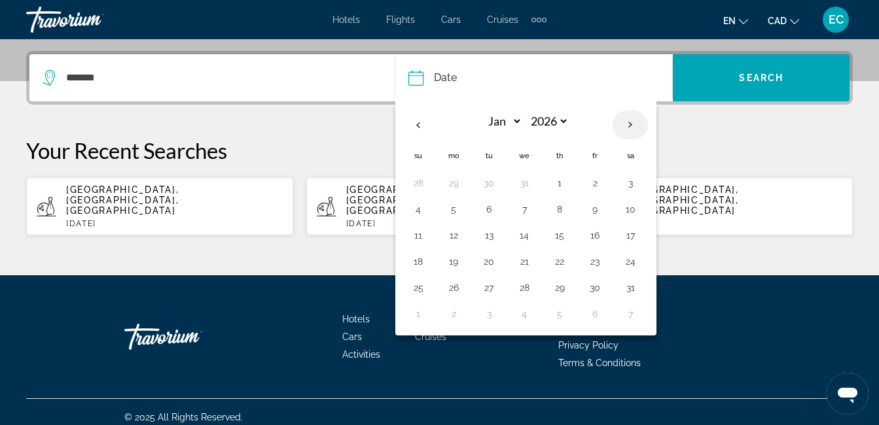
click at [625, 124] on th "Next month" at bounding box center [629, 125] width 35 height 29
select select "*"
click at [453, 204] on button "6" at bounding box center [453, 209] width 21 height 18
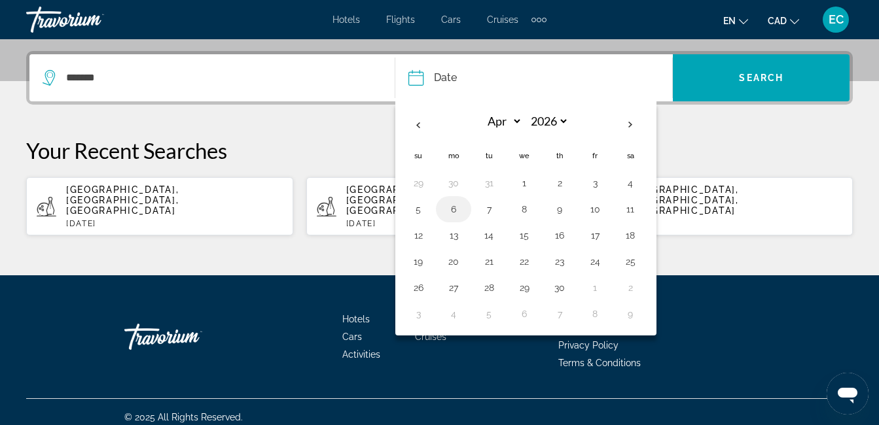
type input "**********"
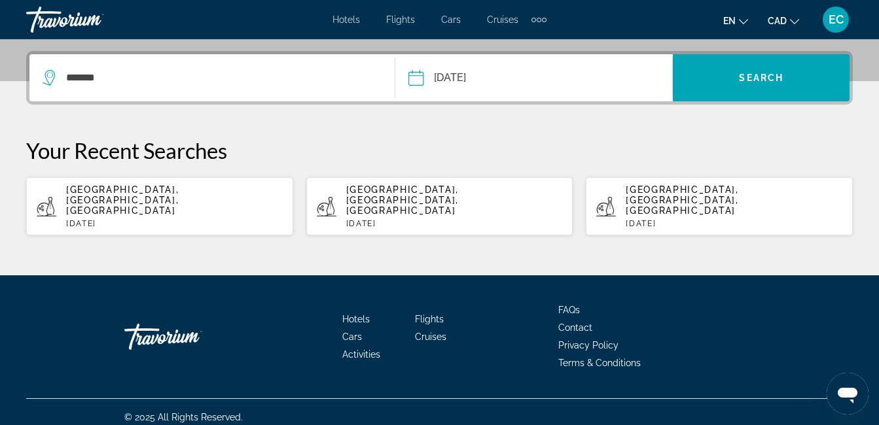
click at [408, 54] on button "**********" at bounding box center [540, 77] width 264 height 47
